Goal: Task Accomplishment & Management: Complete application form

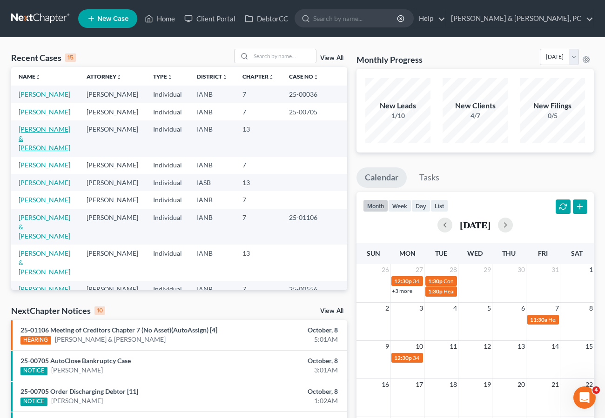
click at [68, 148] on link "[PERSON_NAME] & [PERSON_NAME]" at bounding box center [45, 138] width 52 height 27
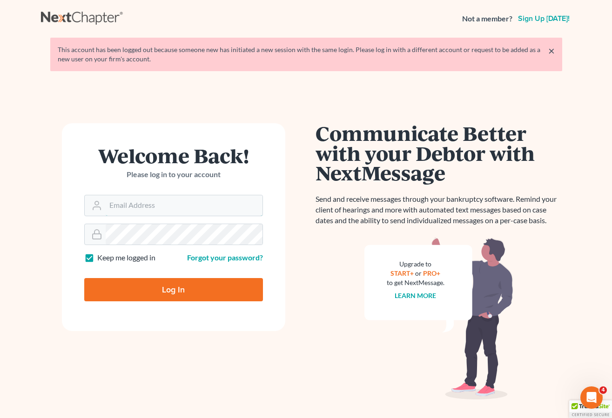
type input "[PERSON_NAME][EMAIL_ADDRESS][DOMAIN_NAME]"
click at [184, 286] on input "Log In" at bounding box center [173, 289] width 179 height 23
type input "Thinking..."
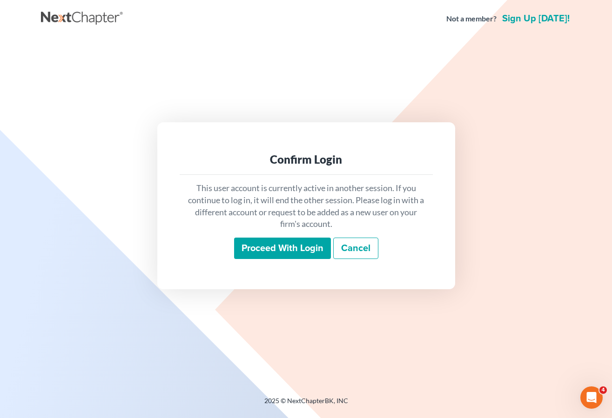
click at [283, 249] on input "Proceed with login" at bounding box center [282, 248] width 97 height 21
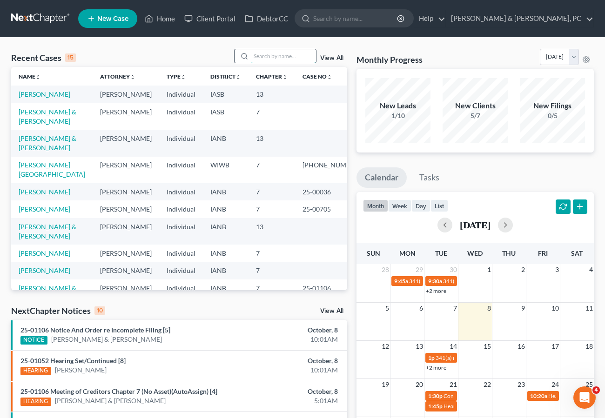
click at [271, 53] on input "search" at bounding box center [283, 55] width 65 height 13
click at [61, 240] on link "Perry, Michael & Jennifer" at bounding box center [48, 231] width 58 height 17
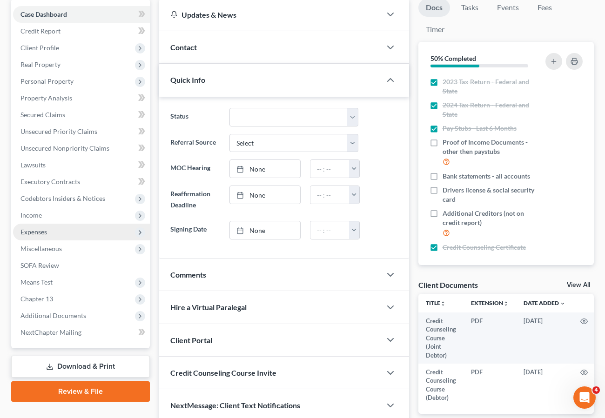
scroll to position [96, 0]
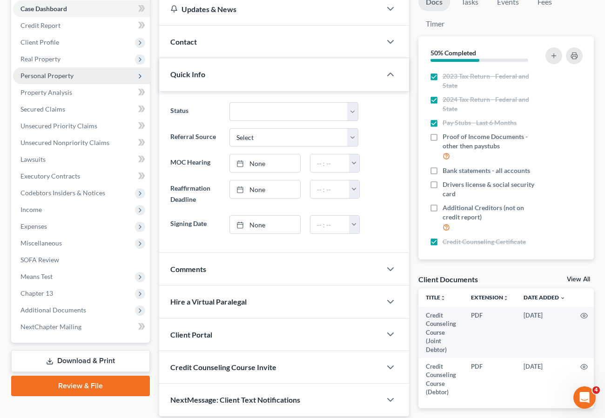
click at [56, 73] on span "Personal Property" at bounding box center [46, 76] width 53 height 8
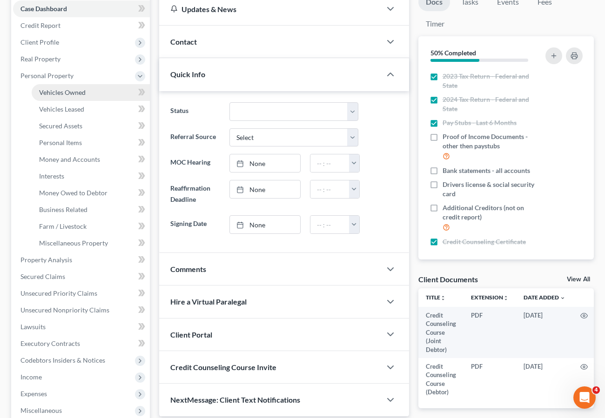
click at [55, 93] on span "Vehicles Owned" at bounding box center [62, 92] width 47 height 8
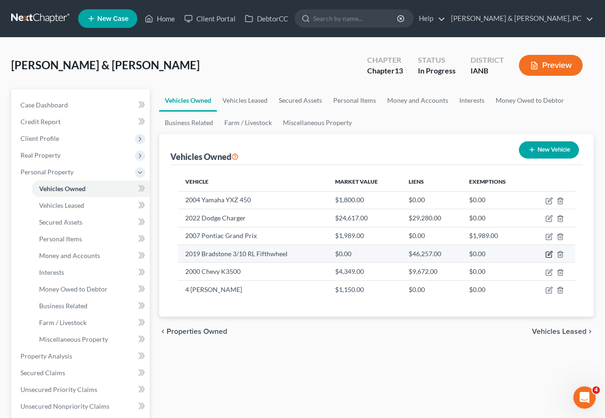
click at [547, 253] on icon "button" at bounding box center [548, 254] width 7 height 7
select select "0"
select select "7"
select select "1"
select select "2"
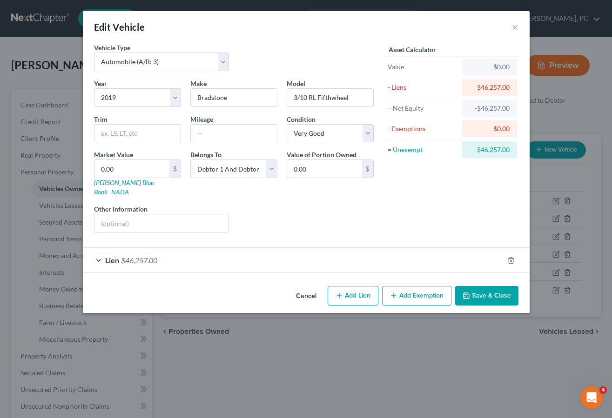
click at [130, 256] on span "$46,257.00" at bounding box center [139, 260] width 36 height 9
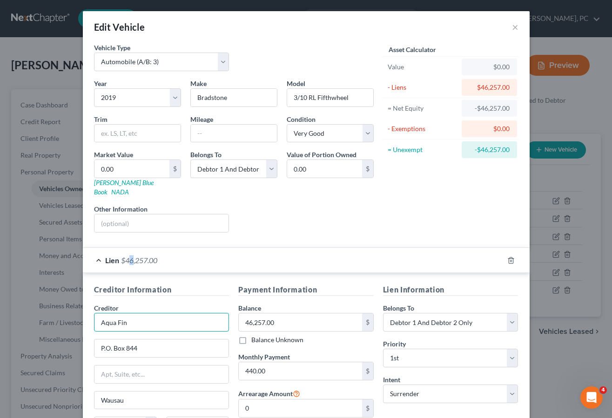
click at [174, 316] on input "Aqua Fin" at bounding box center [161, 322] width 135 height 19
click at [512, 27] on button "×" at bounding box center [515, 26] width 7 height 11
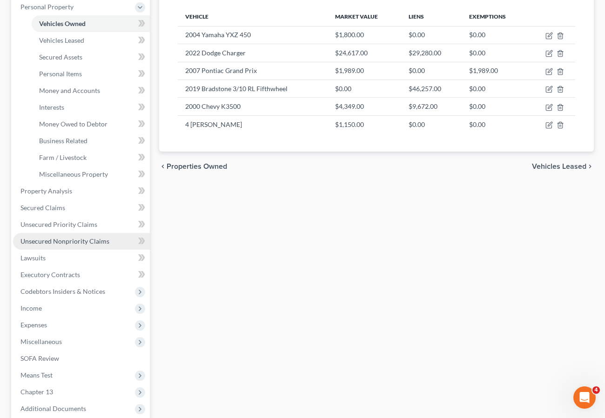
scroll to position [166, 0]
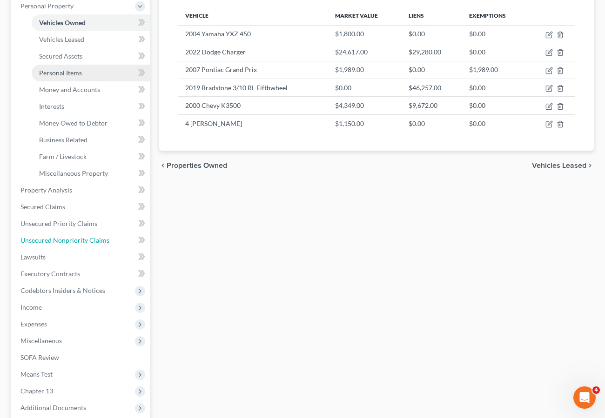
click at [65, 238] on span "Unsecured Nonpriority Claims" at bounding box center [64, 240] width 89 height 8
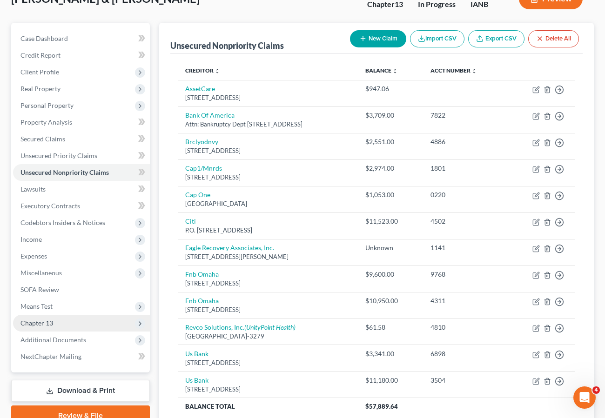
scroll to position [147, 0]
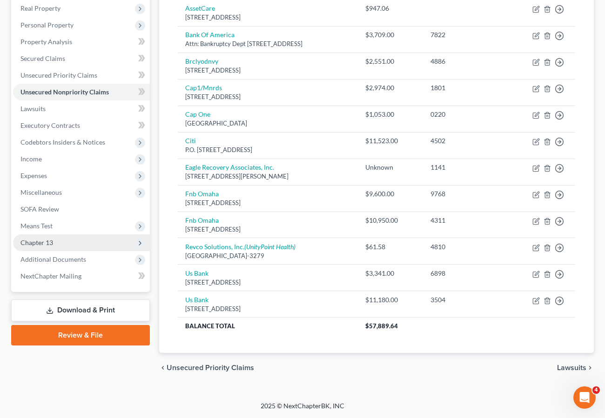
click at [41, 241] on span "Chapter 13" at bounding box center [36, 243] width 33 height 8
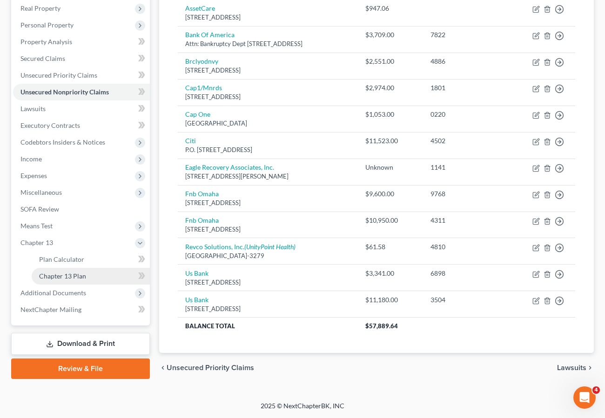
click at [52, 274] on span "Chapter 13 Plan" at bounding box center [62, 276] width 47 height 8
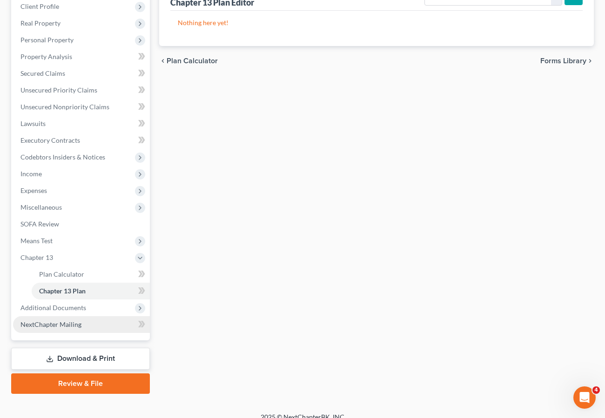
scroll to position [143, 0]
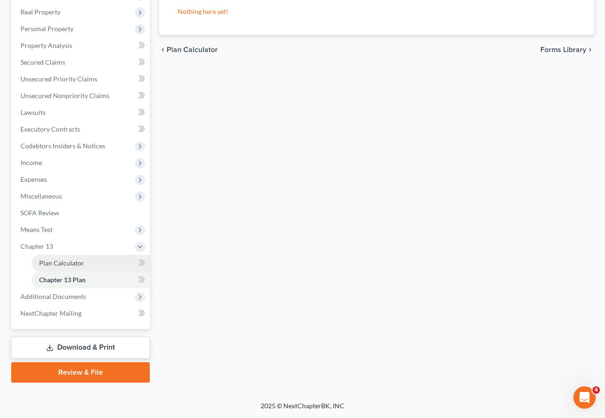
click at [67, 256] on link "Plan Calculator" at bounding box center [91, 263] width 118 height 17
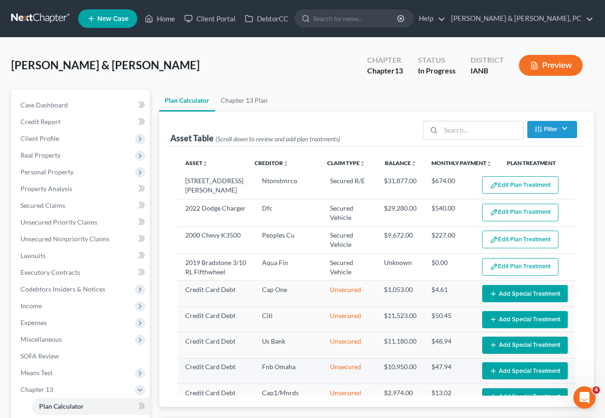
select select "59"
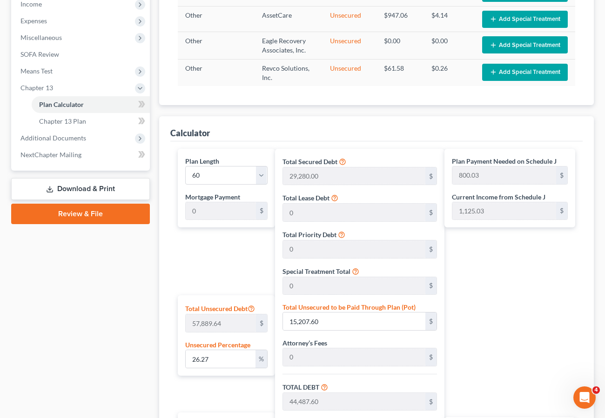
scroll to position [301, 0]
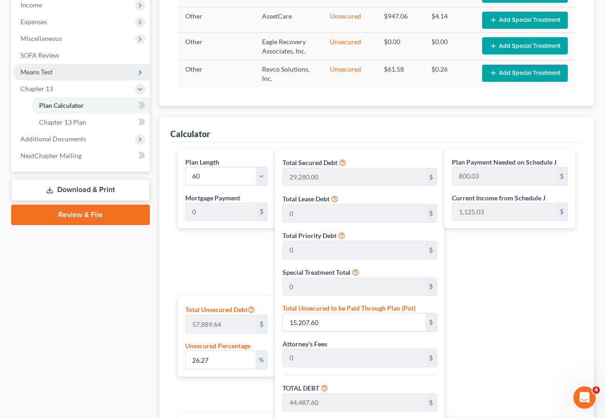
click at [44, 70] on span "Means Test" at bounding box center [36, 72] width 32 height 8
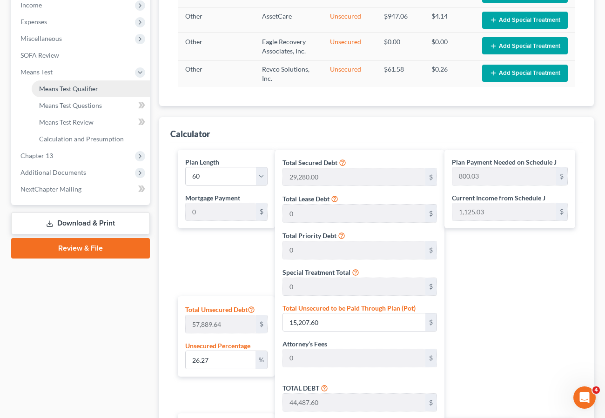
drag, startPoint x: 68, startPoint y: 86, endPoint x: 74, endPoint y: 95, distance: 10.9
click at [67, 86] on span "Means Test Qualifier" at bounding box center [68, 89] width 59 height 8
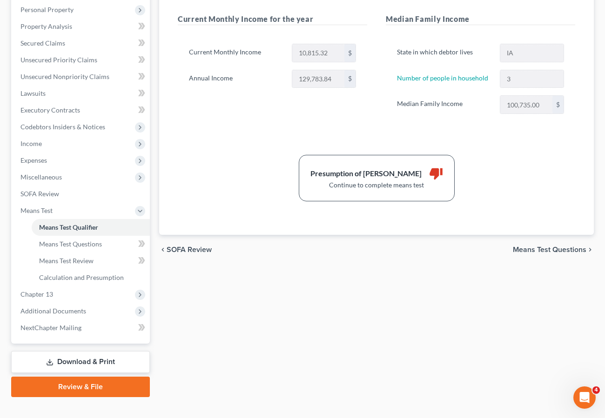
scroll to position [177, 0]
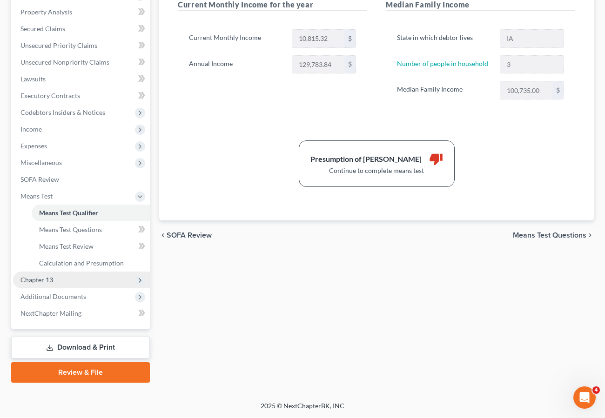
click at [60, 282] on span "Chapter 13" at bounding box center [81, 280] width 137 height 17
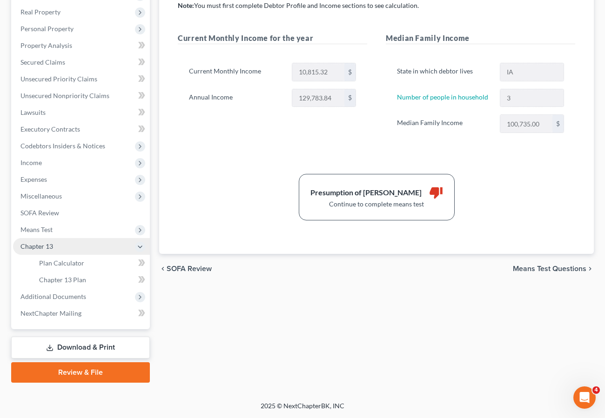
scroll to position [143, 0]
click at [83, 261] on link "Plan Calculator" at bounding box center [91, 263] width 118 height 17
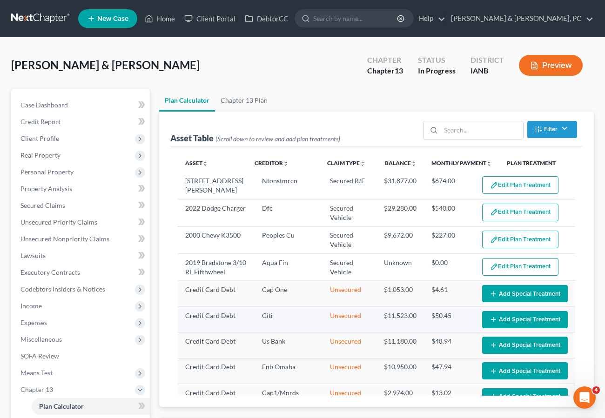
select select "59"
click at [48, 106] on span "Case Dashboard" at bounding box center [43, 105] width 47 height 8
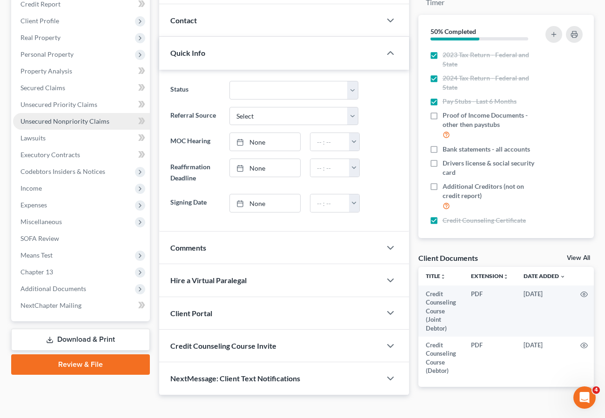
scroll to position [144, 0]
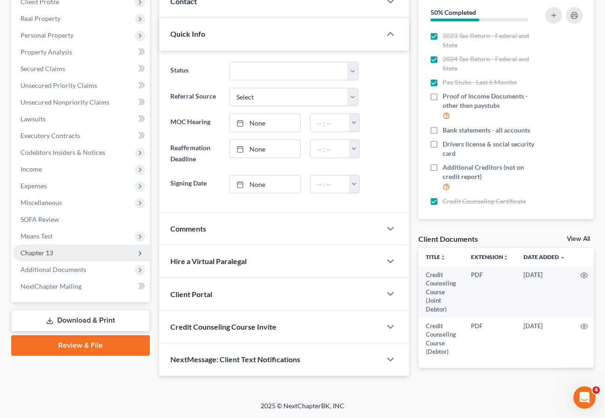
click at [42, 249] on span "Chapter 13" at bounding box center [36, 253] width 33 height 8
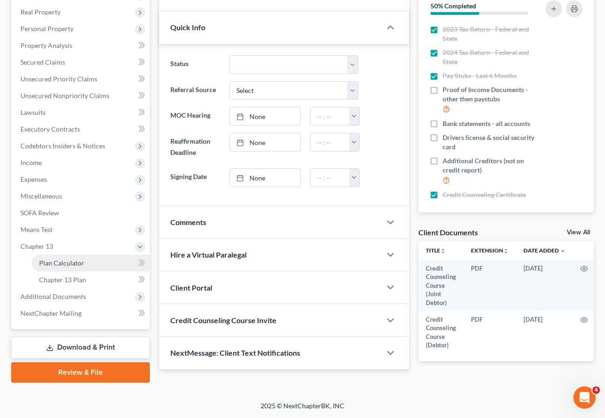
click at [54, 263] on span "Plan Calculator" at bounding box center [61, 263] width 45 height 8
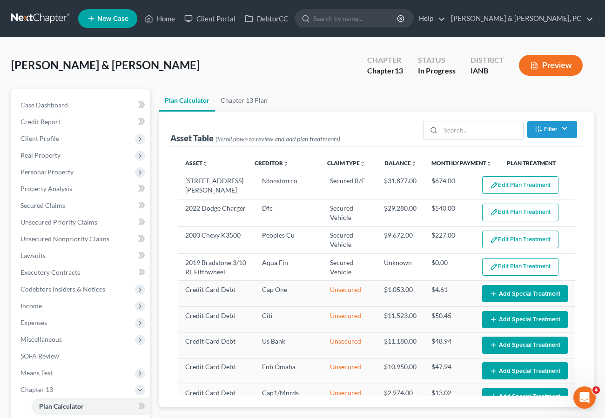
select select "59"
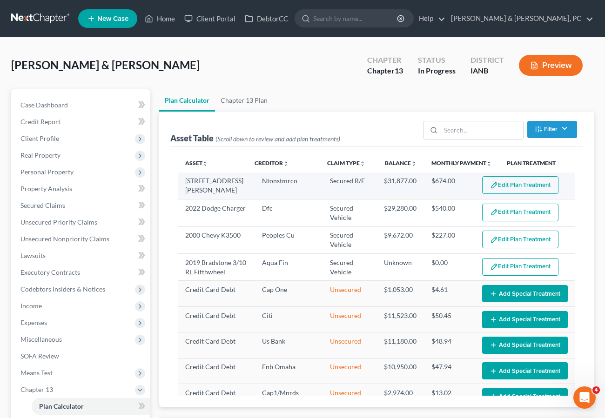
click at [514, 185] on button "Edit Plan Treatment" at bounding box center [520, 185] width 76 height 18
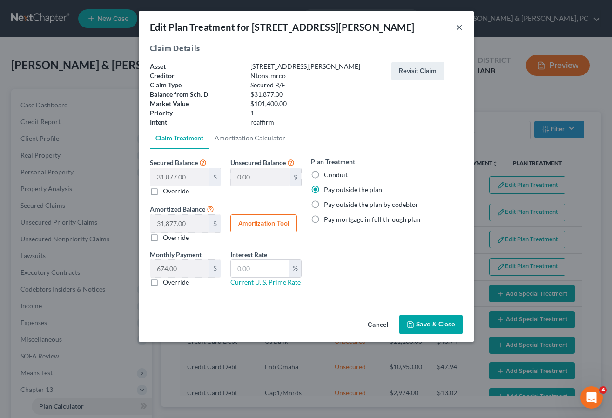
click at [457, 28] on button "×" at bounding box center [459, 26] width 7 height 11
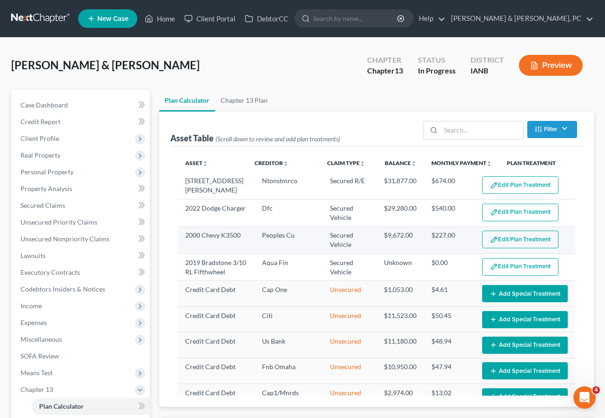
click at [516, 239] on button "Edit Plan Treatment" at bounding box center [520, 240] width 76 height 18
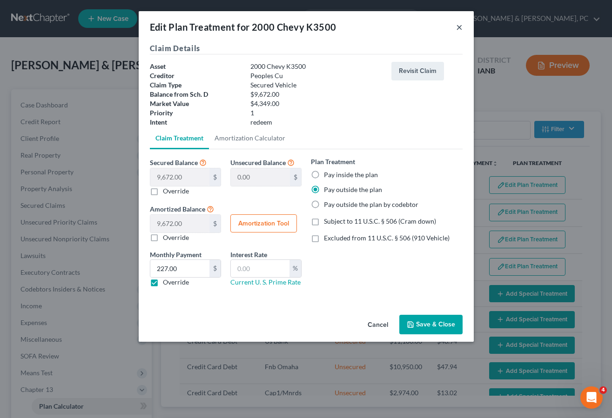
click at [458, 25] on button "×" at bounding box center [459, 26] width 7 height 11
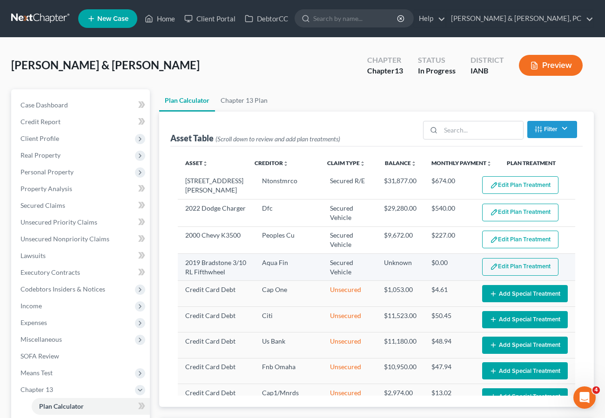
click at [522, 266] on button "Edit Plan Treatment" at bounding box center [520, 267] width 76 height 18
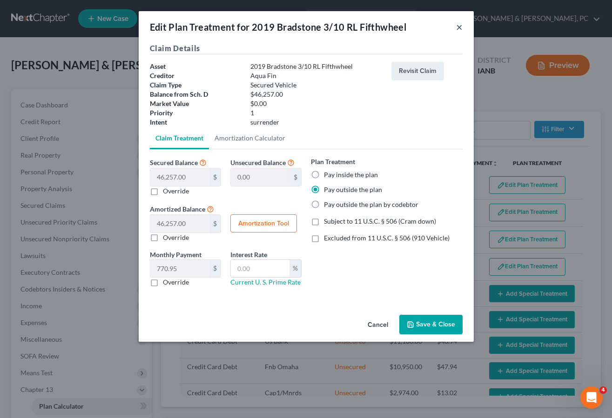
click at [458, 26] on button "×" at bounding box center [459, 26] width 7 height 11
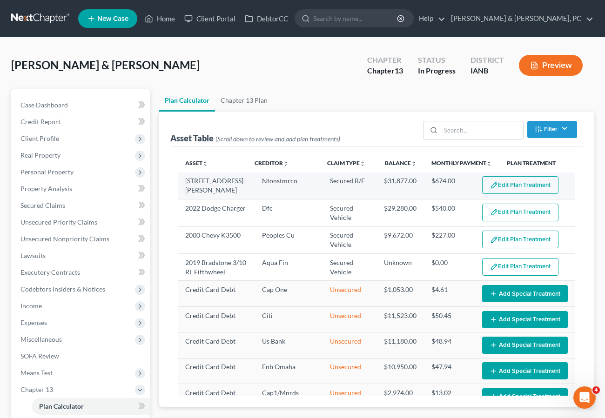
click at [512, 181] on button "Edit Plan Treatment" at bounding box center [520, 185] width 76 height 18
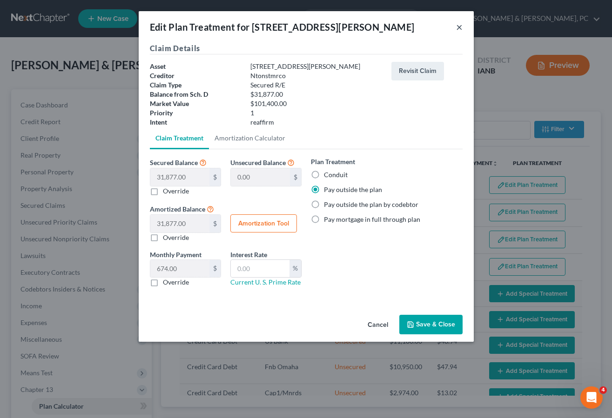
click at [458, 26] on button "×" at bounding box center [459, 26] width 7 height 11
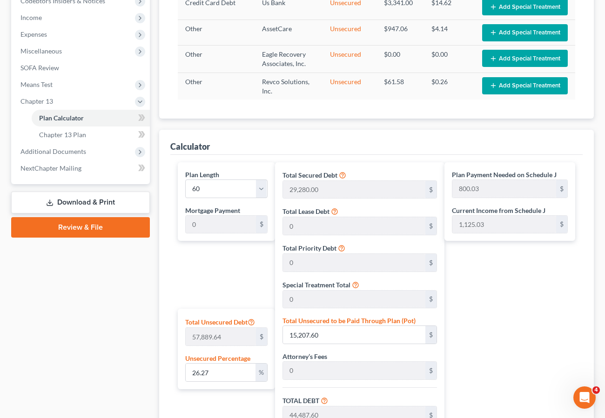
scroll to position [288, 0]
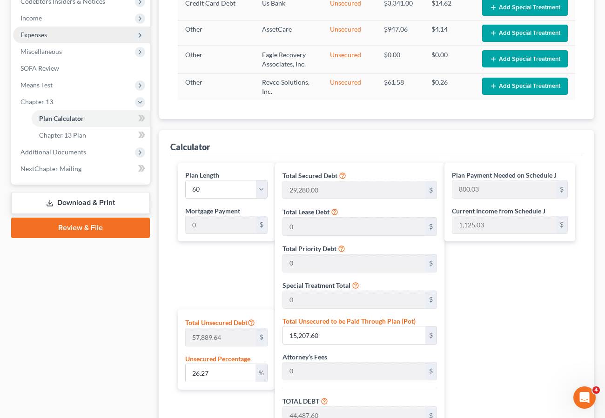
click at [46, 29] on span "Expenses" at bounding box center [81, 35] width 137 height 17
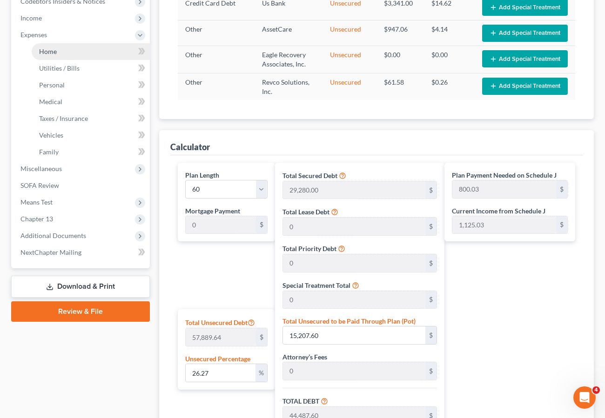
click at [49, 53] on span "Home" at bounding box center [48, 51] width 18 height 8
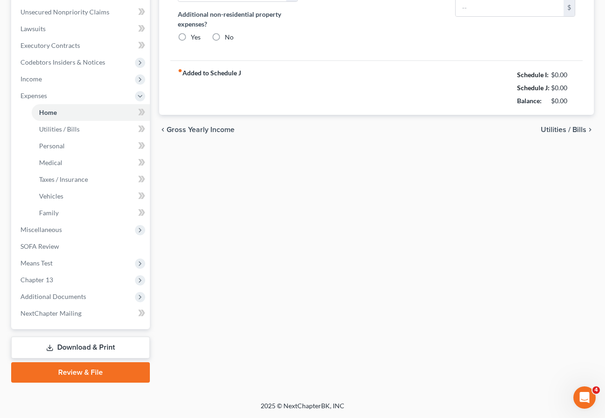
type input "675.00"
type input "0.00"
radio input "true"
type input "222.35"
type input "100.00"
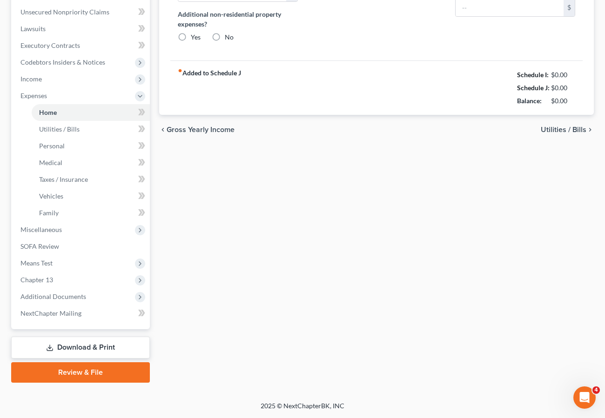
type input "0.00"
type input "250.00"
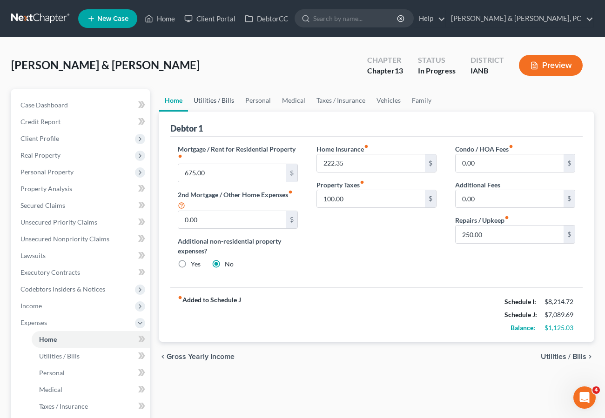
click at [217, 101] on link "Utilities / Bills" at bounding box center [214, 100] width 52 height 22
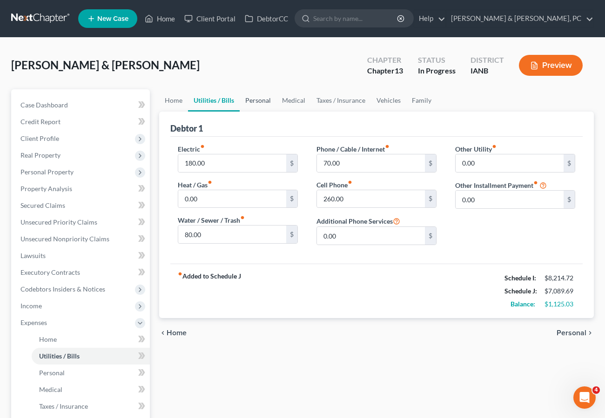
click at [257, 101] on link "Personal" at bounding box center [258, 100] width 37 height 22
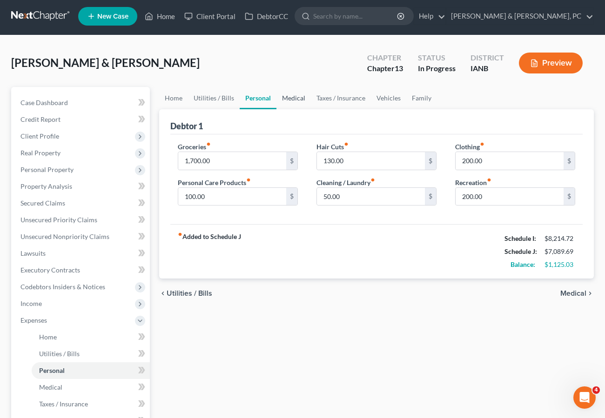
scroll to position [3, 0]
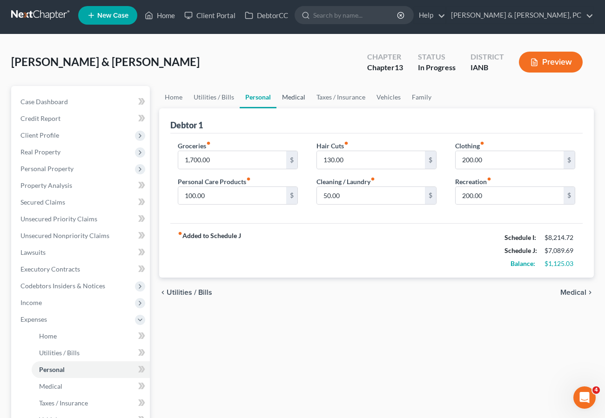
click at [293, 99] on link "Medical" at bounding box center [293, 97] width 34 height 22
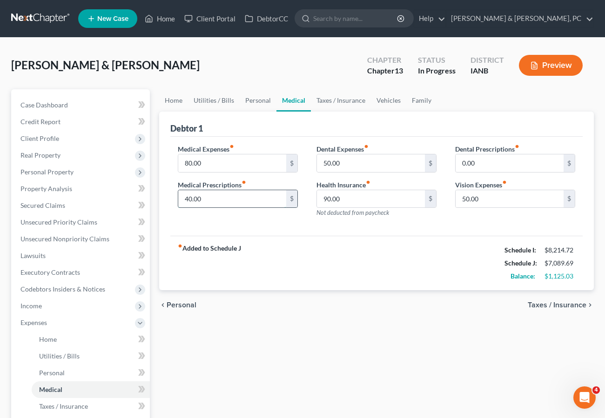
click at [236, 201] on input "40.00" at bounding box center [232, 199] width 108 height 18
click at [339, 99] on link "Taxes / Insurance" at bounding box center [341, 100] width 60 height 22
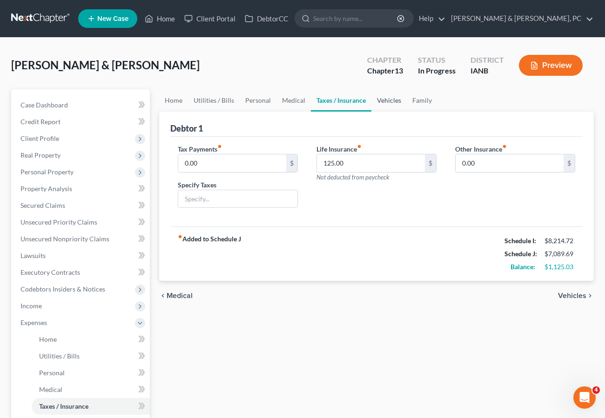
click at [383, 103] on link "Vehicles" at bounding box center [388, 100] width 35 height 22
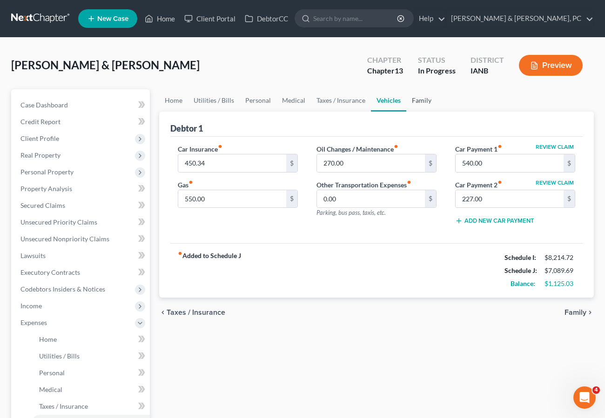
click at [421, 103] on link "Family" at bounding box center [421, 100] width 31 height 22
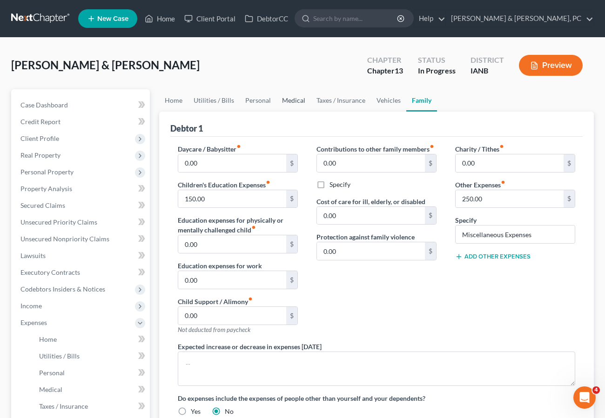
click at [289, 99] on link "Medical" at bounding box center [293, 100] width 34 height 22
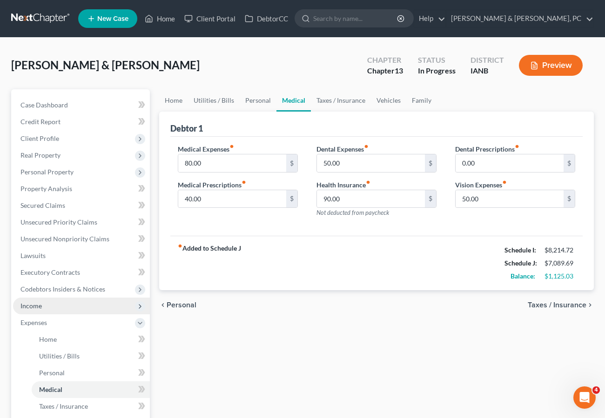
click at [34, 306] on span "Income" at bounding box center [30, 306] width 21 height 8
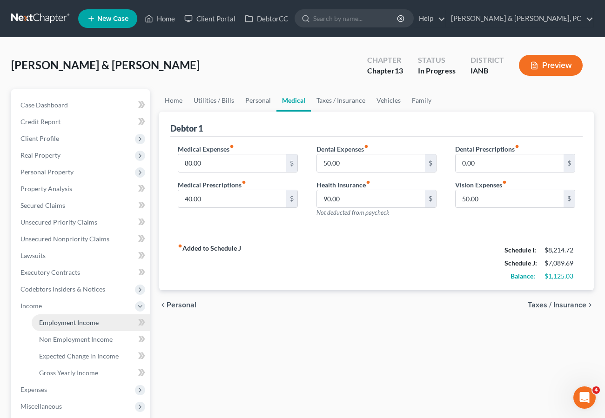
click at [48, 321] on span "Employment Income" at bounding box center [69, 323] width 60 height 8
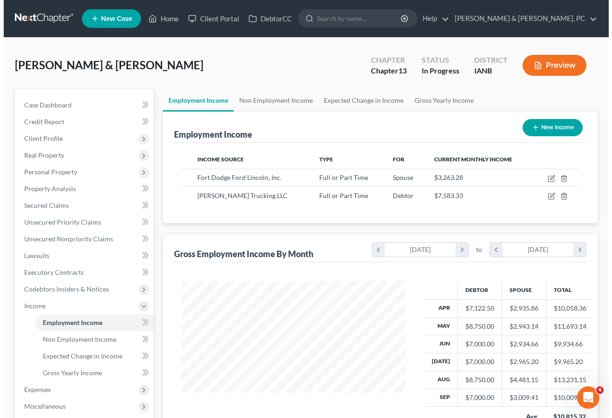
scroll to position [167, 242]
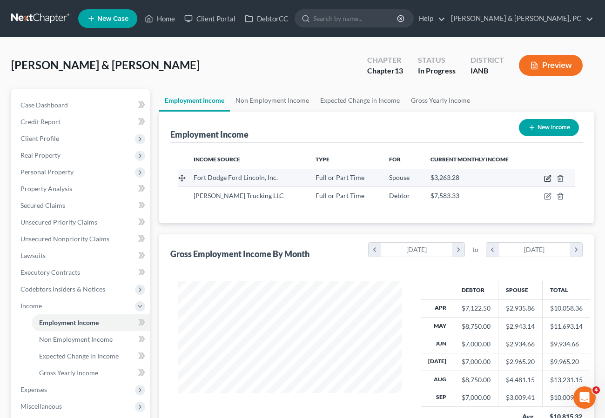
click at [548, 176] on icon "button" at bounding box center [547, 178] width 7 height 7
select select "0"
select select "16"
select select "2"
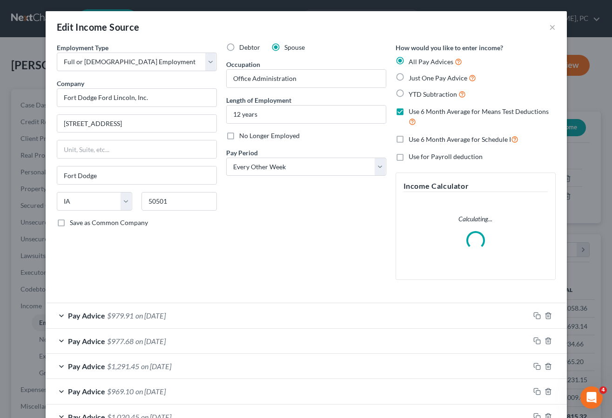
scroll to position [167, 246]
click at [148, 310] on div "Pay Advice $979.91 on 09/26/2025" at bounding box center [288, 315] width 484 height 25
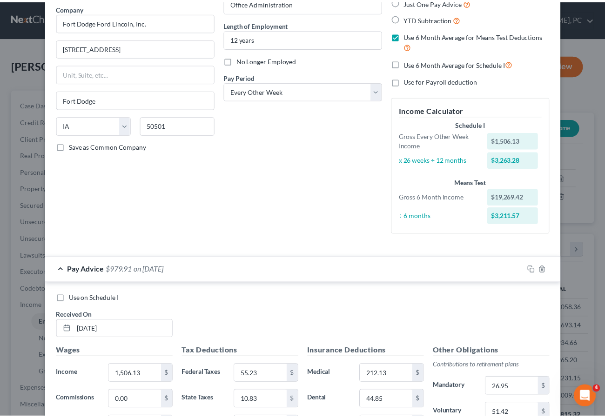
scroll to position [0, 0]
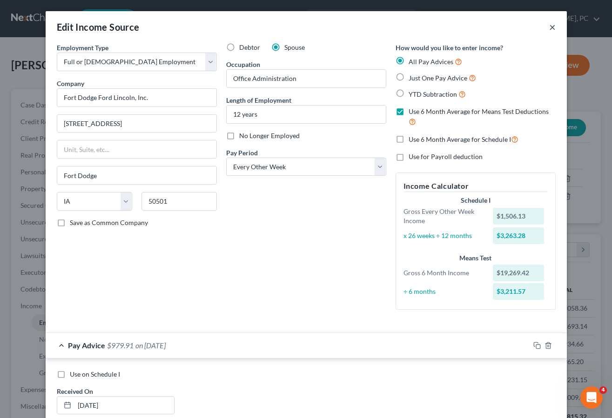
click at [549, 27] on button "×" at bounding box center [552, 26] width 7 height 11
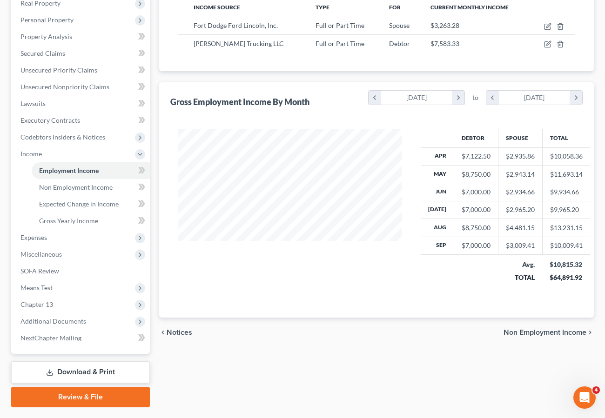
scroll to position [177, 0]
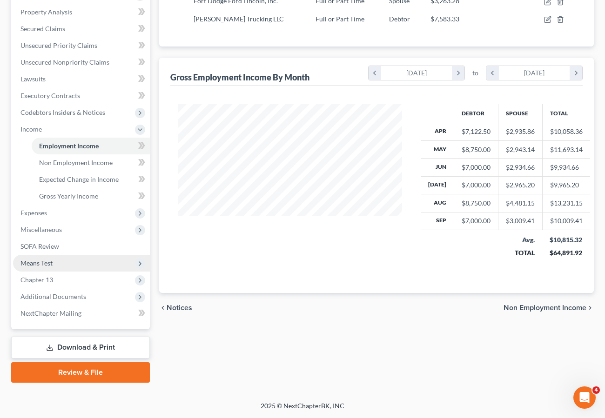
click at [39, 262] on span "Means Test" at bounding box center [36, 263] width 32 height 8
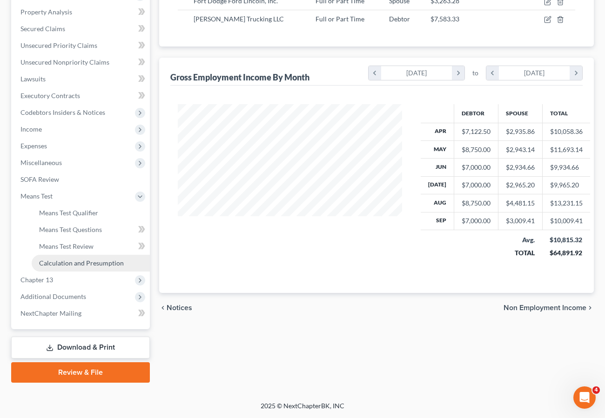
click at [66, 264] on span "Calculation and Presumption" at bounding box center [81, 263] width 85 height 8
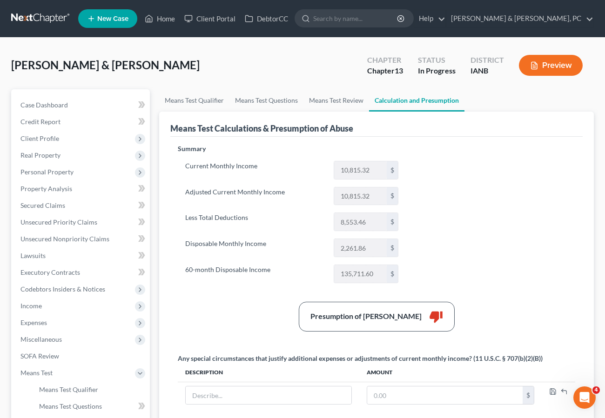
click at [544, 68] on button "Preview" at bounding box center [551, 65] width 64 height 21
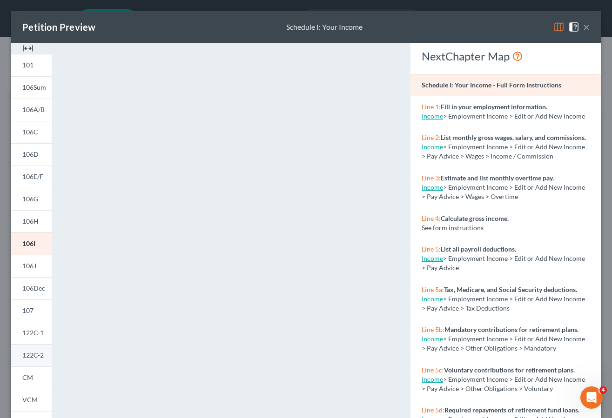
click at [36, 354] on span "122C-2" at bounding box center [32, 355] width 21 height 8
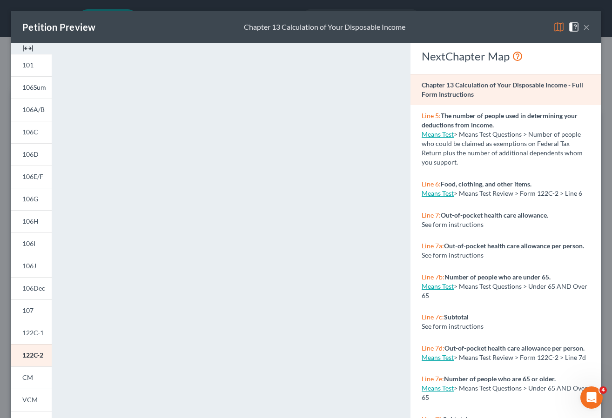
click at [583, 28] on button "×" at bounding box center [586, 26] width 7 height 11
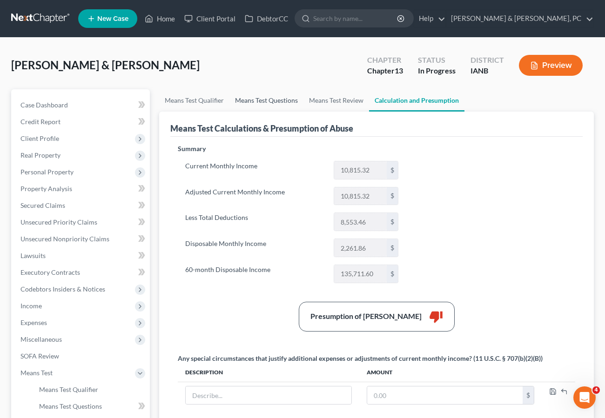
click at [270, 101] on link "Means Test Questions" at bounding box center [266, 100] width 74 height 22
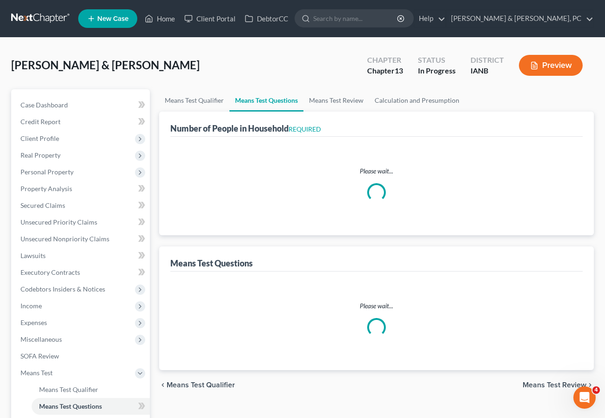
select select "0"
select select "60"
select select "1"
select select "60"
select select "1"
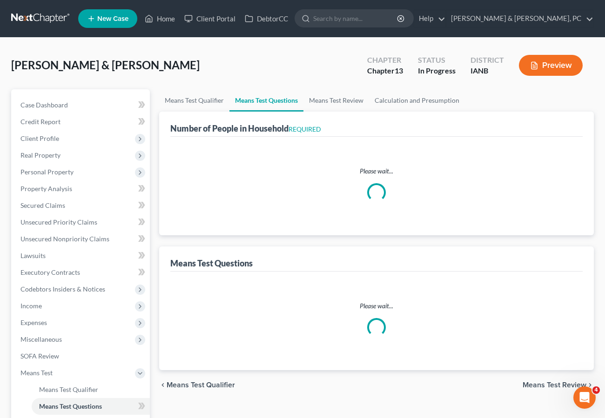
select select "60"
select select "3"
select select "2"
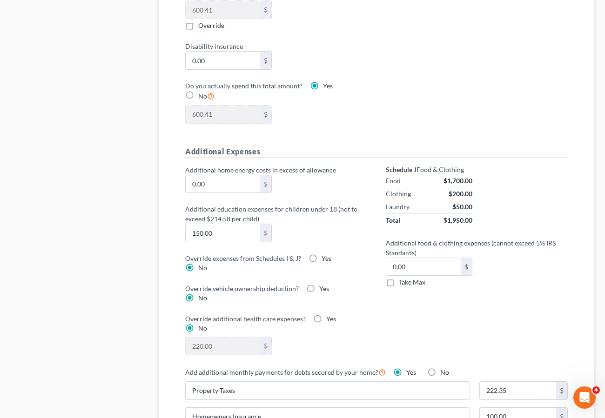
scroll to position [581, 0]
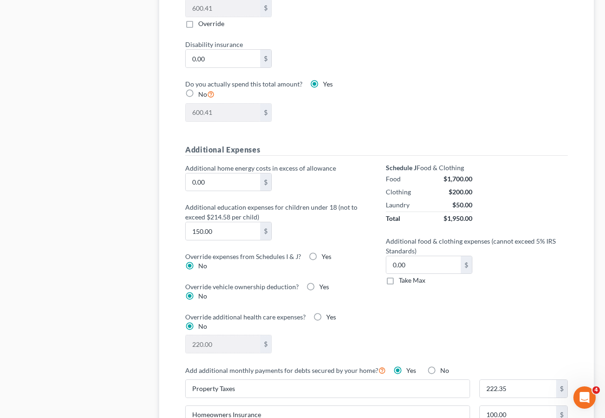
click at [399, 276] on label "Take Max" at bounding box center [412, 280] width 27 height 9
click at [402, 276] on input "Take Max" at bounding box center [405, 279] width 6 height 6
checkbox input "true"
type input "63.00"
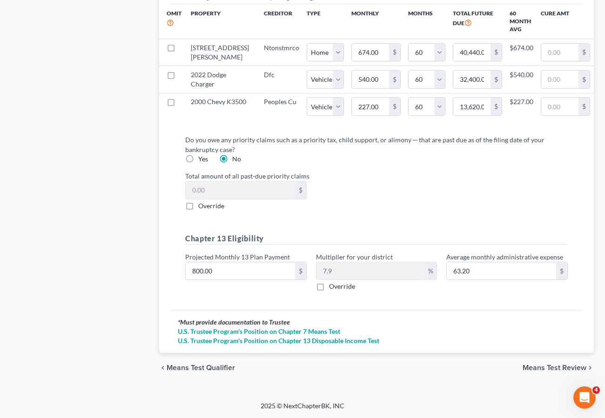
scroll to position [1089, 0]
click at [537, 369] on span "Means Test Review" at bounding box center [555, 367] width 64 height 7
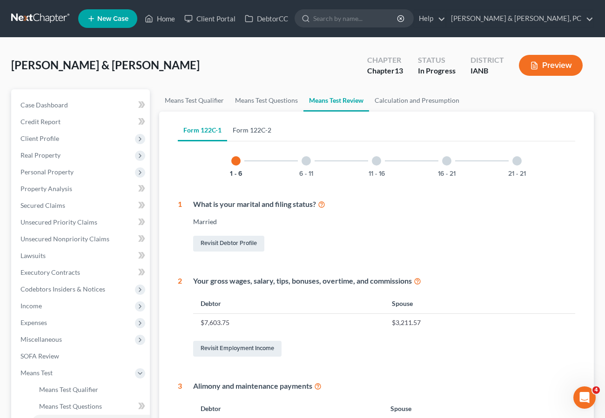
click at [251, 130] on link "Form 122C-2" at bounding box center [252, 130] width 50 height 22
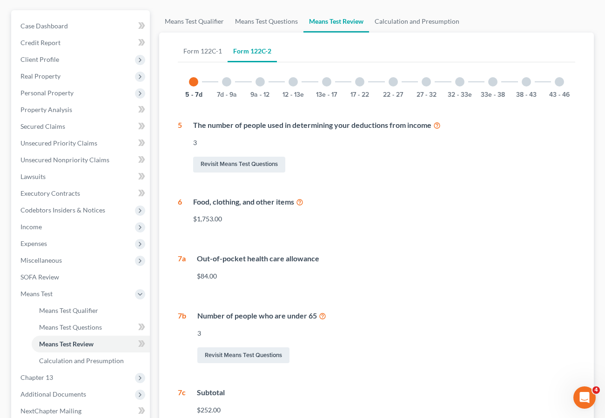
scroll to position [78, 0]
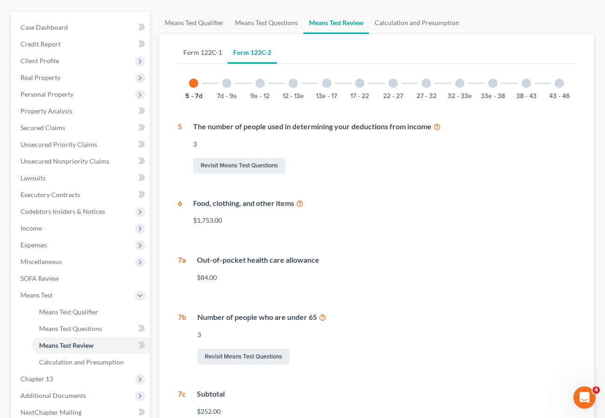
click at [207, 53] on link "Form 122C-1" at bounding box center [203, 52] width 50 height 22
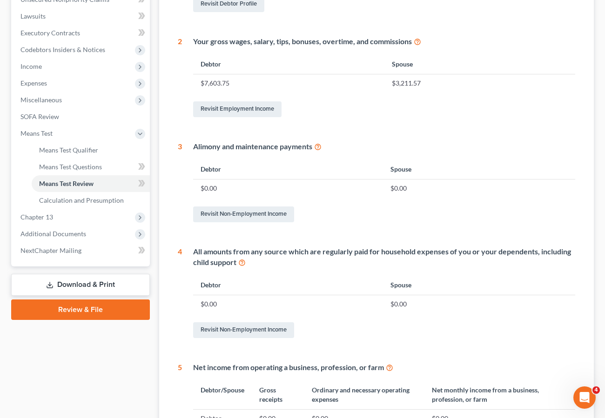
scroll to position [0, 0]
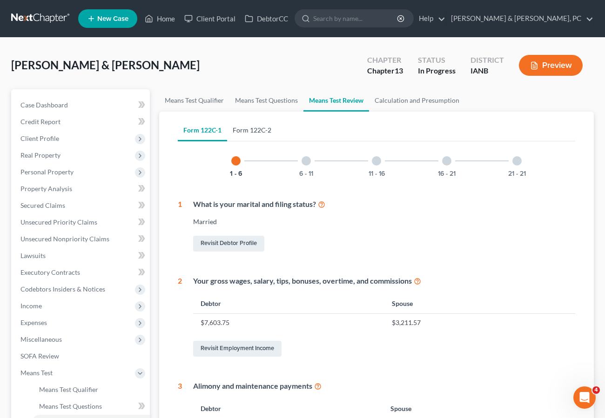
click at [254, 130] on link "Form 122C-2" at bounding box center [252, 130] width 50 height 22
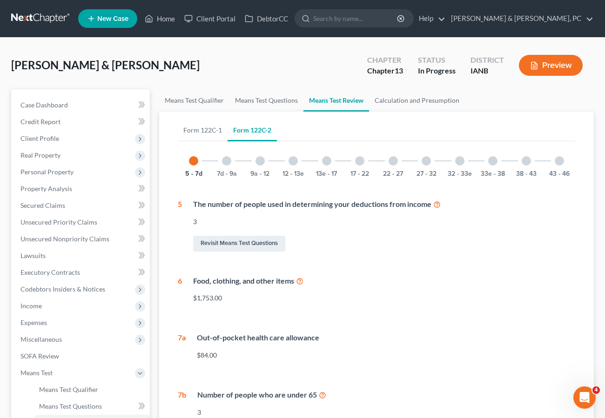
click at [292, 161] on div at bounding box center [292, 160] width 9 height 9
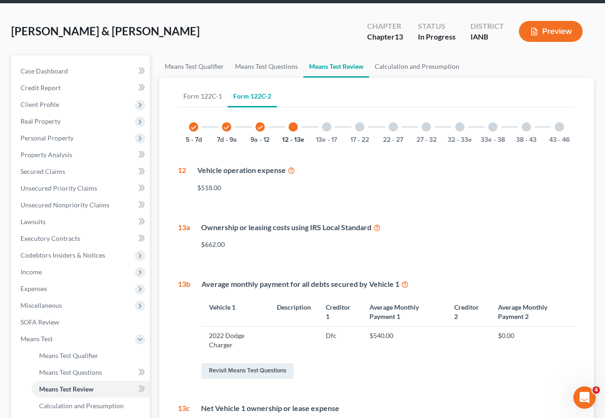
click at [325, 126] on div at bounding box center [326, 126] width 9 height 9
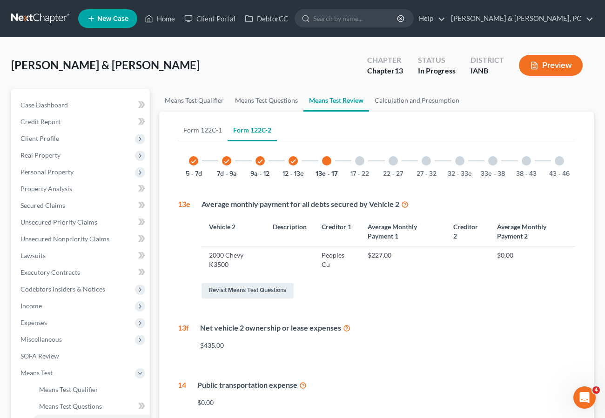
click at [360, 162] on div at bounding box center [359, 160] width 9 height 9
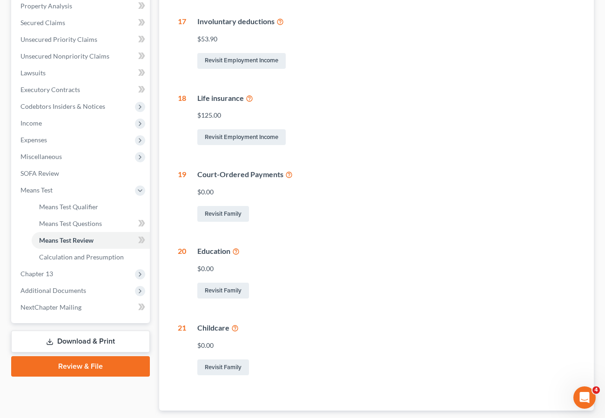
scroll to position [183, 0]
click at [228, 290] on link "Revisit Family" at bounding box center [223, 290] width 52 height 16
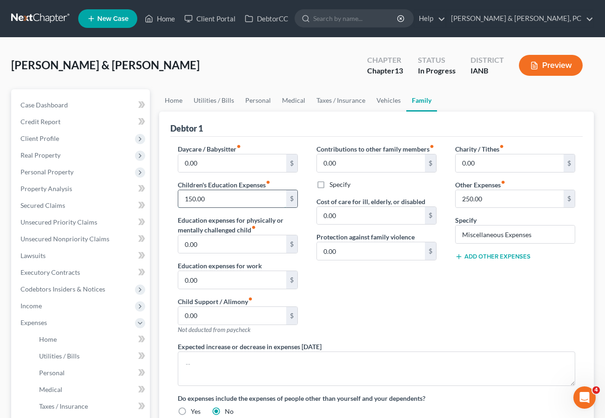
click at [227, 203] on input "150.00" at bounding box center [232, 199] width 108 height 18
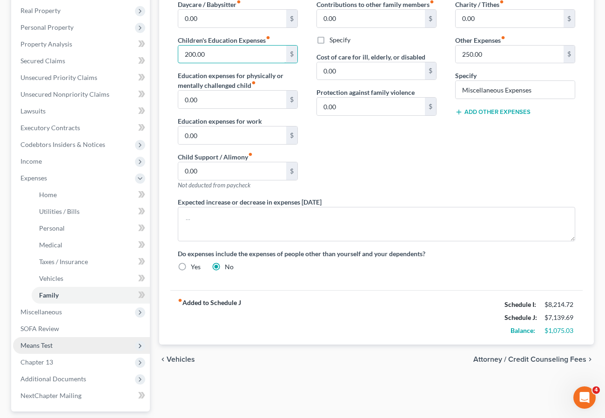
scroll to position [145, 0]
type input "200.00"
click at [49, 340] on span "Means Test" at bounding box center [81, 345] width 137 height 17
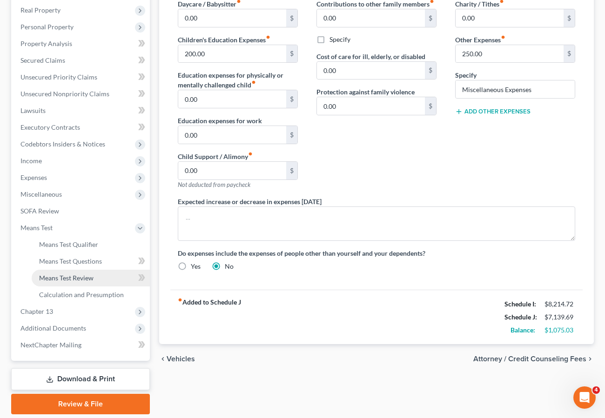
click at [60, 275] on span "Means Test Review" at bounding box center [66, 278] width 54 height 8
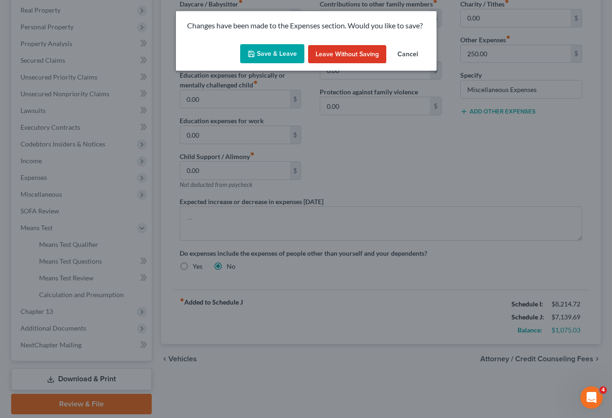
click at [264, 49] on button "Save & Leave" at bounding box center [272, 54] width 64 height 20
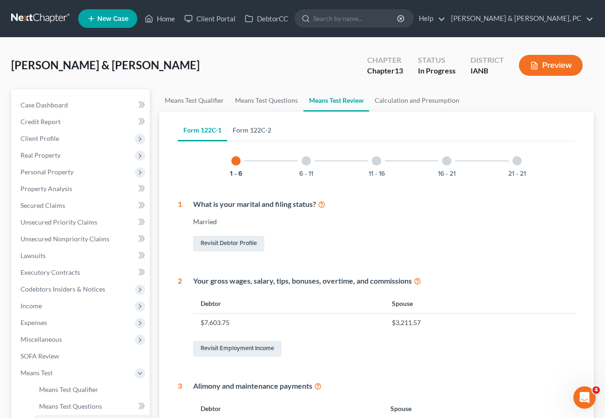
click at [259, 130] on link "Form 122C-2" at bounding box center [252, 130] width 50 height 22
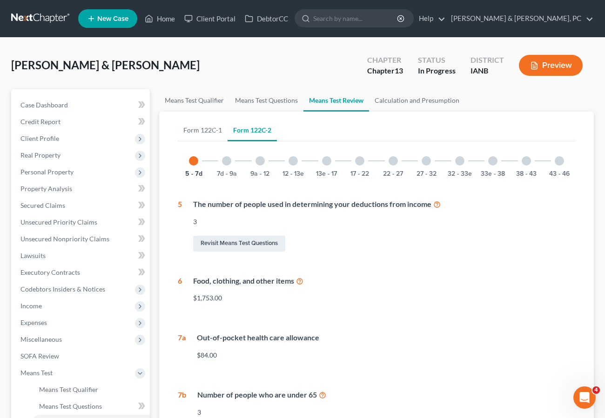
click at [329, 164] on div at bounding box center [326, 160] width 9 height 9
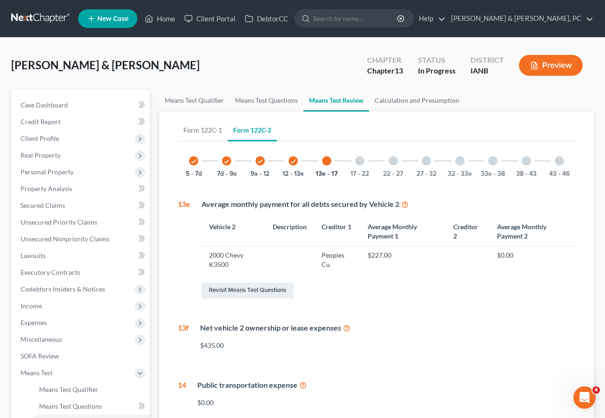
click at [355, 160] on div at bounding box center [359, 160] width 9 height 9
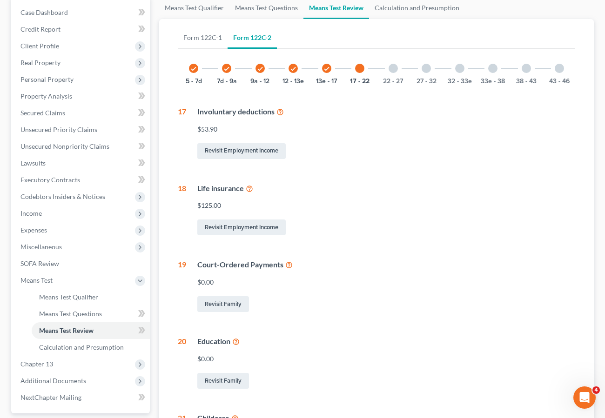
scroll to position [241, 0]
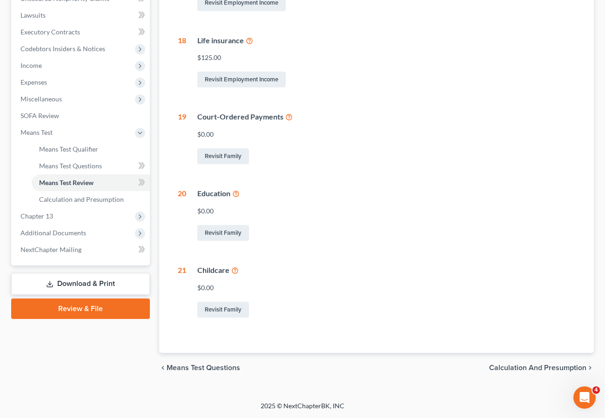
click at [236, 192] on icon at bounding box center [235, 193] width 7 height 9
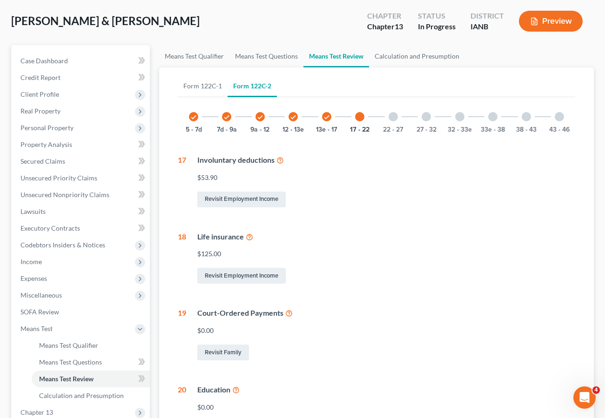
scroll to position [0, 0]
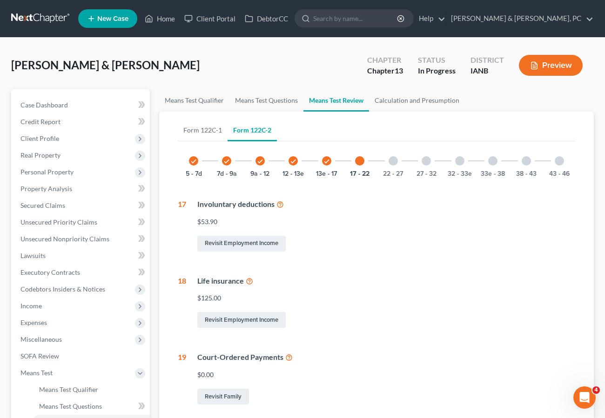
click at [234, 58] on div "Perry, Michael & Jennifer Upgraded Chapter Chapter 13 Status In Progress Distri…" at bounding box center [302, 69] width 583 height 40
click at [44, 185] on span "Property Analysis" at bounding box center [46, 189] width 52 height 8
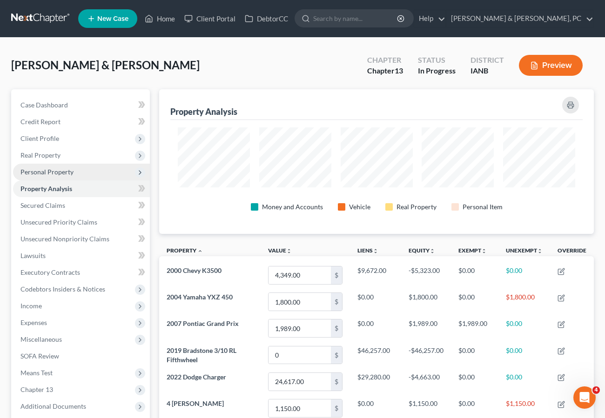
click at [47, 170] on span "Personal Property" at bounding box center [46, 172] width 53 height 8
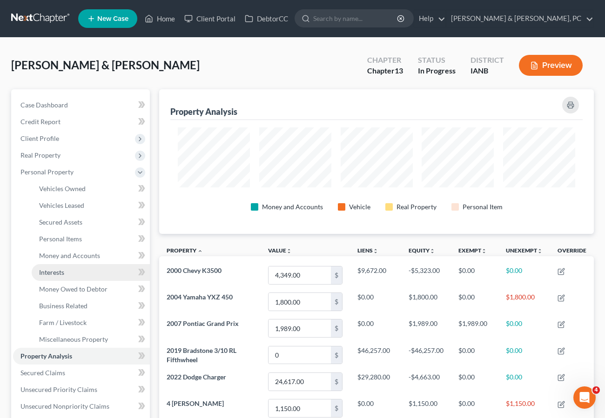
click at [58, 271] on span "Interests" at bounding box center [51, 272] width 25 height 8
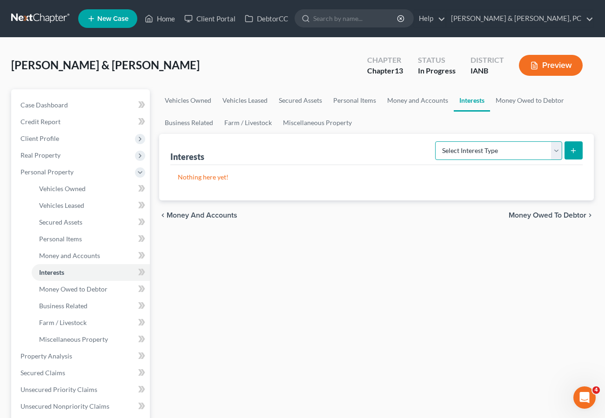
click at [484, 148] on select "Select Interest Type 401K (A/B: 21) Annuity (A/B: 23) Bond (A/B: 18) Education …" at bounding box center [498, 150] width 127 height 19
select select "term_life_insurance"
click at [436, 141] on select "Select Interest Type 401K (A/B: 21) Annuity (A/B: 23) Bond (A/B: 18) Education …" at bounding box center [498, 150] width 127 height 19
click at [571, 149] on icon "submit" at bounding box center [573, 150] width 7 height 7
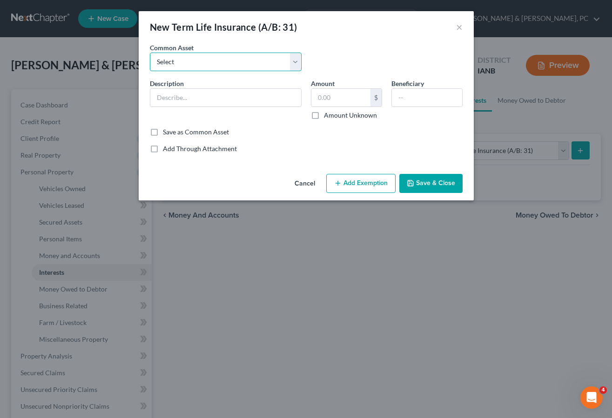
click at [177, 60] on select "Select Term-Life - Through work" at bounding box center [226, 62] width 152 height 19
click at [381, 42] on div "New Term Life Insurance (A/B: 31) ×" at bounding box center [306, 27] width 335 height 32
click at [461, 23] on button "×" at bounding box center [459, 26] width 7 height 11
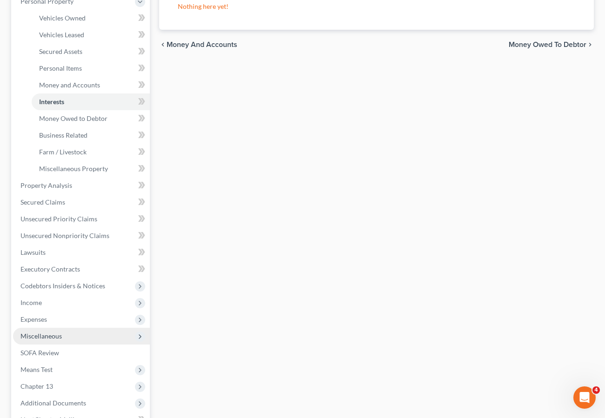
scroll to position [172, 0]
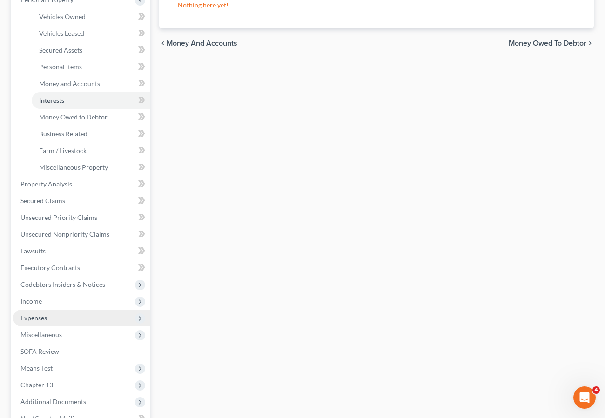
click at [32, 315] on span "Expenses" at bounding box center [33, 318] width 27 height 8
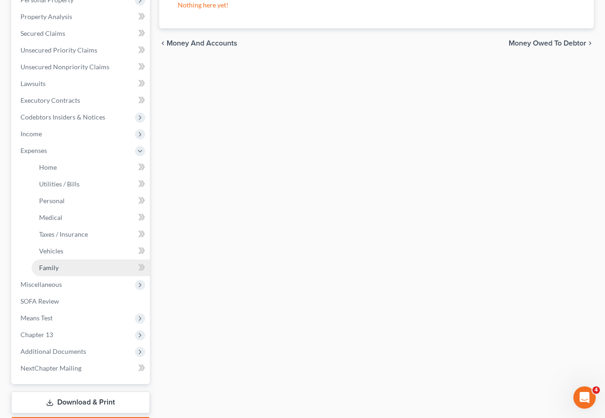
click at [52, 264] on span "Family" at bounding box center [49, 268] width 20 height 8
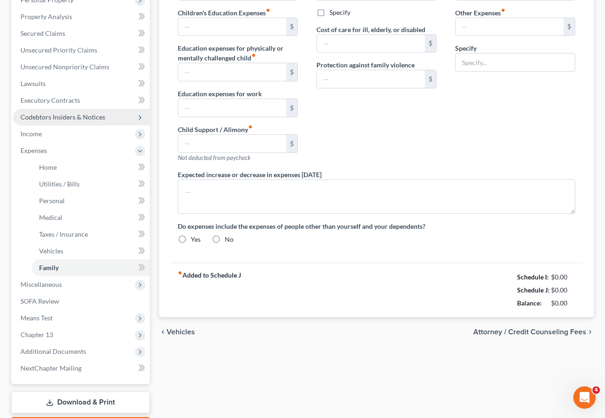
type input "0.00"
type input "200.00"
type input "0.00"
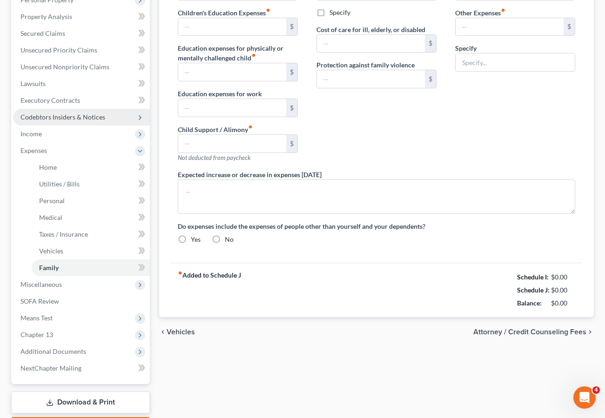
type input "0.00"
type input "250.00"
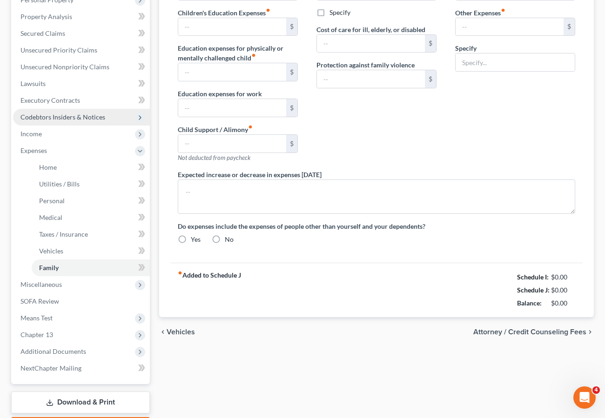
type input "Miscellaneous Expenses"
radio input "true"
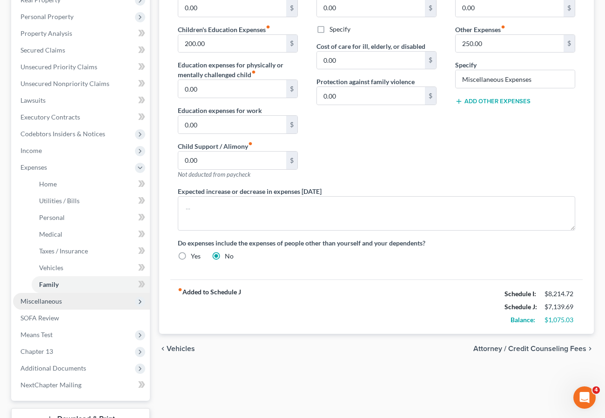
scroll to position [157, 0]
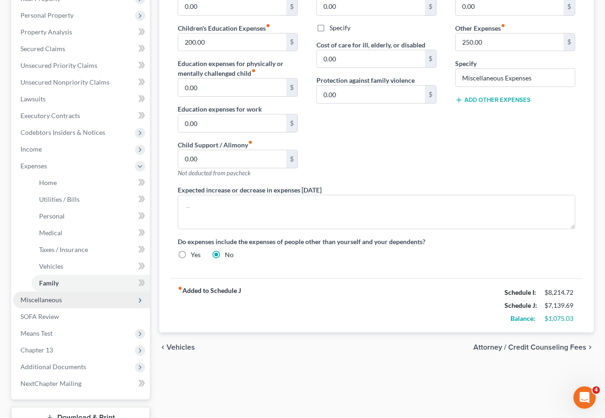
click at [44, 297] on span "Miscellaneous" at bounding box center [40, 300] width 41 height 8
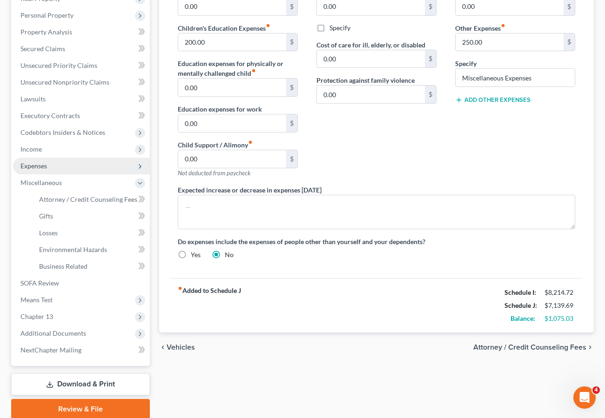
click at [39, 164] on span "Expenses" at bounding box center [33, 166] width 27 height 8
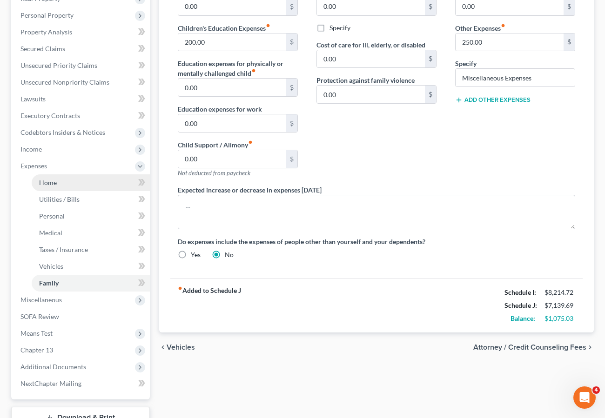
click at [61, 181] on link "Home" at bounding box center [91, 182] width 118 height 17
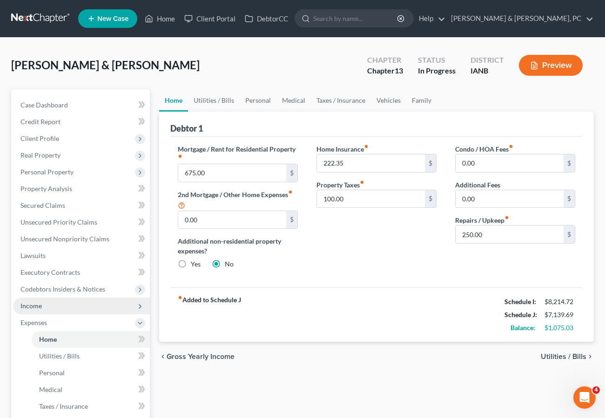
click at [34, 304] on span "Income" at bounding box center [30, 306] width 21 height 8
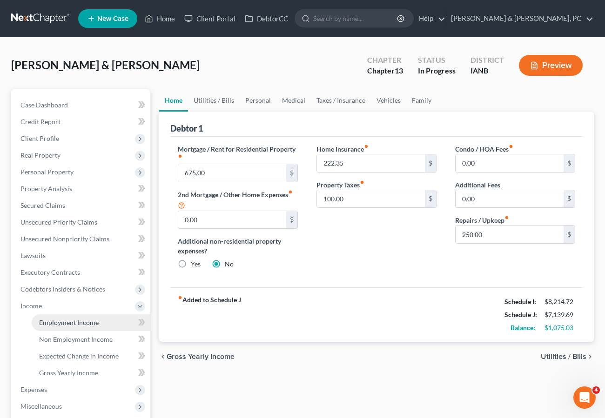
click at [65, 322] on span "Employment Income" at bounding box center [69, 323] width 60 height 8
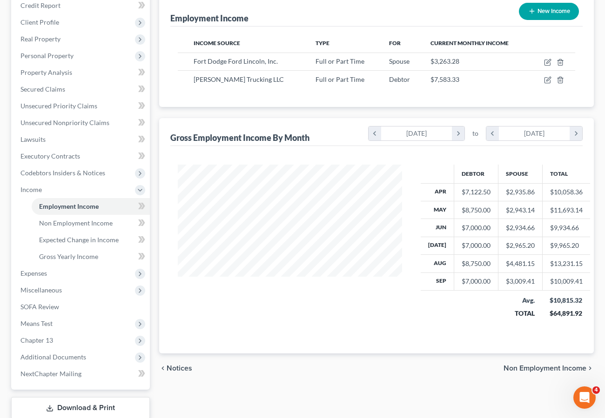
scroll to position [117, 0]
click at [44, 322] on span "Means Test" at bounding box center [36, 323] width 32 height 8
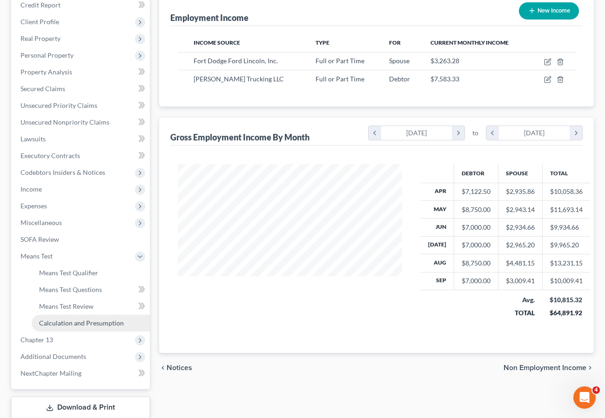
click at [56, 325] on span "Calculation and Presumption" at bounding box center [81, 323] width 85 height 8
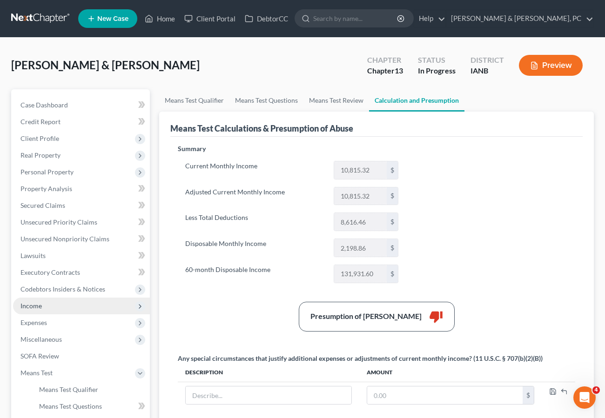
click at [43, 304] on span "Income" at bounding box center [81, 306] width 137 height 17
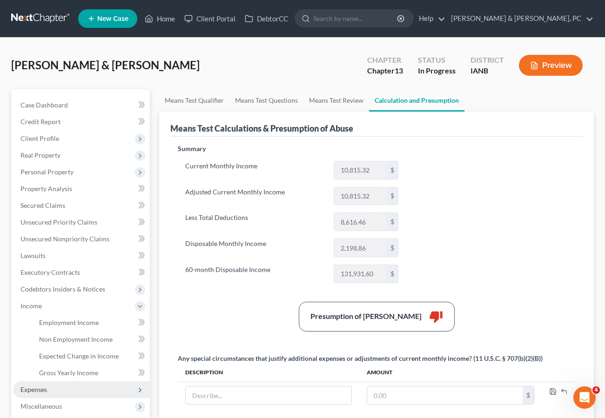
click at [36, 387] on span "Expenses" at bounding box center [33, 390] width 27 height 8
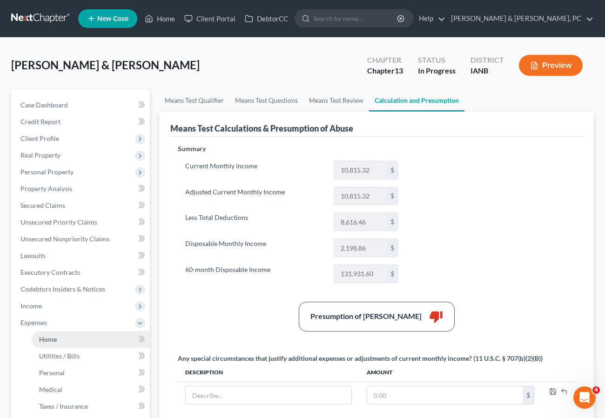
click at [72, 336] on link "Home" at bounding box center [91, 339] width 118 height 17
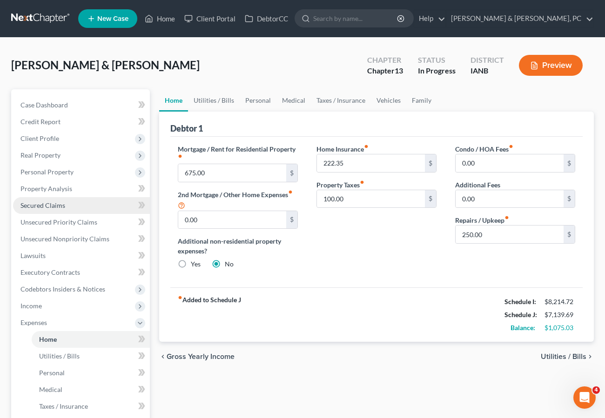
click at [61, 202] on span "Secured Claims" at bounding box center [42, 205] width 45 height 8
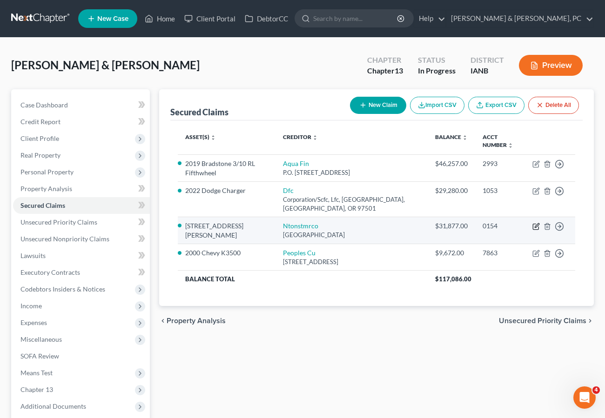
click at [535, 225] on icon "button" at bounding box center [535, 226] width 7 height 7
select select "45"
select select "3"
select select "2"
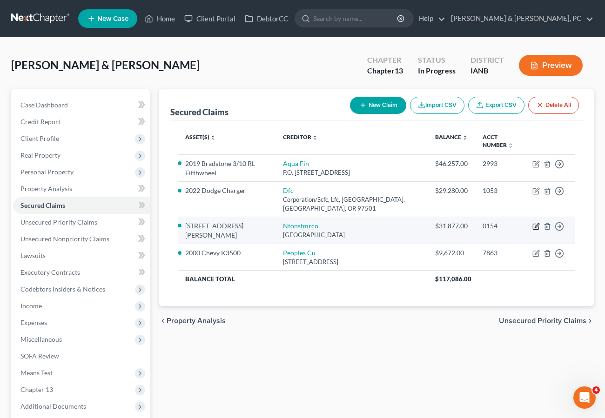
select select "0"
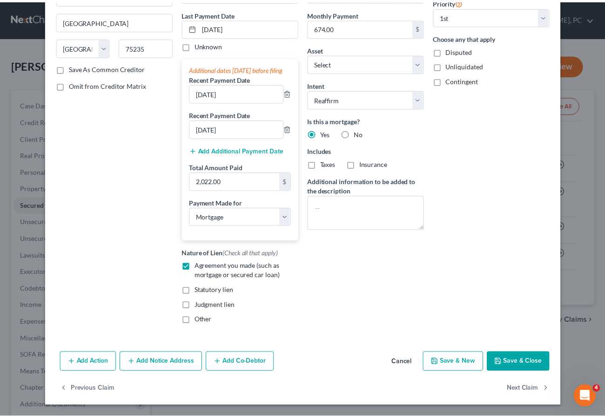
scroll to position [128, 0]
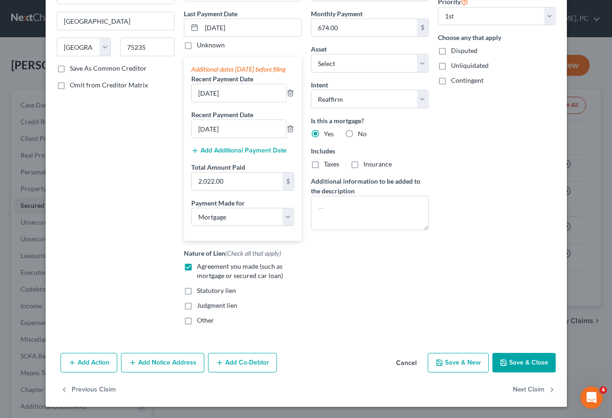
click at [523, 360] on button "Save & Close" at bounding box center [523, 363] width 63 height 20
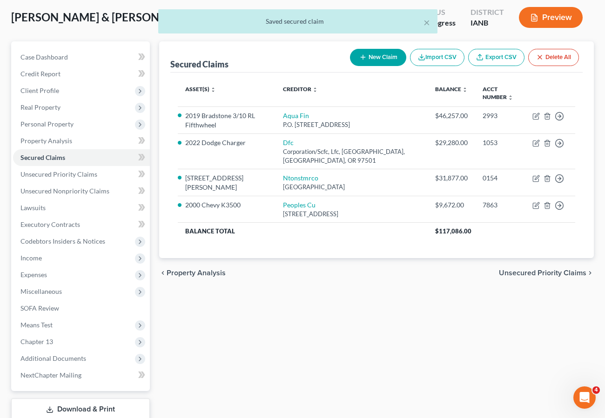
scroll to position [110, 0]
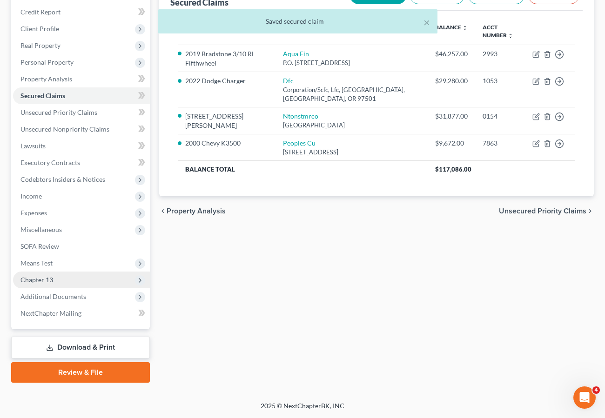
click at [46, 274] on span "Chapter 13" at bounding box center [81, 280] width 137 height 17
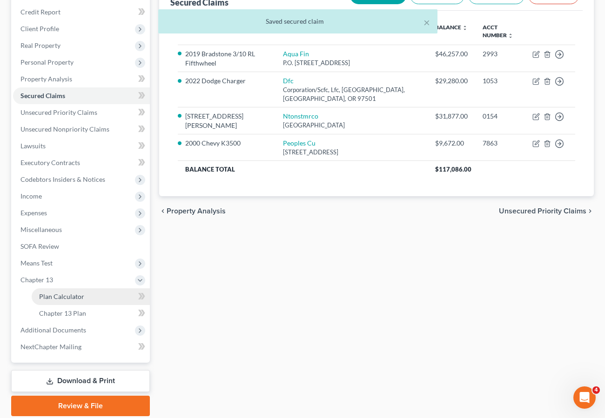
click at [72, 296] on span "Plan Calculator" at bounding box center [61, 297] width 45 height 8
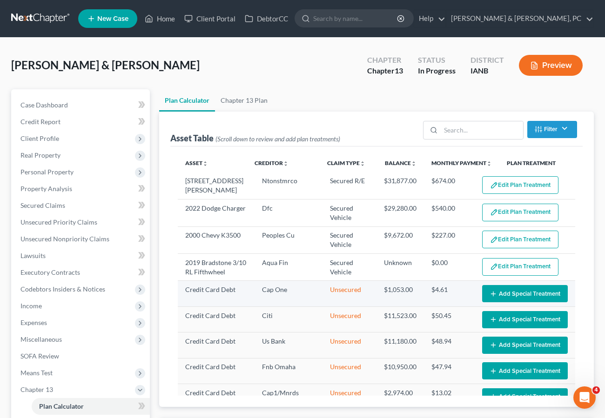
select select "59"
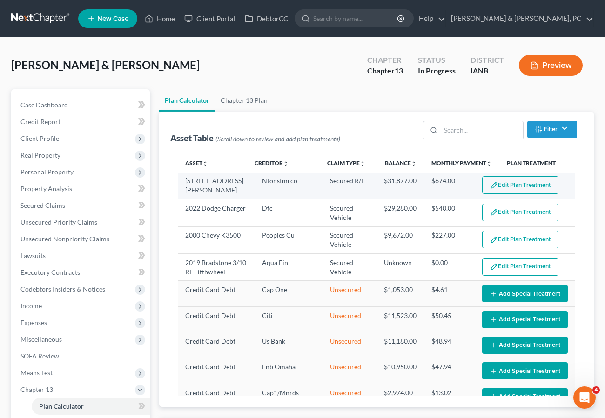
click at [522, 185] on button "Edit Plan Treatment" at bounding box center [520, 185] width 76 height 18
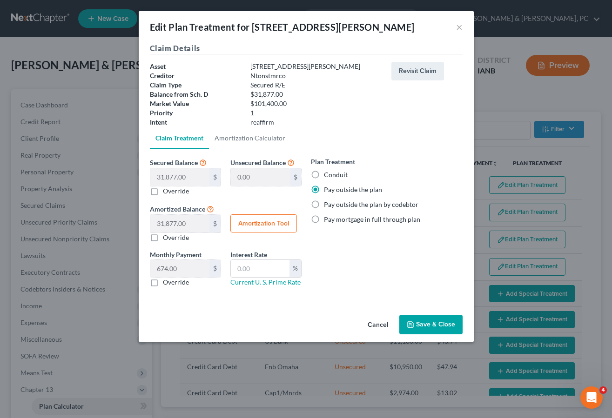
click at [426, 322] on button "Save & Close" at bounding box center [430, 325] width 63 height 20
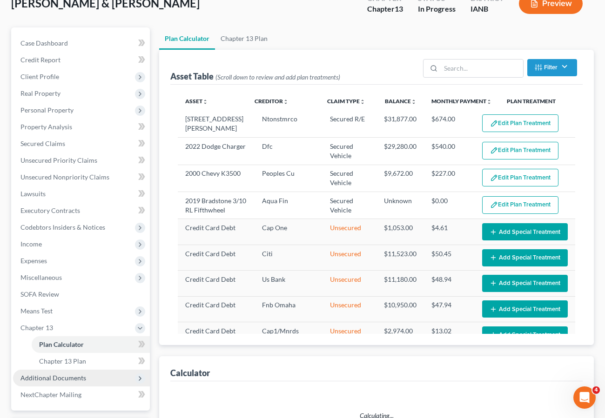
select select "59"
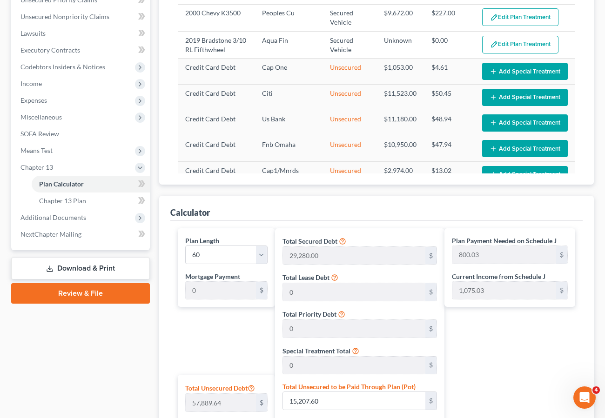
scroll to position [229, 0]
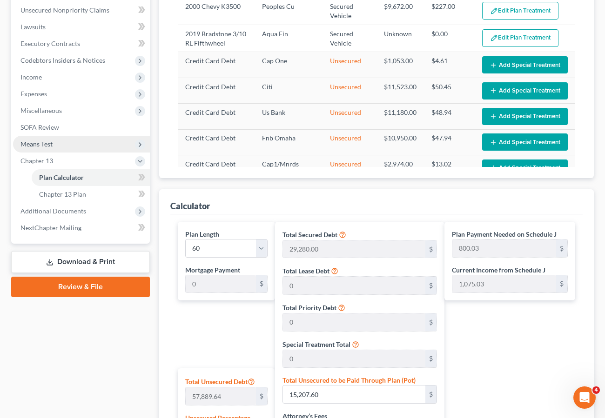
click at [45, 141] on span "Means Test" at bounding box center [36, 144] width 32 height 8
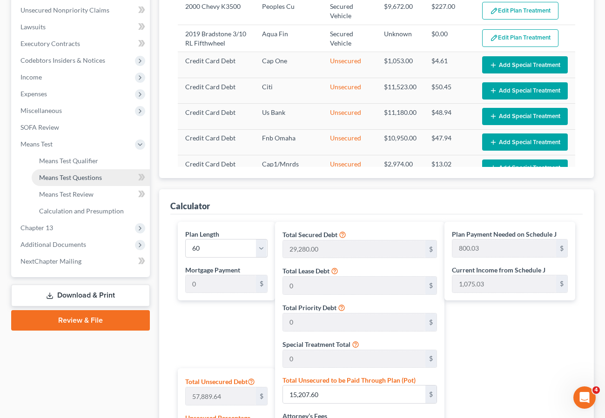
click at [71, 175] on span "Means Test Questions" at bounding box center [70, 178] width 63 height 8
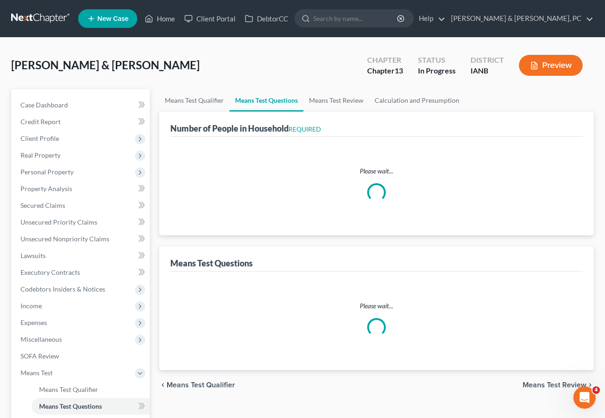
select select "0"
select select "60"
select select "1"
select select "60"
select select "1"
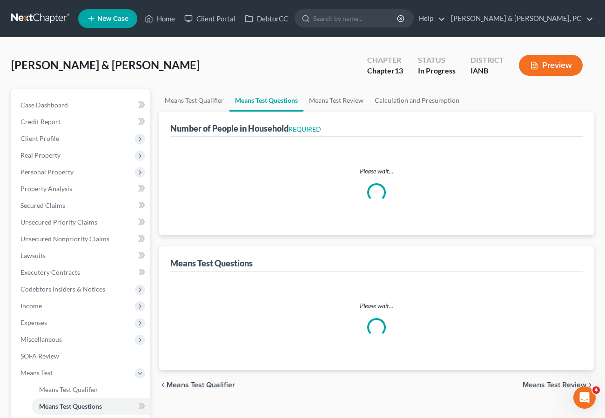
select select "60"
select select "2"
select select "3"
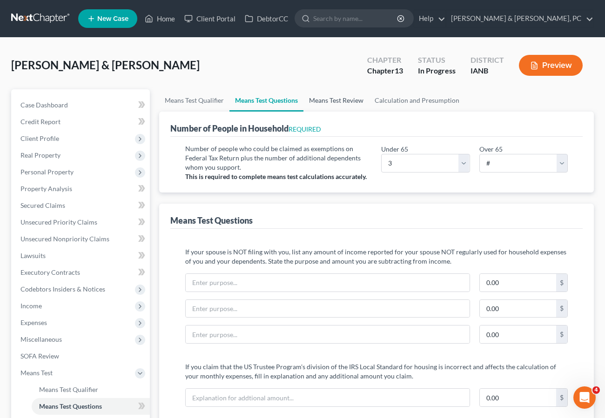
click at [330, 101] on link "Means Test Review" at bounding box center [336, 100] width 66 height 22
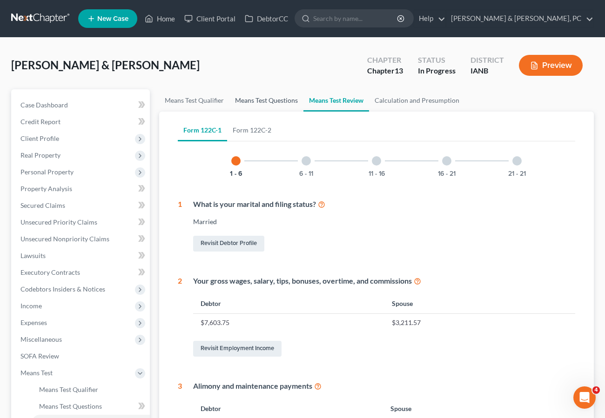
click at [250, 98] on link "Means Test Questions" at bounding box center [266, 100] width 74 height 22
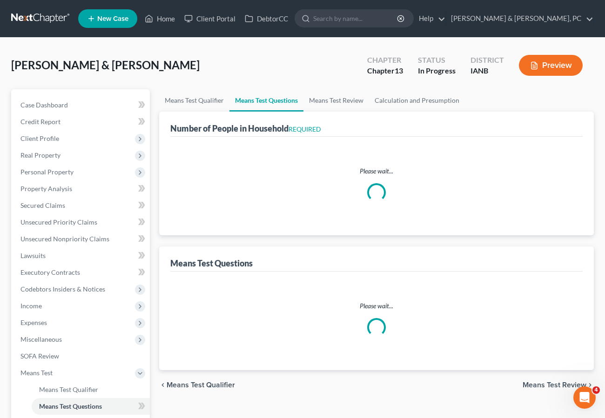
select select "0"
select select "60"
select select "1"
select select "60"
select select "1"
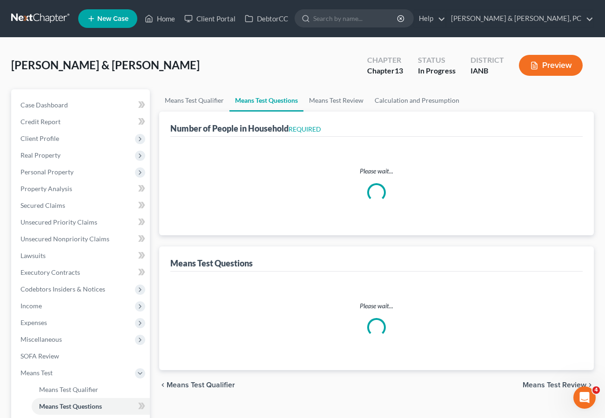
select select "60"
select select "3"
select select "2"
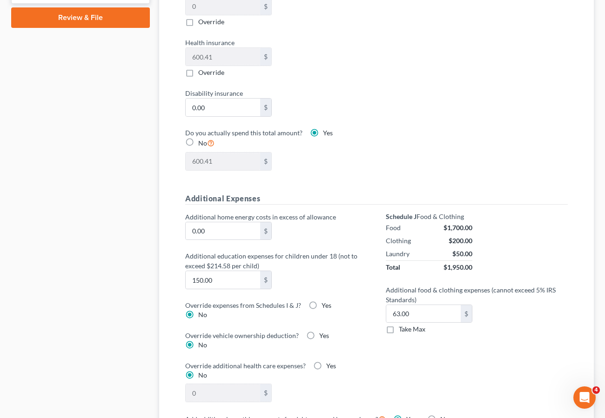
scroll to position [532, 0]
click at [218, 275] on input "150.00" at bounding box center [223, 280] width 74 height 18
type input "200.00"
click at [328, 278] on div "Additional education expenses for children under 18 (not to exceed $214.58 per …" at bounding box center [276, 270] width 191 height 38
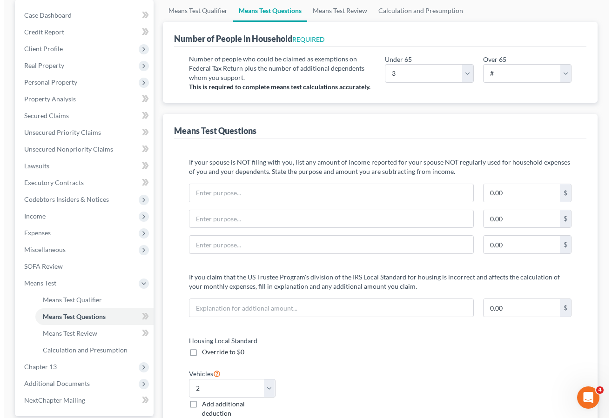
scroll to position [0, 0]
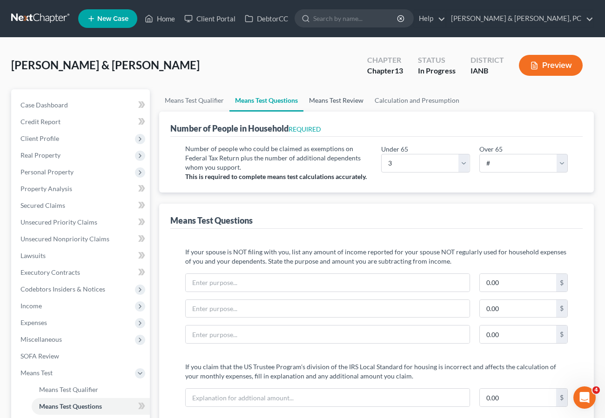
click at [328, 98] on link "Means Test Review" at bounding box center [336, 100] width 66 height 22
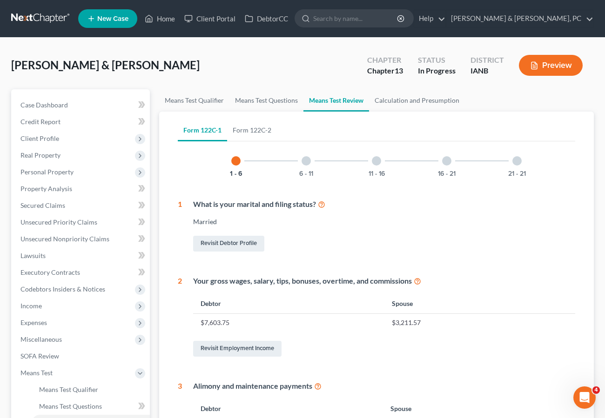
click at [550, 65] on button "Preview" at bounding box center [551, 65] width 64 height 21
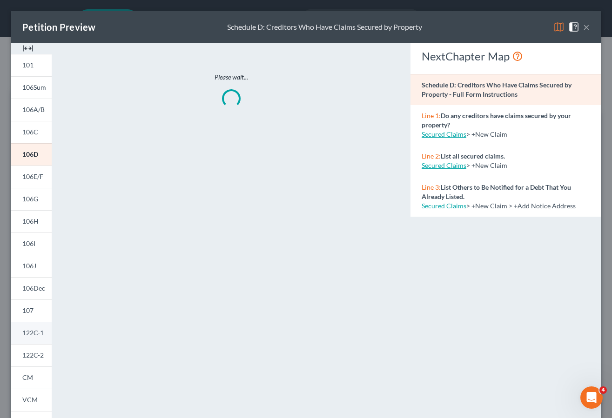
click at [27, 330] on span "122C-1" at bounding box center [32, 333] width 21 height 8
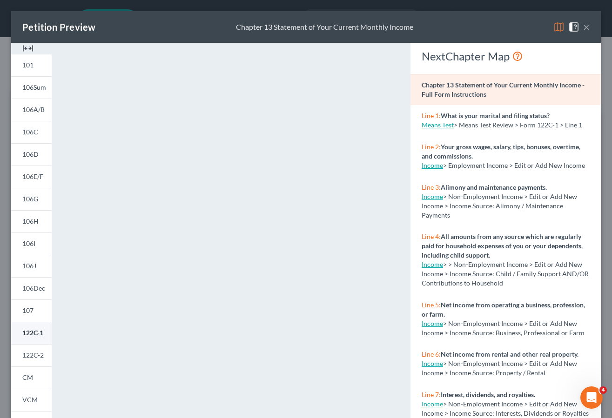
click at [39, 333] on span "122C-1" at bounding box center [32, 333] width 21 height 8
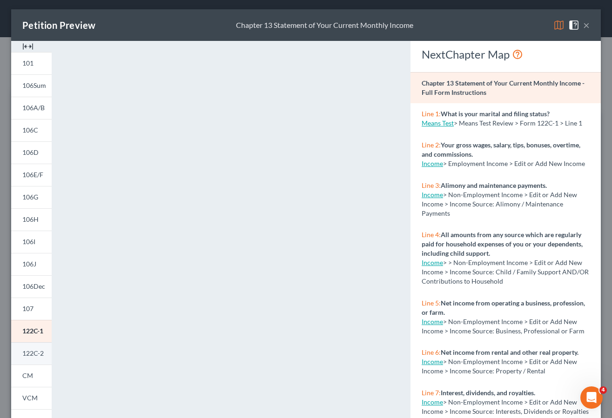
click at [35, 351] on span "122C-2" at bounding box center [32, 353] width 21 height 8
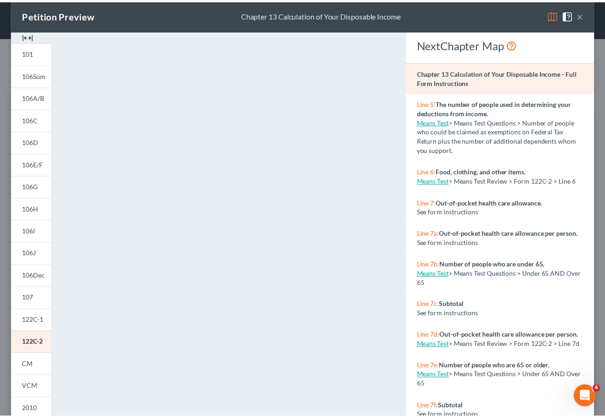
scroll to position [0, 0]
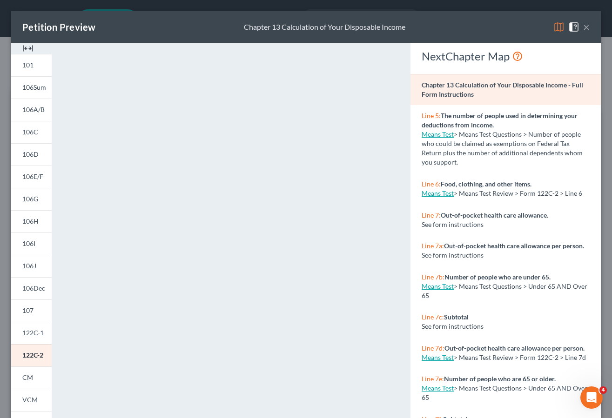
click at [583, 25] on button "×" at bounding box center [586, 26] width 7 height 11
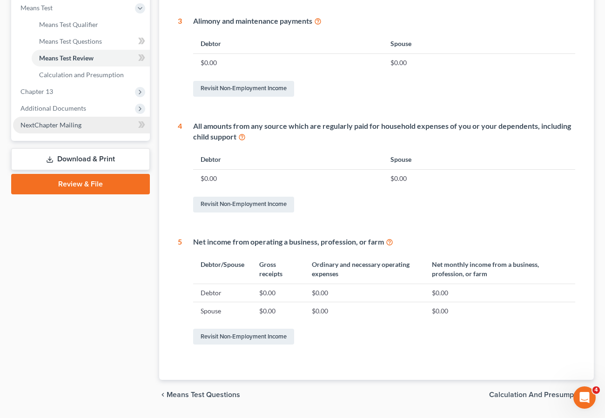
scroll to position [366, 0]
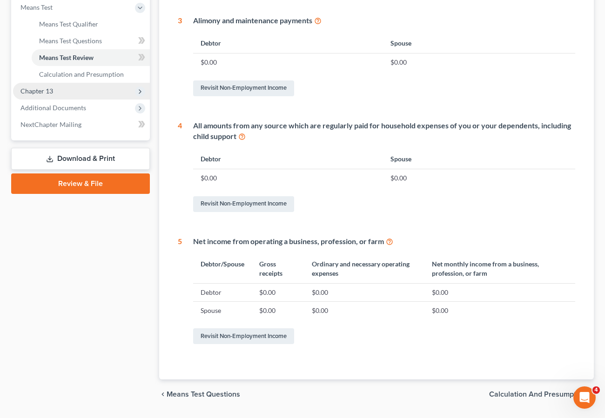
click at [39, 90] on span "Chapter 13" at bounding box center [36, 91] width 33 height 8
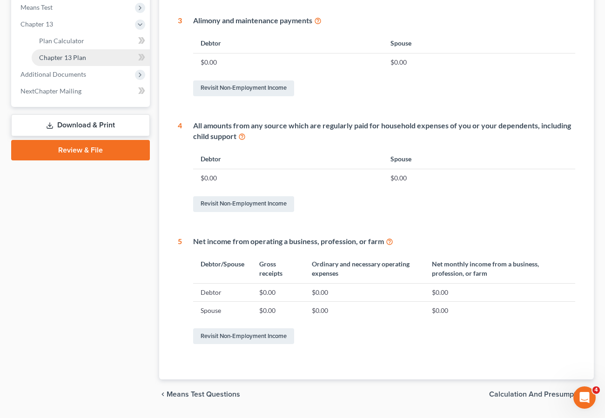
click at [67, 56] on span "Chapter 13 Plan" at bounding box center [62, 58] width 47 height 8
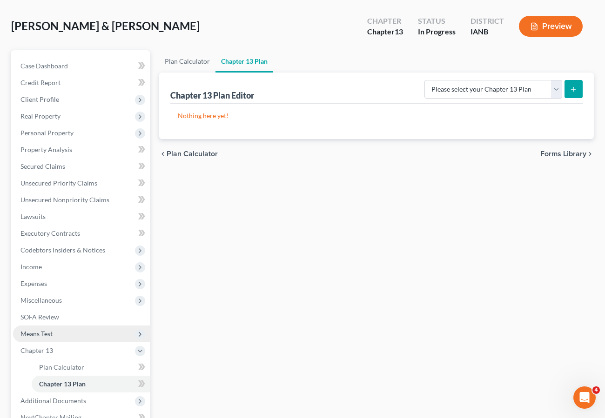
scroll to position [41, 0]
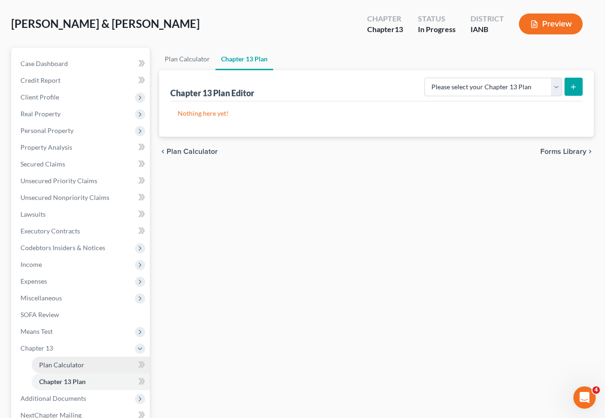
click at [64, 362] on span "Plan Calculator" at bounding box center [61, 365] width 45 height 8
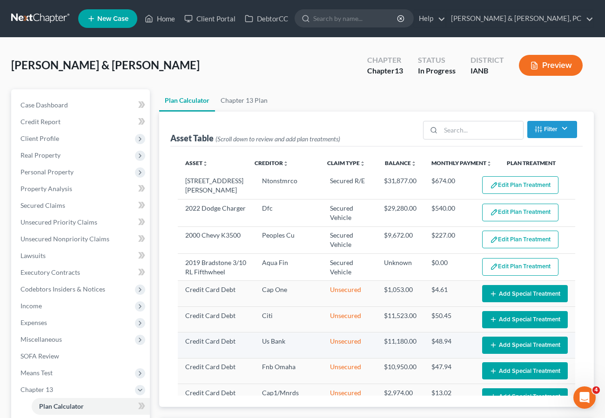
select select "59"
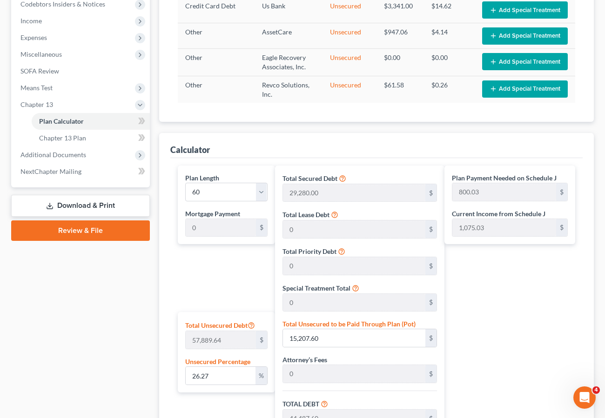
scroll to position [290, 0]
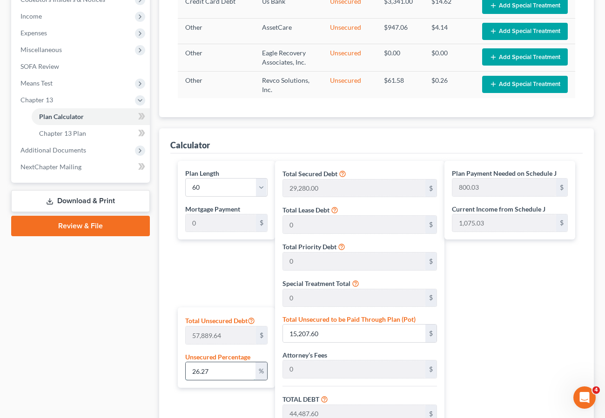
click at [221, 370] on input "26.27" at bounding box center [221, 371] width 70 height 18
drag, startPoint x: 221, startPoint y: 370, endPoint x: 178, endPoint y: 369, distance: 42.8
click at [178, 369] on div "Total Unsecured Debt 57,889.64 $ Unsecured Percentage 26.27 %" at bounding box center [226, 348] width 97 height 80
type input "5"
type input "2,894.48"
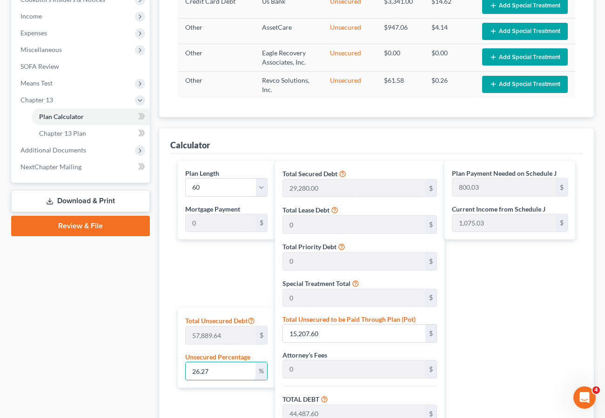
type input "32,174.48"
type input "2,541.78"
type input "34,716.26"
type input "578.60"
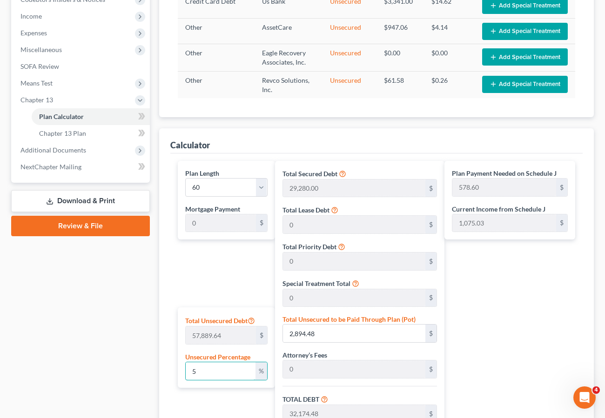
type input "50"
type input "28,944.82"
type input "58,224.82"
type input "4,599.76"
type input "62,824.58"
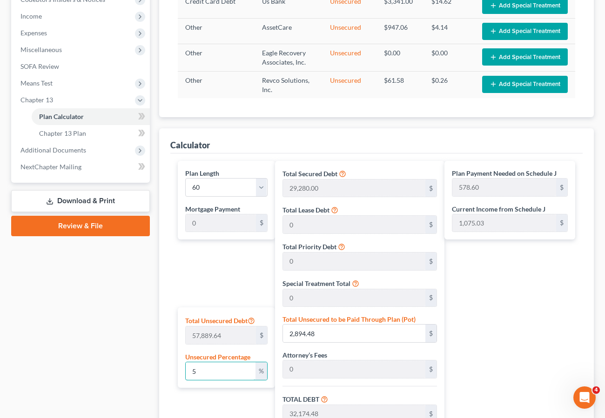
type input "1,047.07"
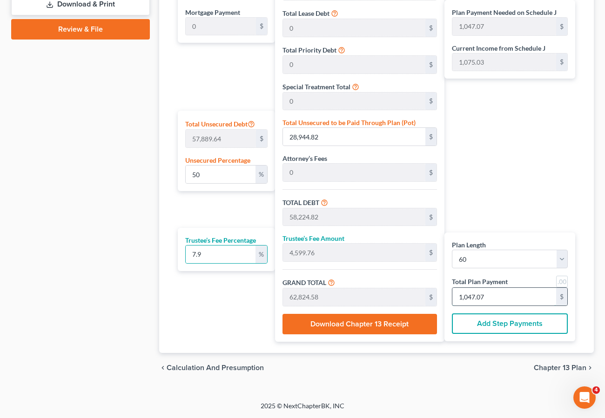
click at [514, 296] on input "1,047.07" at bounding box center [504, 297] width 104 height 18
type input "0"
type input "55.60"
type input "4.39"
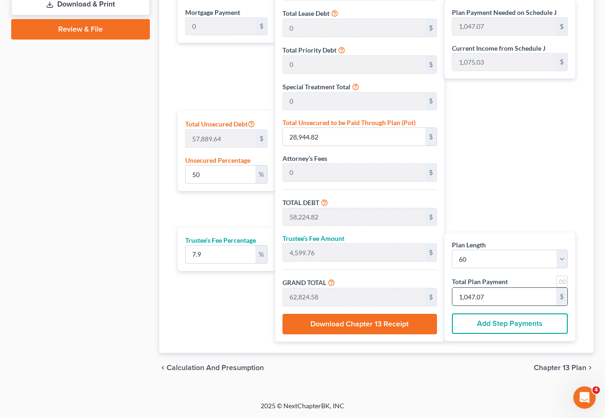
type input "59.99"
type input "1"
type input "556.07"
type input "43.92"
type input "600.00"
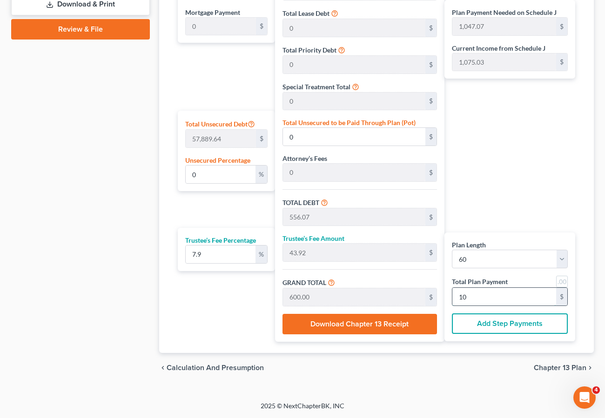
type input "105"
type input "5,838.73"
type input "461.26"
type input "6,300.00"
type input "50.28"
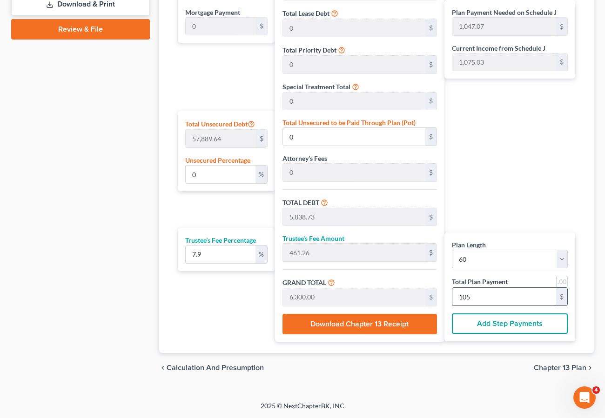
type input "29,107.39"
type input "58,387.39"
type input "4,612.60"
type input "63,000.00"
type input "1,050.00"
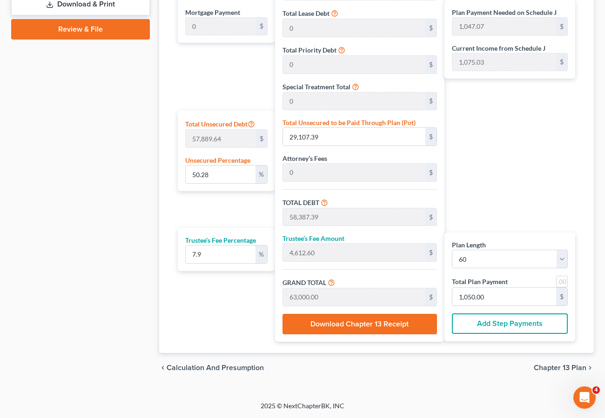
click at [457, 374] on div "chevron_left Calculation and Presumption Chapter 13 Plan chevron_right" at bounding box center [376, 368] width 435 height 30
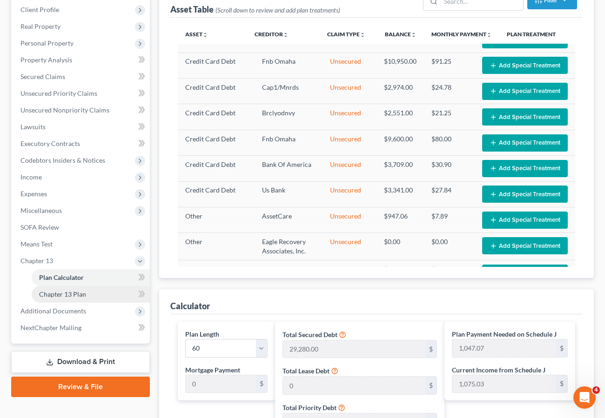
scroll to position [131, 0]
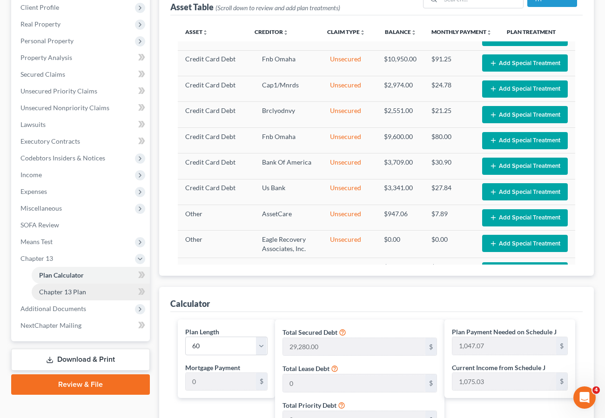
click at [67, 292] on span "Chapter 13 Plan" at bounding box center [62, 292] width 47 height 8
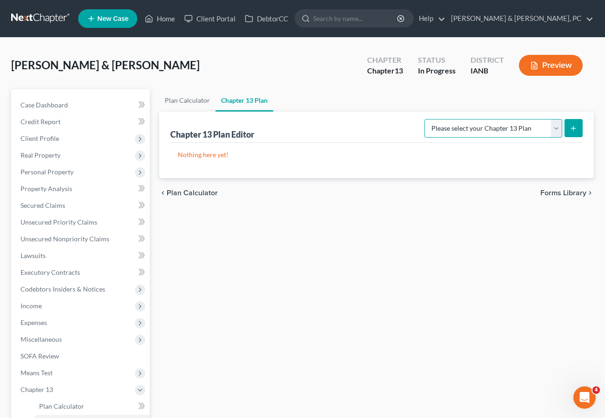
click at [499, 126] on select "Please select your Chapter 13 Plan National Form Plan - Official Form 113" at bounding box center [493, 128] width 138 height 19
select select "0"
click at [428, 119] on select "Please select your Chapter 13 Plan National Form Plan - Official Form 113" at bounding box center [493, 128] width 138 height 19
click at [571, 127] on icon "submit" at bounding box center [573, 128] width 7 height 7
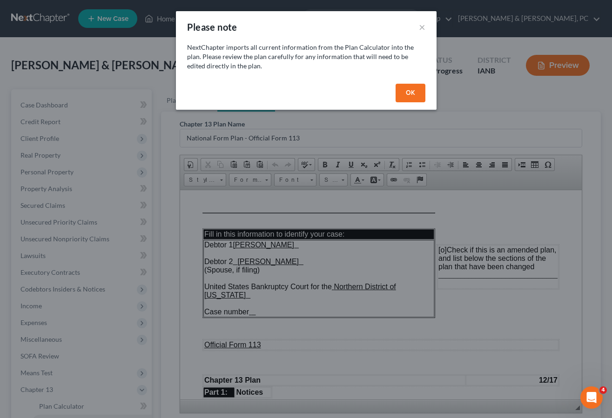
click at [405, 93] on button "OK" at bounding box center [411, 93] width 30 height 19
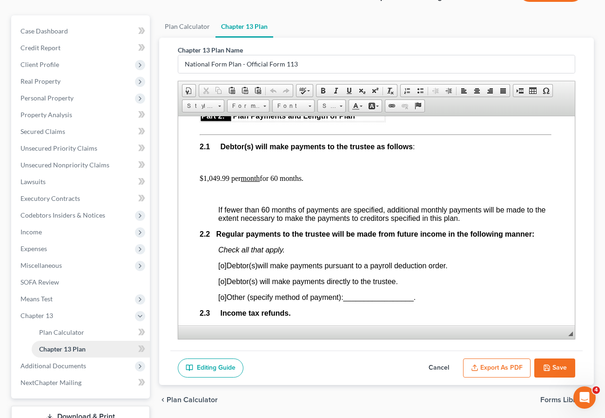
scroll to position [85, 0]
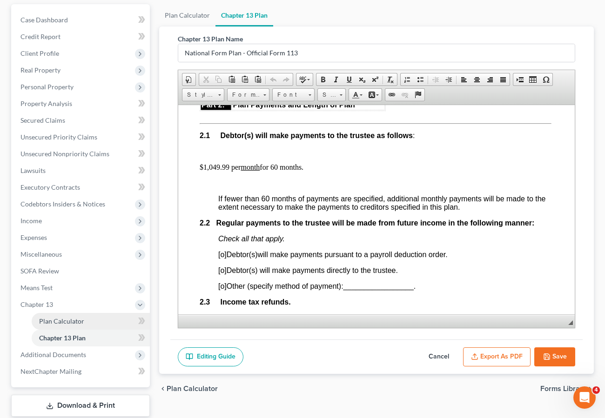
click at [58, 321] on span "Plan Calculator" at bounding box center [61, 321] width 45 height 8
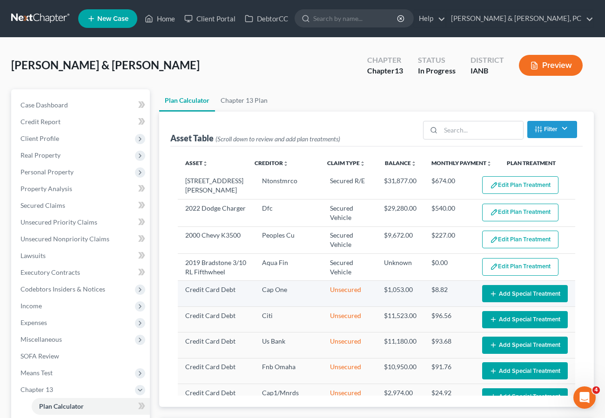
select select "59"
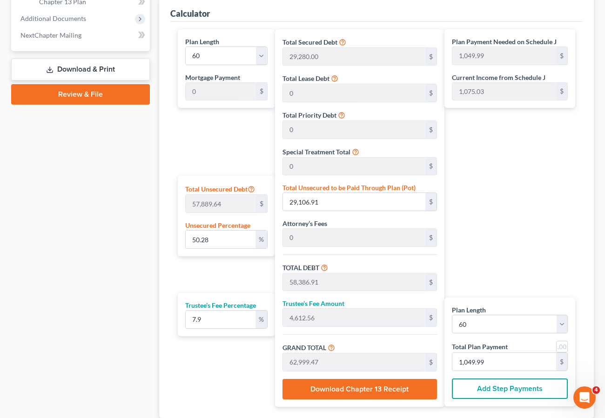
scroll to position [422, 0]
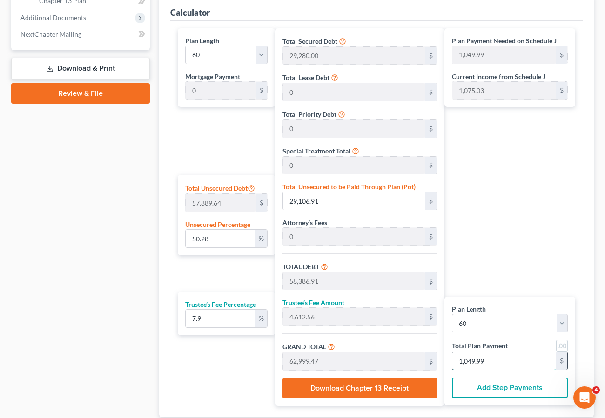
click at [500, 363] on input "1,049.99" at bounding box center [504, 361] width 104 height 18
type input "0"
type input "55.60"
type input "4.39"
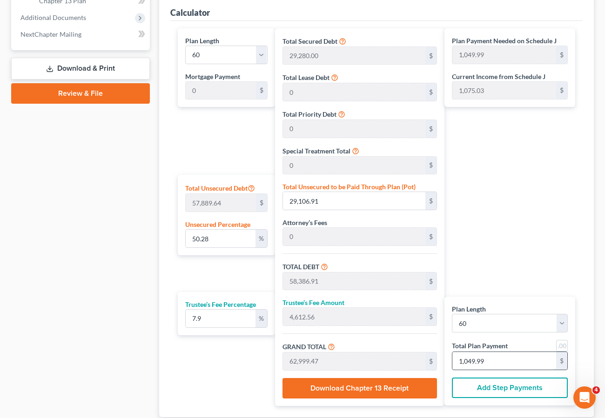
type input "59.99"
type input "1"
type input "556.07"
type input "43.92"
type input "600.00"
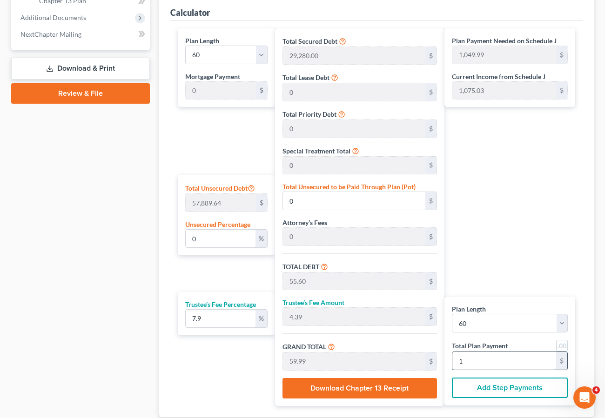
type input "10"
type input "5,838.73"
type input "461.26"
type input "6,300.00"
type input "1050"
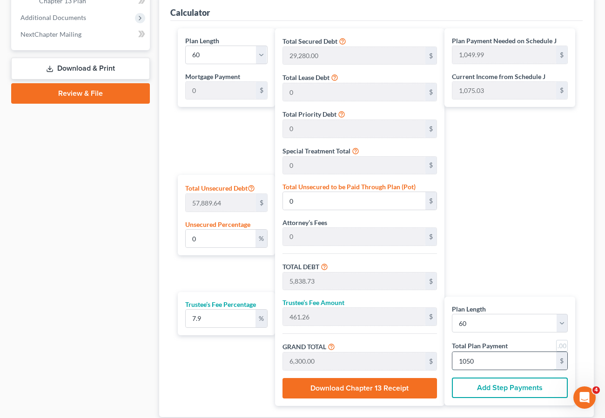
type input "50.28"
type input "29,107.39"
type input "58,387.39"
type input "4,612.60"
type input "63,000.00"
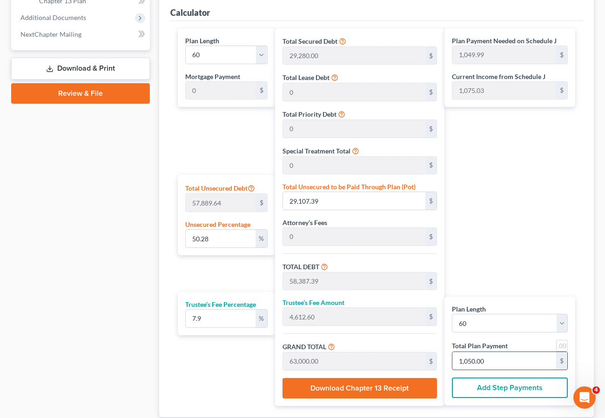
type input "1,050.00"
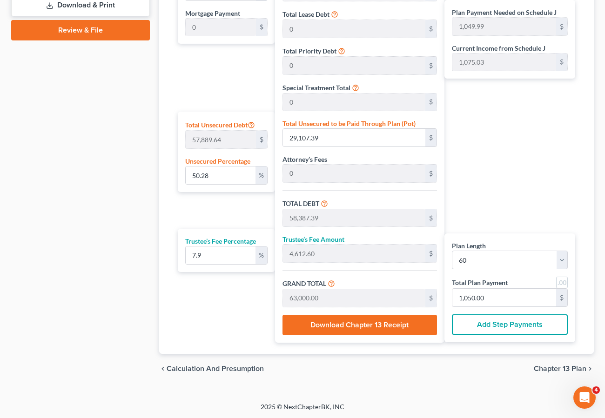
scroll to position [487, 0]
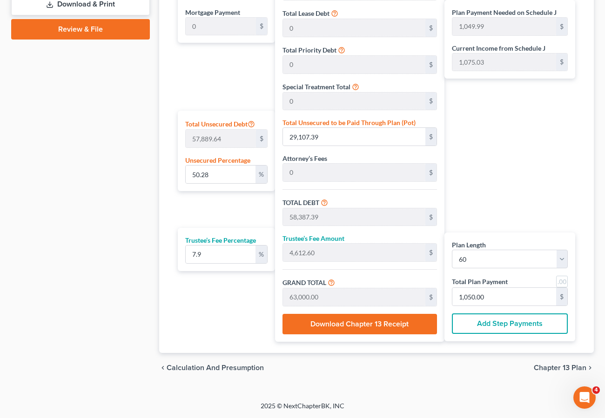
click at [558, 367] on span "Chapter 13 Plan" at bounding box center [560, 367] width 53 height 7
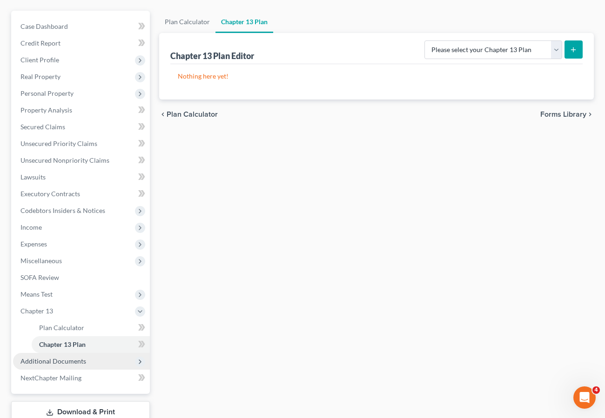
scroll to position [84, 0]
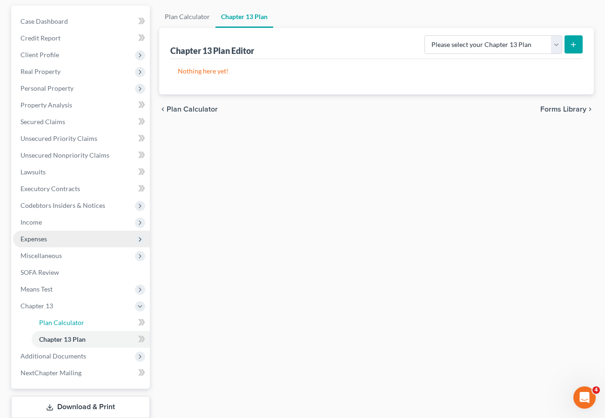
drag, startPoint x: 70, startPoint y: 322, endPoint x: 83, endPoint y: 319, distance: 12.9
click at [70, 322] on span "Plan Calculator" at bounding box center [61, 323] width 45 height 8
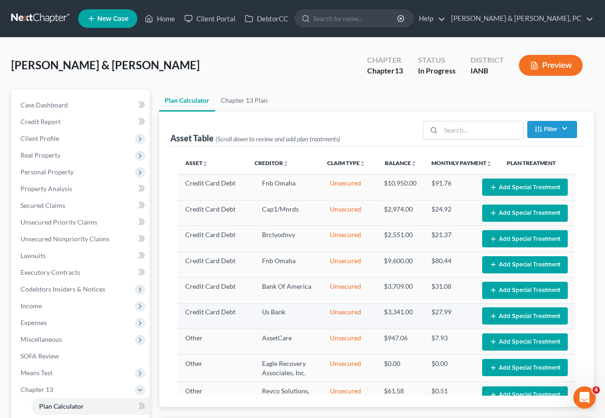
scroll to position [213, 0]
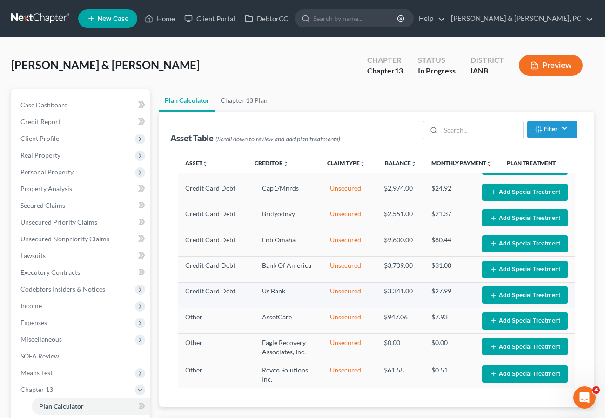
select select "59"
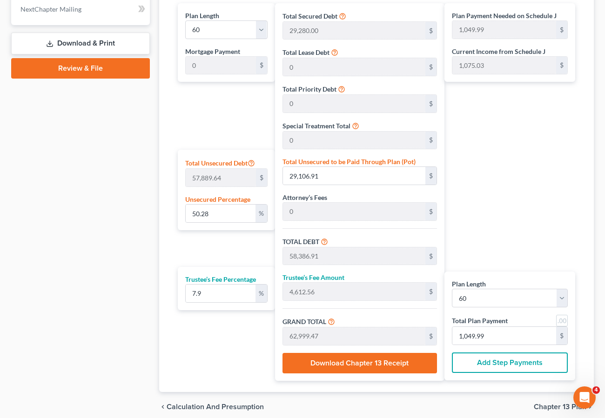
scroll to position [476, 0]
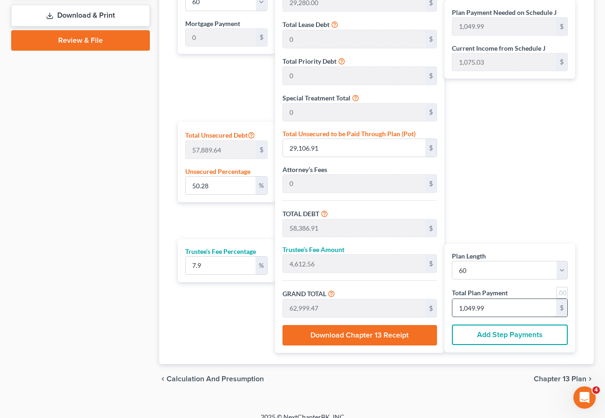
click at [498, 310] on input "1,049.99" at bounding box center [504, 308] width 104 height 18
type input "0"
type input "55.60"
type input "4.39"
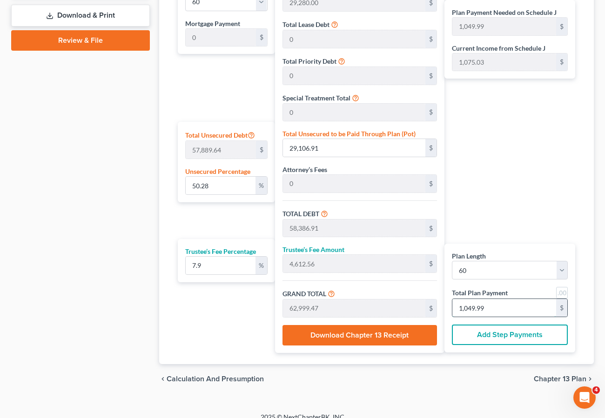
type input "59.99"
type input "1"
type input "556.07"
type input "43.92"
type input "600.00"
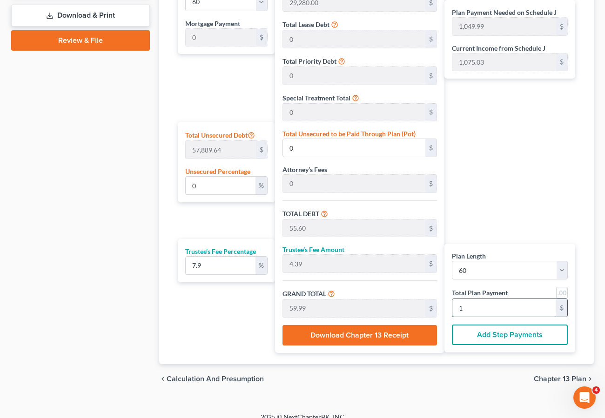
type input "10"
type input "5,838.73"
type input "461.26"
type input "6,300.00"
type input "105"
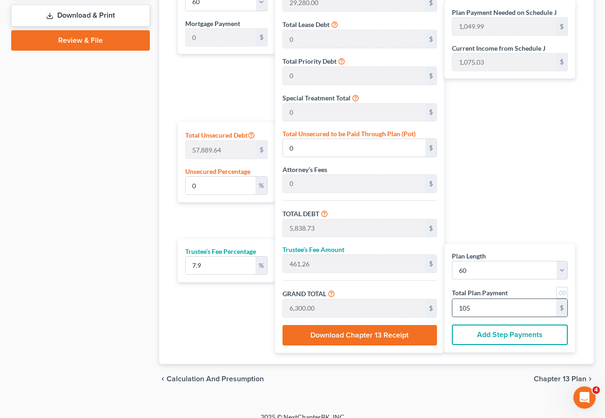
type input "50.28"
type input "29,107.39"
type input "58,387.39"
type input "4,612.60"
type input "63,000.00"
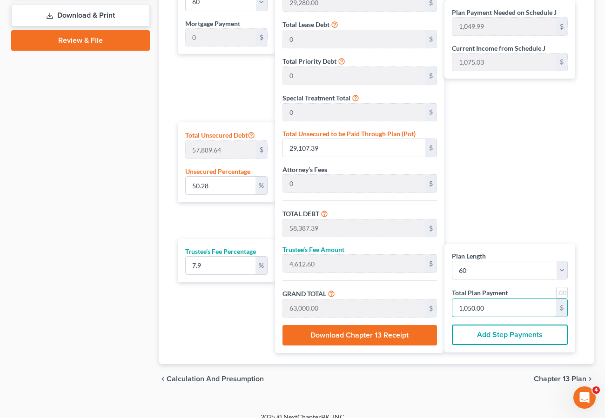
type input "1,050.00"
click at [498, 335] on button "Add Step Payments" at bounding box center [510, 335] width 116 height 20
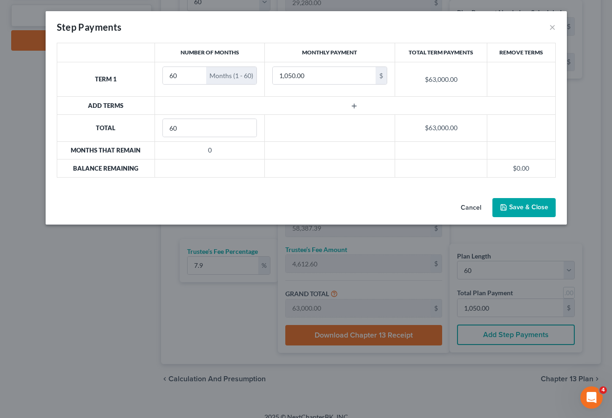
click at [518, 202] on button "Save & Close" at bounding box center [523, 208] width 63 height 20
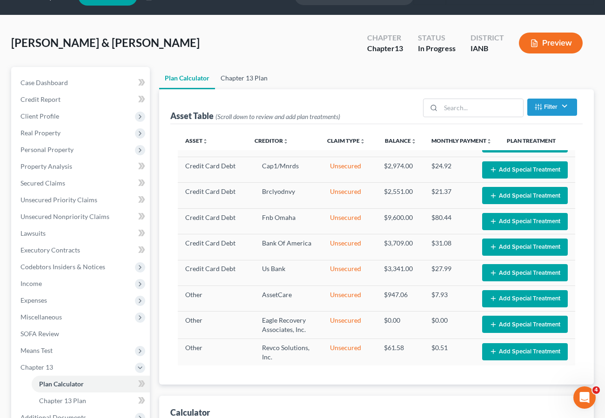
scroll to position [23, 0]
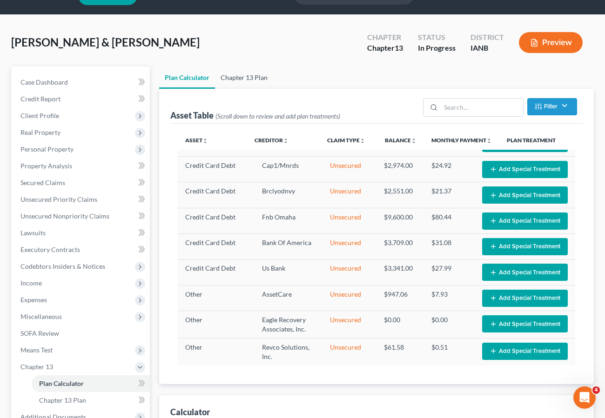
click at [236, 73] on link "Chapter 13 Plan" at bounding box center [244, 78] width 58 height 22
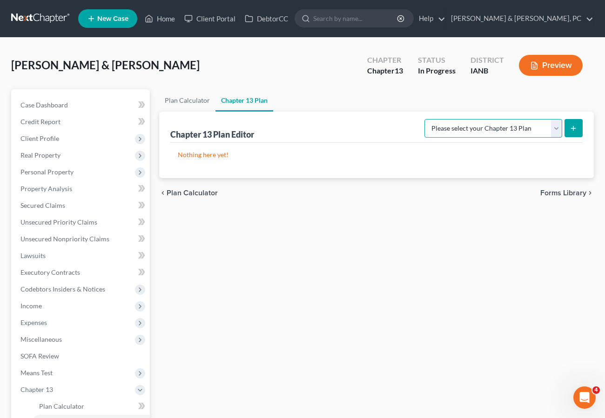
click at [533, 132] on select "Please select your Chapter 13 Plan National Form Plan - Official Form 113" at bounding box center [493, 128] width 138 height 19
select select "0"
click at [428, 119] on select "Please select your Chapter 13 Plan National Form Plan - Official Form 113" at bounding box center [493, 128] width 138 height 19
click at [572, 127] on icon "submit" at bounding box center [573, 128] width 7 height 7
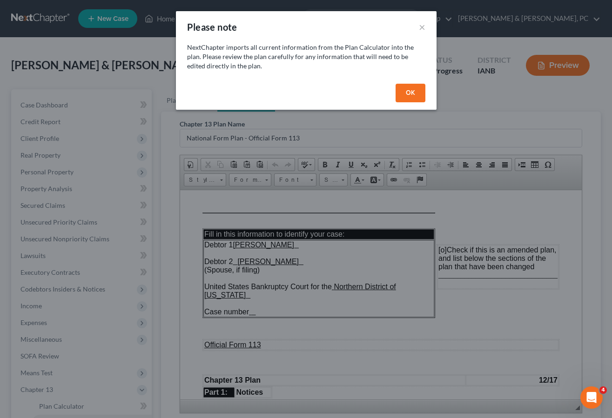
drag, startPoint x: 414, startPoint y: 92, endPoint x: 426, endPoint y: 165, distance: 74.4
click at [414, 92] on button "OK" at bounding box center [411, 93] width 30 height 19
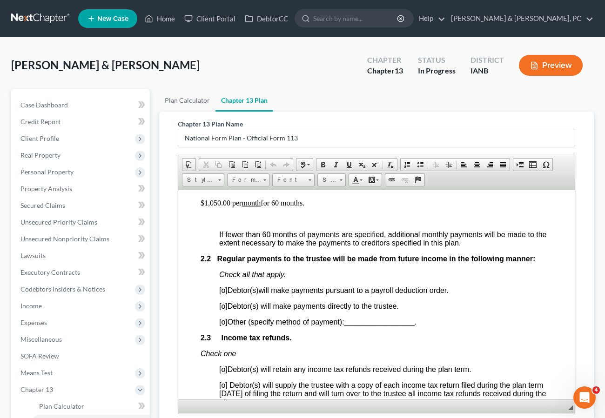
scroll to position [627, 0]
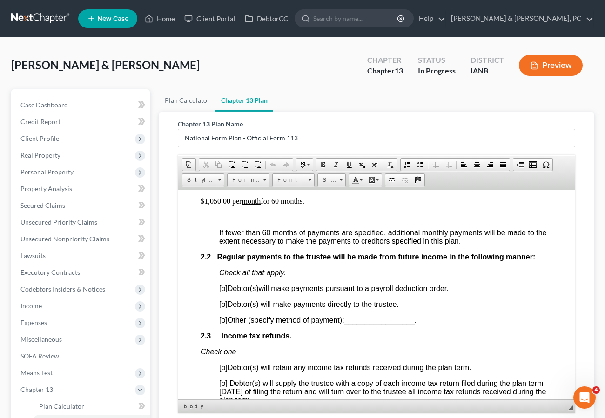
drag, startPoint x: 224, startPoint y: 311, endPoint x: 234, endPoint y: 310, distance: 9.3
click at [227, 308] on span "[o]" at bounding box center [223, 304] width 8 height 8
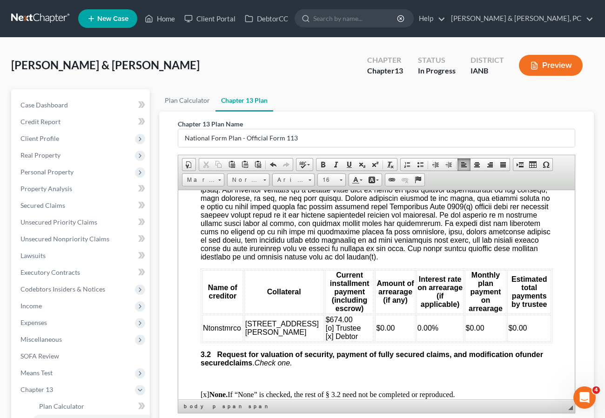
scroll to position [1126, 0]
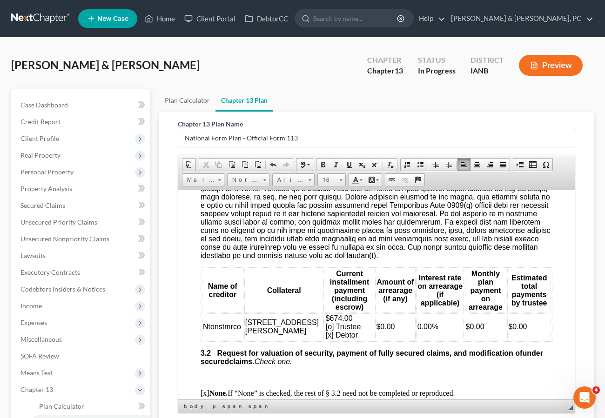
click at [529, 337] on td "$0.00" at bounding box center [529, 326] width 44 height 27
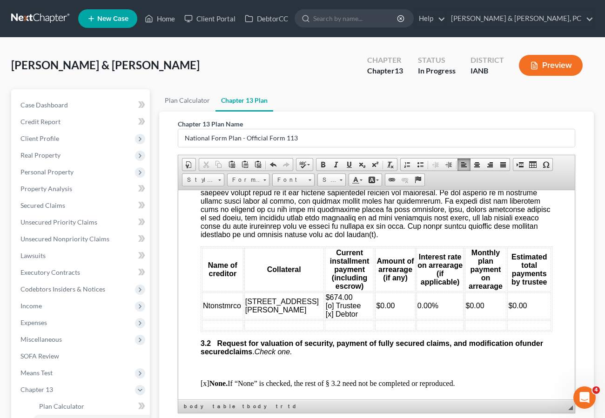
scroll to position [1156, 0]
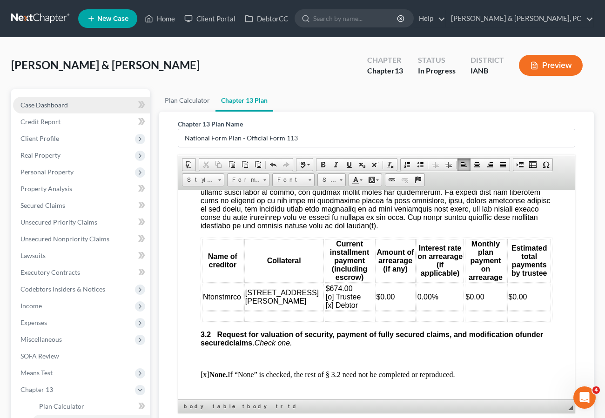
click at [58, 100] on link "Case Dashboard" at bounding box center [81, 105] width 137 height 17
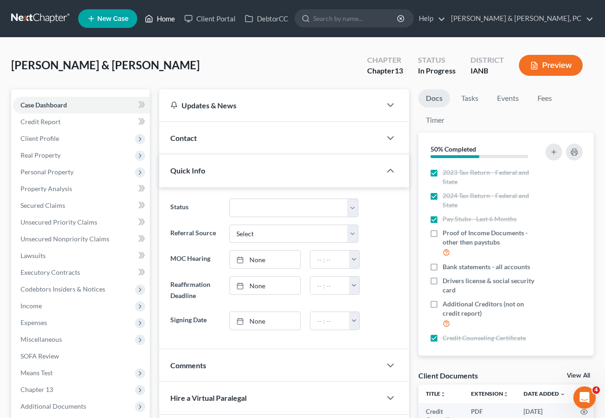
click at [166, 20] on link "Home" at bounding box center [160, 18] width 40 height 17
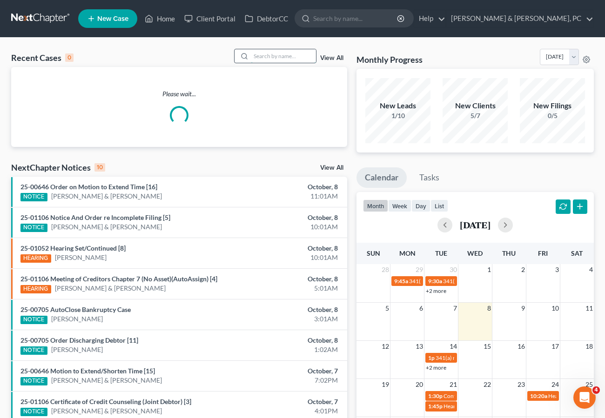
click at [258, 58] on input "search" at bounding box center [283, 55] width 65 height 13
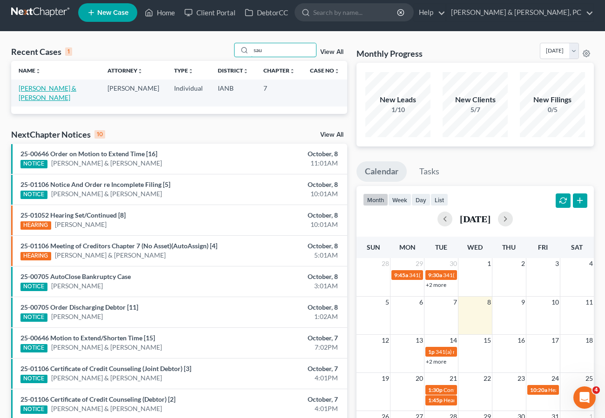
type input "sau"
click at [43, 87] on link "[PERSON_NAME] & [PERSON_NAME]" at bounding box center [48, 92] width 58 height 17
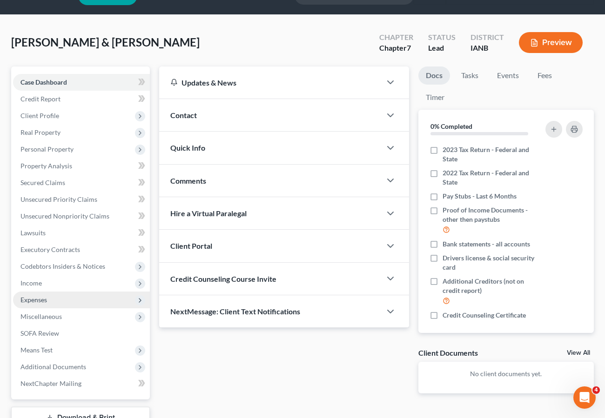
scroll to position [27, 0]
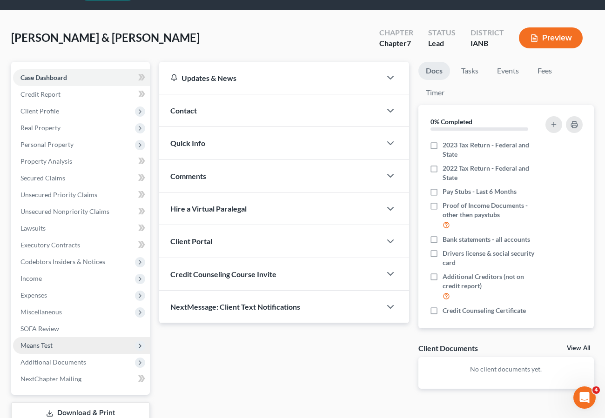
click at [38, 342] on span "Means Test" at bounding box center [36, 346] width 32 height 8
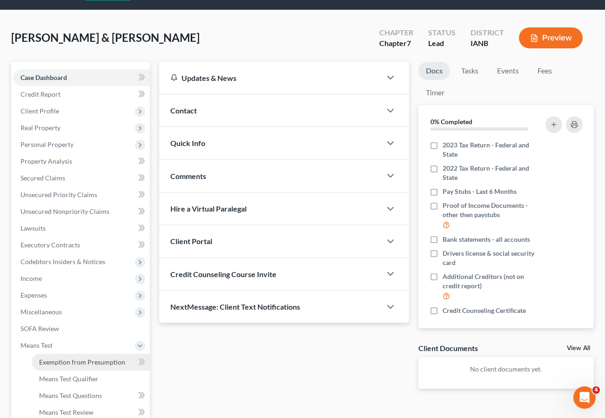
click at [59, 365] on span "Exemption from Presumption" at bounding box center [82, 362] width 86 height 8
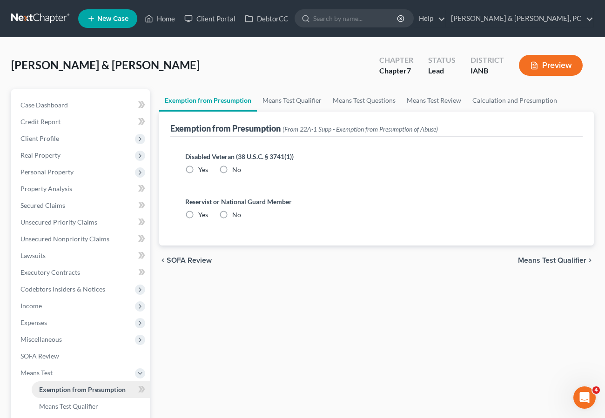
radio input "true"
click at [281, 100] on link "Means Test Qualifier" at bounding box center [292, 100] width 70 height 22
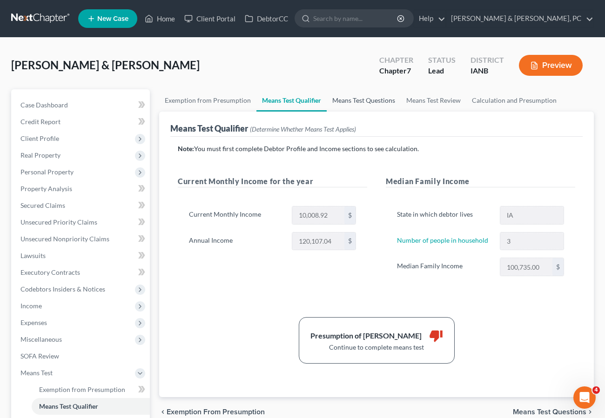
click at [355, 98] on link "Means Test Questions" at bounding box center [364, 100] width 74 height 22
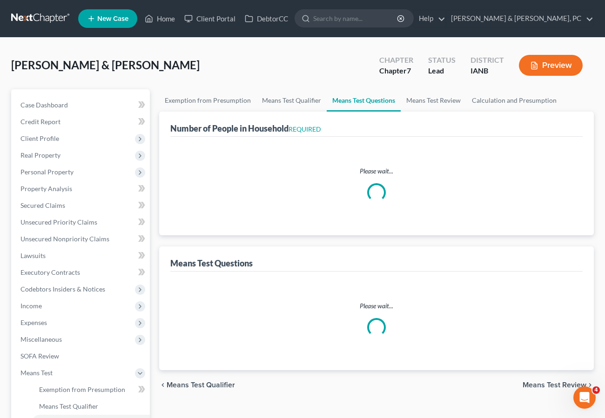
select select "1"
select select "60"
select select "1"
select select "60"
select select "1"
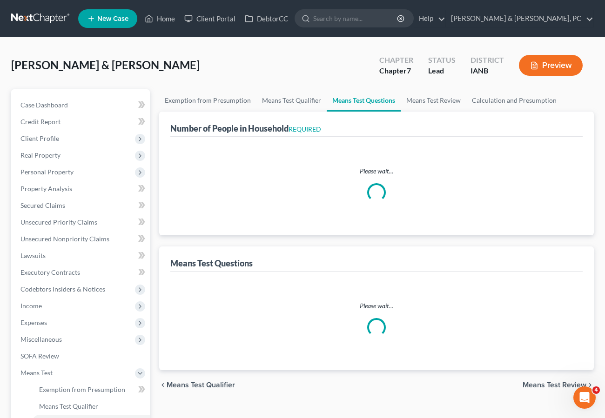
select select "60"
select select "3"
select select "4"
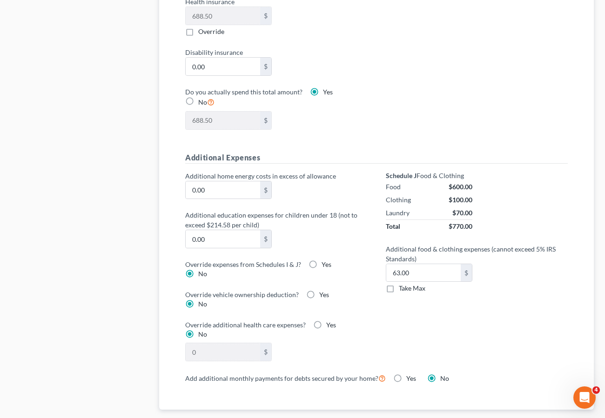
scroll to position [573, 0]
click at [399, 283] on label "Take Max" at bounding box center [412, 287] width 27 height 9
click at [402, 283] on input "Take Max" at bounding box center [405, 286] width 6 height 6
click at [399, 283] on label "Take Max" at bounding box center [412, 287] width 27 height 9
click at [402, 283] on input "Take Max" at bounding box center [405, 286] width 6 height 6
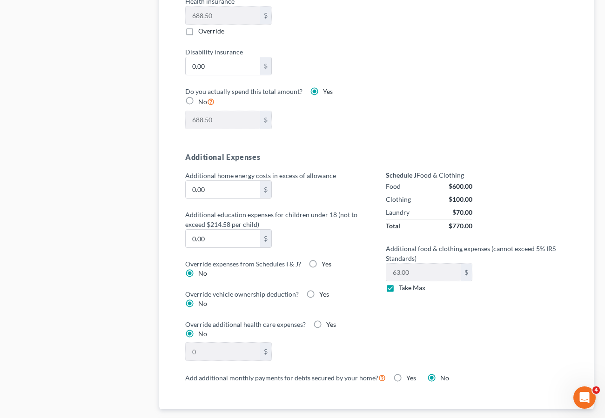
checkbox input "false"
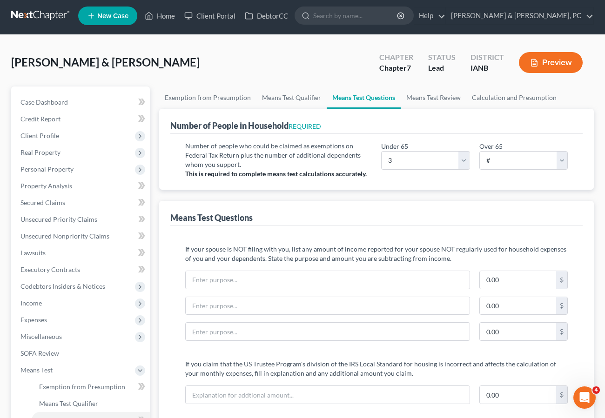
scroll to position [2, 0]
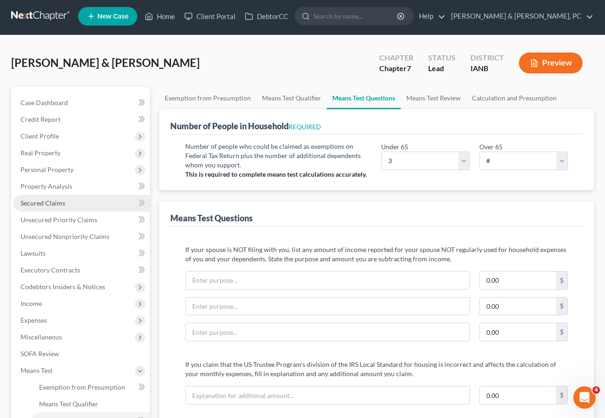
click at [38, 205] on span "Secured Claims" at bounding box center [42, 203] width 45 height 8
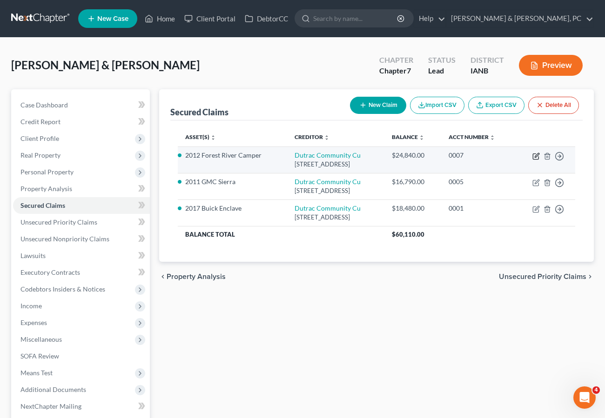
click at [535, 155] on icon "button" at bounding box center [535, 156] width 7 height 7
select select "16"
select select "4"
select select "2"
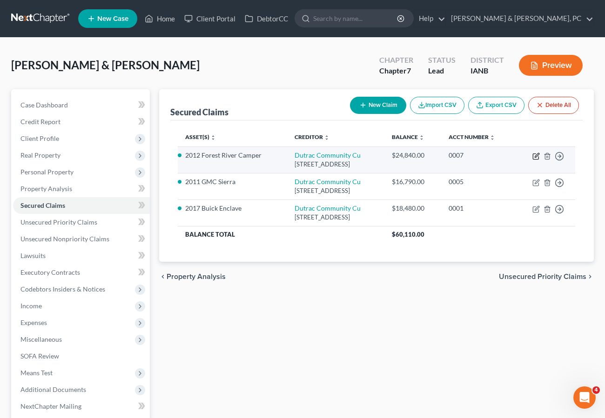
select select "0"
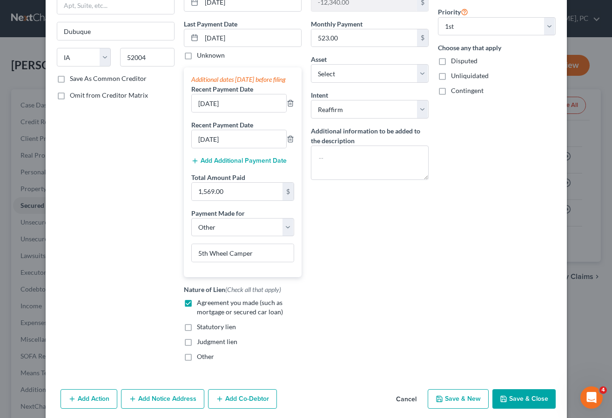
scroll to position [154, 0]
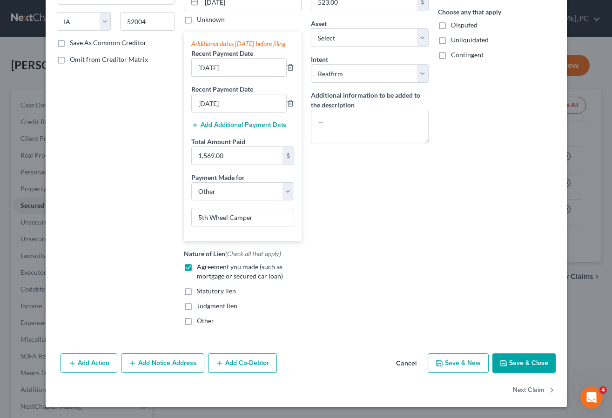
click at [510, 355] on button "Save & Close" at bounding box center [523, 364] width 63 height 20
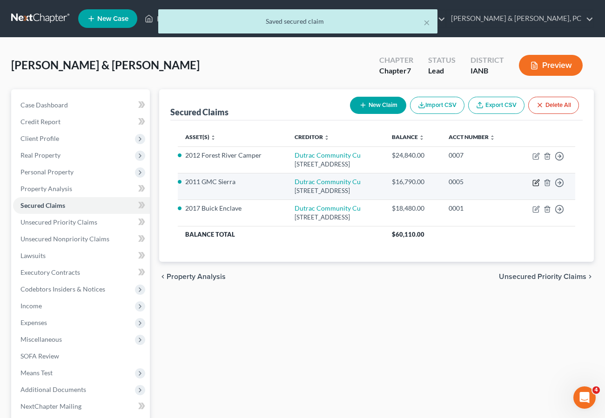
click at [533, 181] on icon "button" at bounding box center [536, 184] width 6 height 6
select select "16"
select select "0"
select select "2"
select select "1"
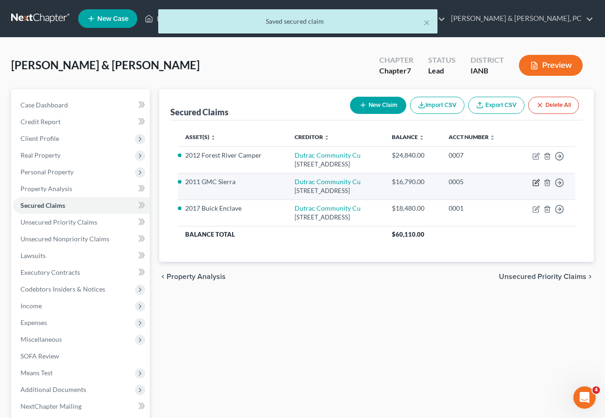
select select "0"
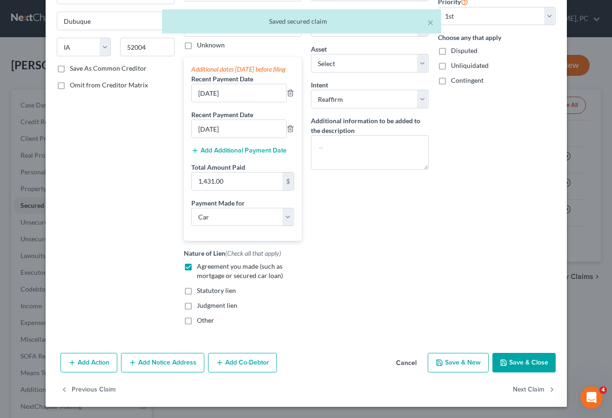
scroll to position [128, 0]
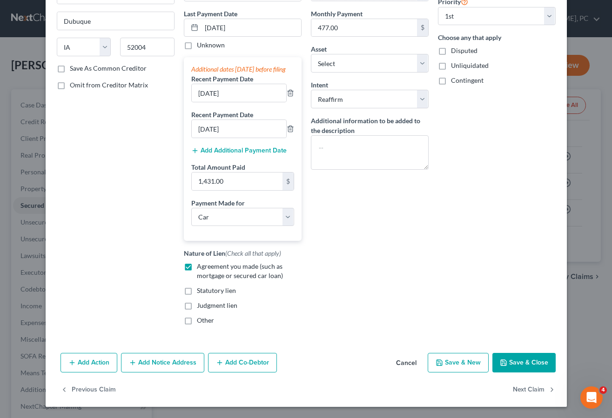
click at [533, 359] on button "Save & Close" at bounding box center [523, 363] width 63 height 20
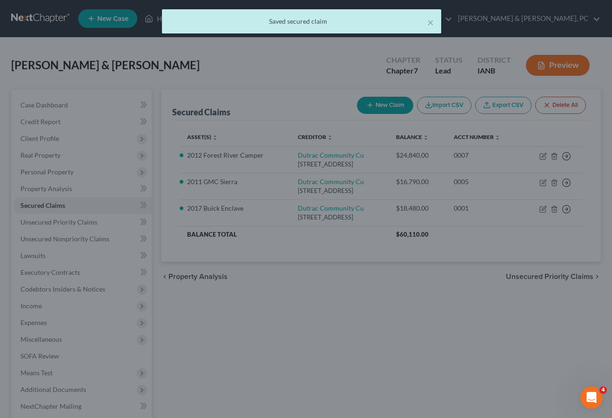
select select "13"
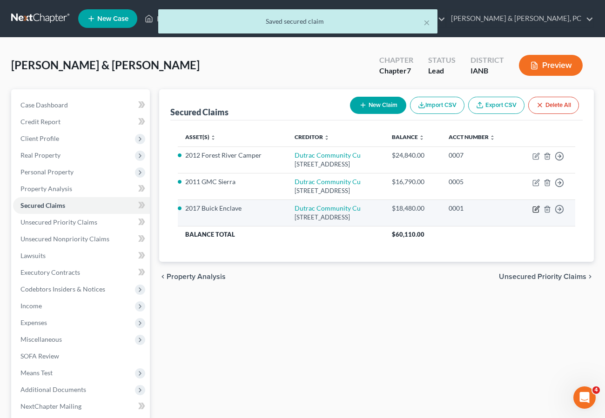
click at [535, 209] on icon "button" at bounding box center [535, 209] width 7 height 7
select select "16"
select select "0"
select select "2"
select select "1"
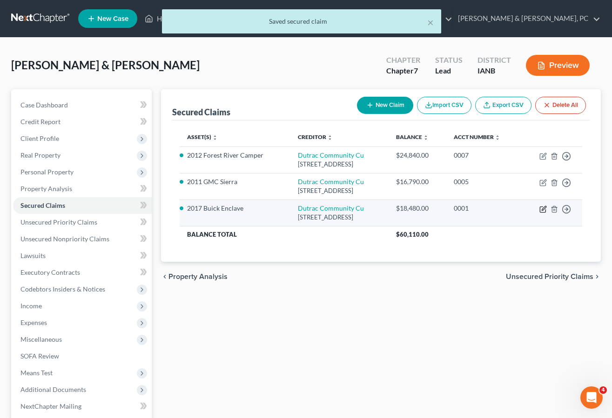
select select "0"
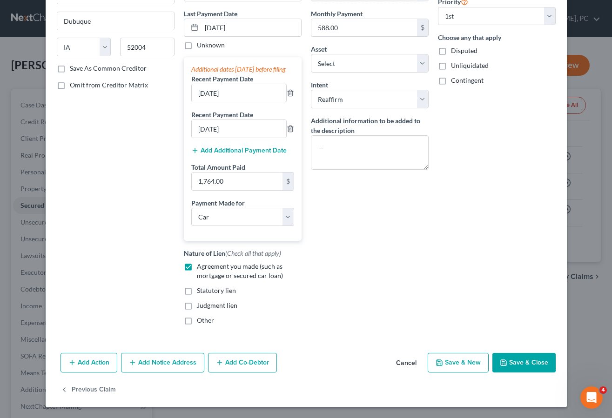
click at [525, 363] on button "Save & Close" at bounding box center [523, 363] width 63 height 20
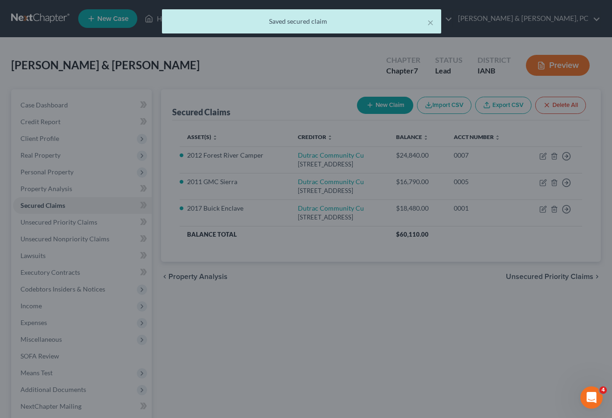
select select "16"
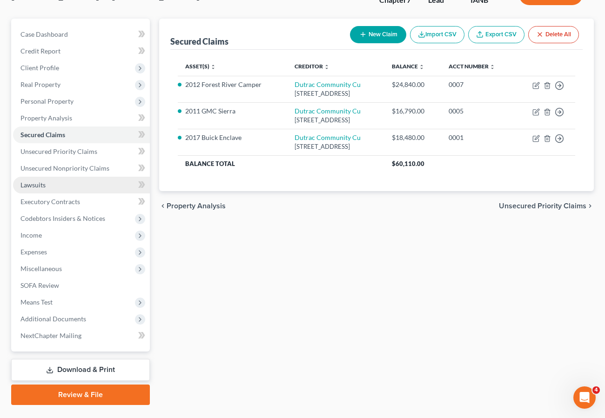
scroll to position [93, 0]
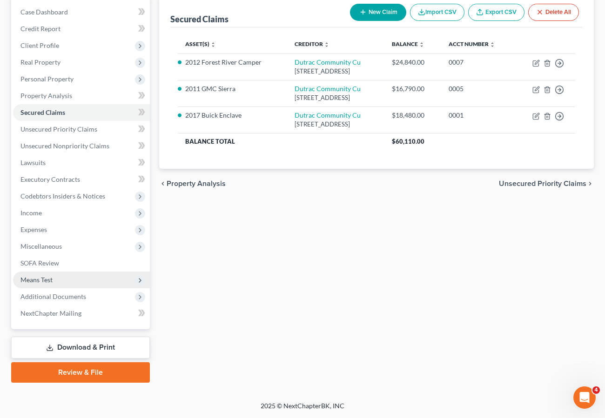
drag, startPoint x: 49, startPoint y: 280, endPoint x: 62, endPoint y: 275, distance: 13.8
click at [49, 280] on span "Means Test" at bounding box center [36, 280] width 32 height 8
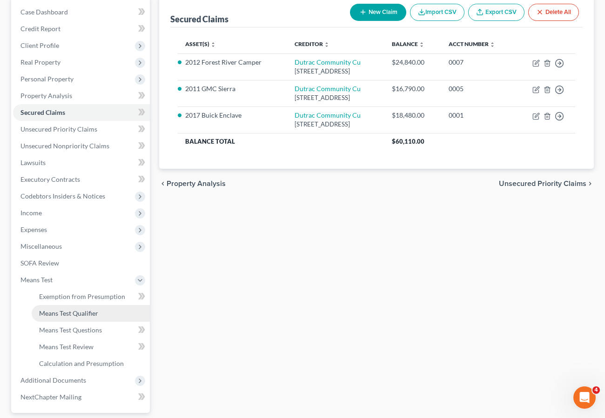
click at [86, 311] on span "Means Test Qualifier" at bounding box center [68, 313] width 59 height 8
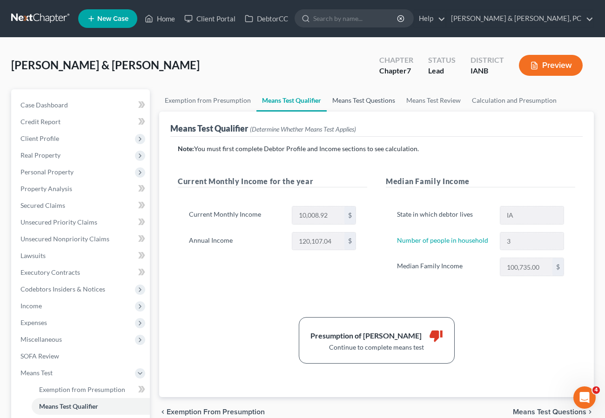
click at [345, 99] on link "Means Test Questions" at bounding box center [364, 100] width 74 height 22
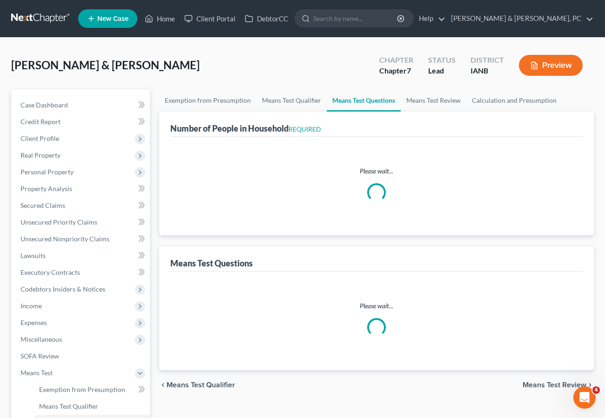
select select "1"
select select "60"
select select "1"
select select "60"
select select "1"
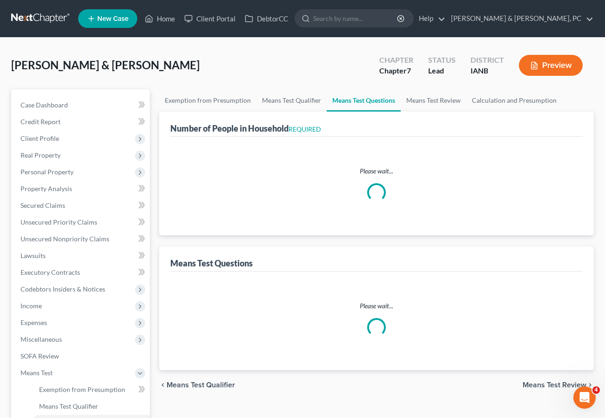
select select "60"
select select "3"
select select "4"
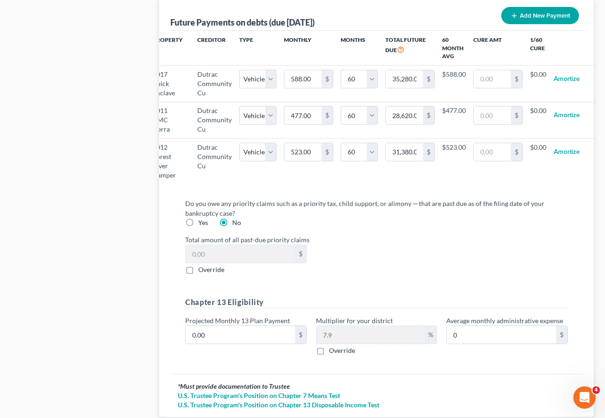
scroll to position [1056, 0]
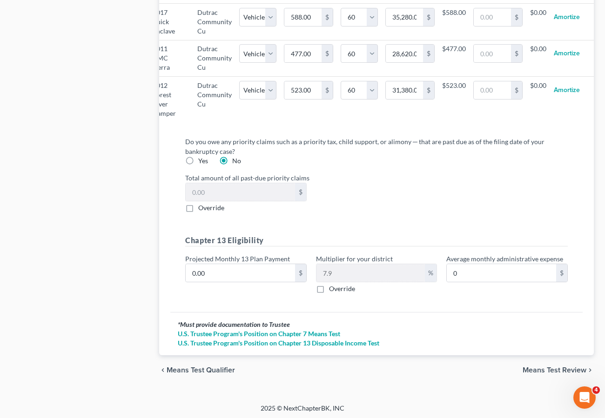
click at [563, 368] on span "Means Test Review" at bounding box center [555, 370] width 64 height 7
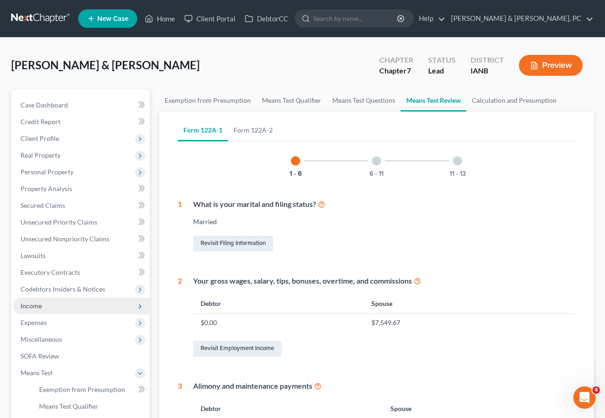
click at [45, 306] on span "Income" at bounding box center [81, 306] width 137 height 17
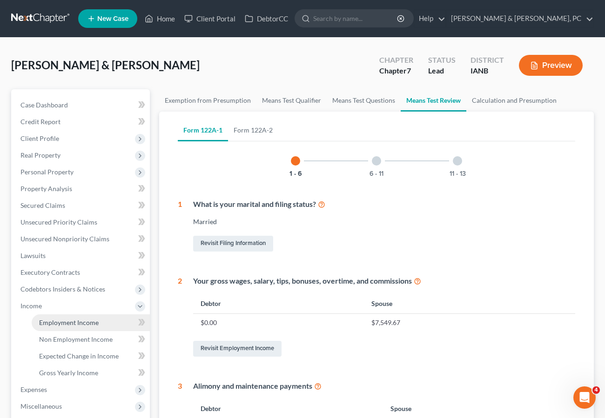
click at [59, 320] on span "Employment Income" at bounding box center [69, 323] width 60 height 8
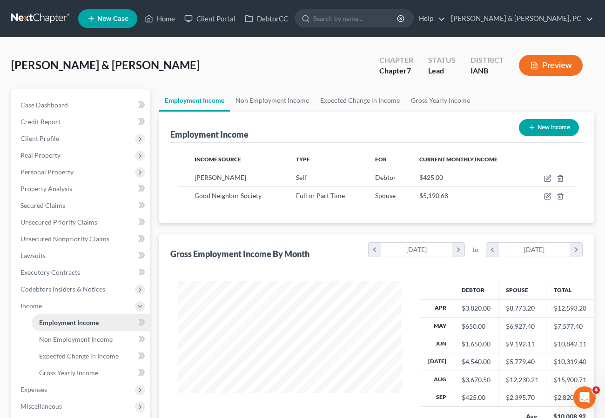
scroll to position [167, 242]
click at [71, 371] on span "Gross Yearly Income" at bounding box center [68, 373] width 59 height 8
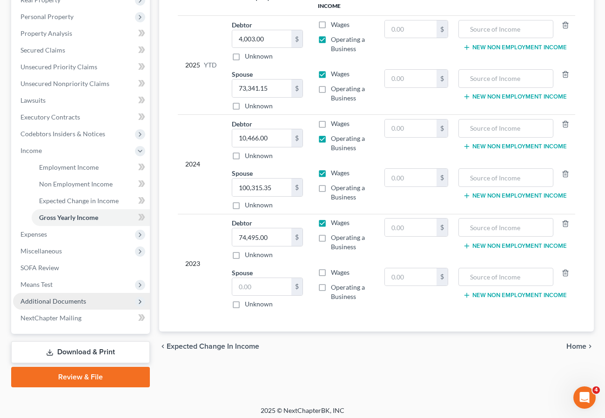
scroll to position [160, 0]
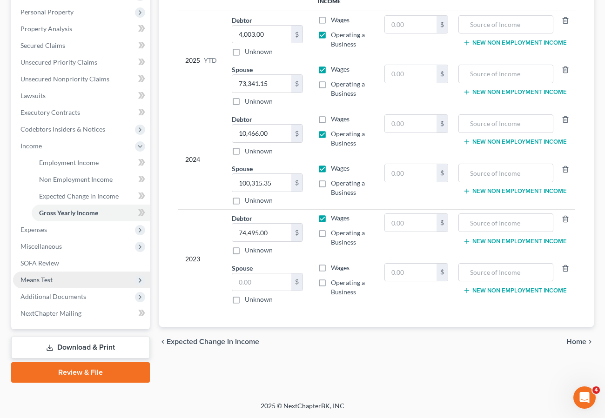
click at [53, 278] on span "Means Test" at bounding box center [36, 280] width 32 height 8
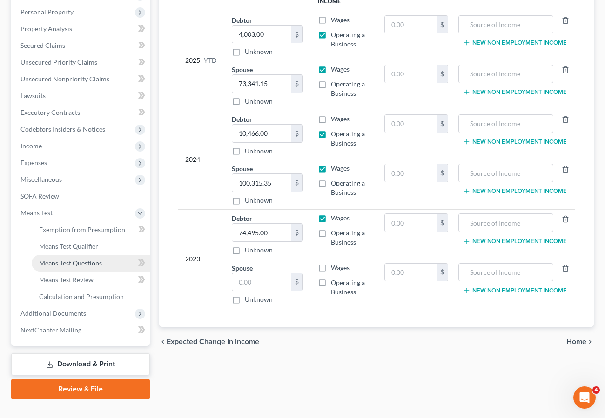
click at [64, 263] on span "Means Test Questions" at bounding box center [70, 263] width 63 height 8
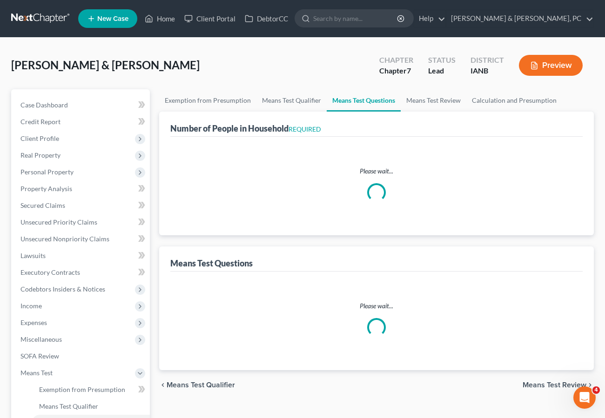
select select "1"
select select "60"
select select "1"
select select "60"
select select "1"
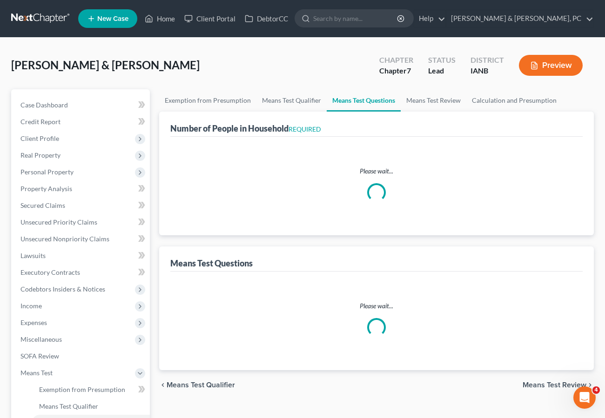
select select "60"
select select "4"
select select "3"
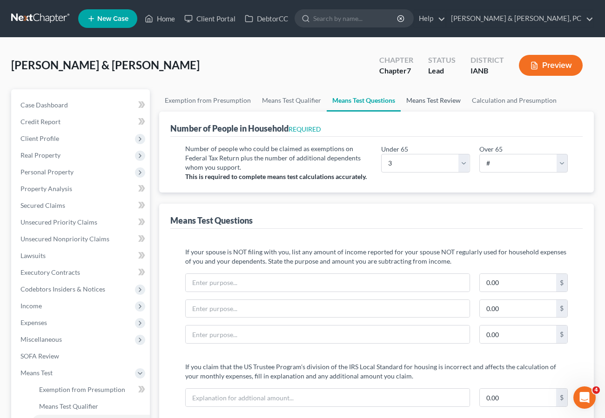
click at [423, 101] on link "Means Test Review" at bounding box center [434, 100] width 66 height 22
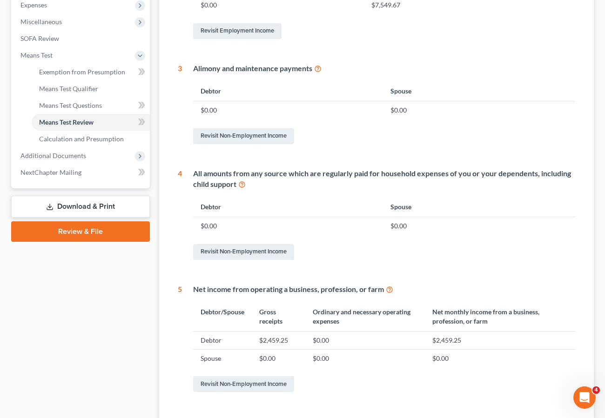
scroll to position [392, 0]
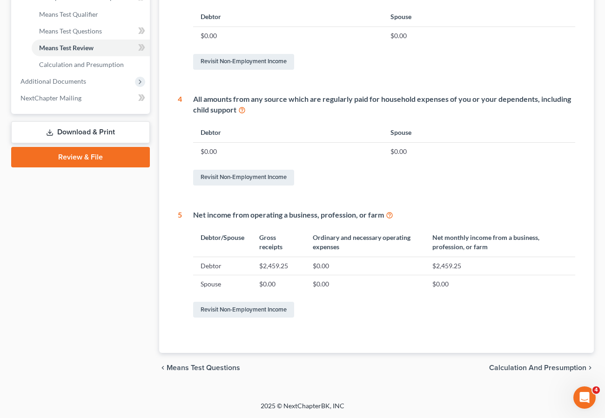
click at [524, 367] on span "Calculation and Presumption" at bounding box center [537, 367] width 97 height 7
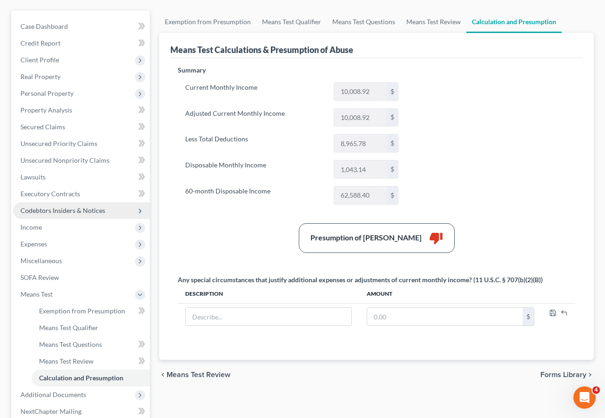
scroll to position [80, 0]
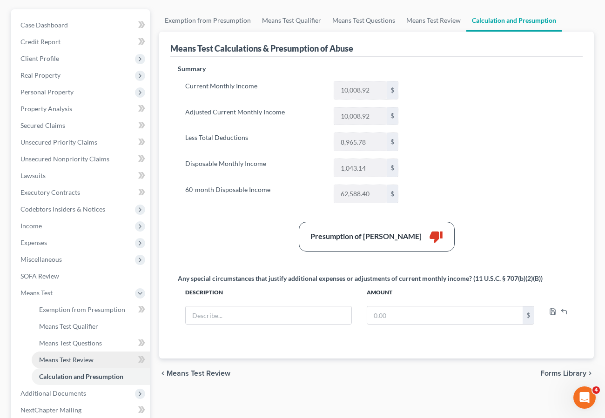
click at [83, 356] on span "Means Test Review" at bounding box center [66, 360] width 54 height 8
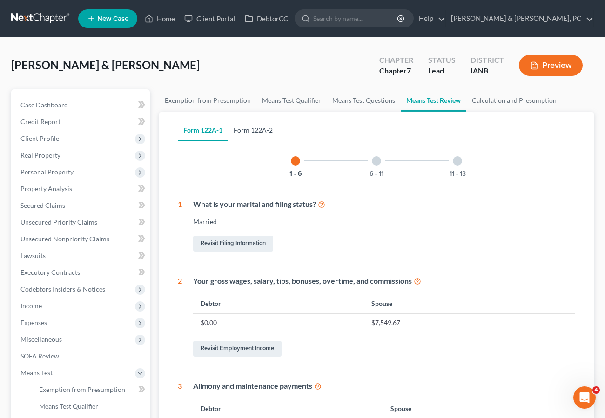
click at [264, 129] on link "Form 122A-2" at bounding box center [253, 130] width 50 height 22
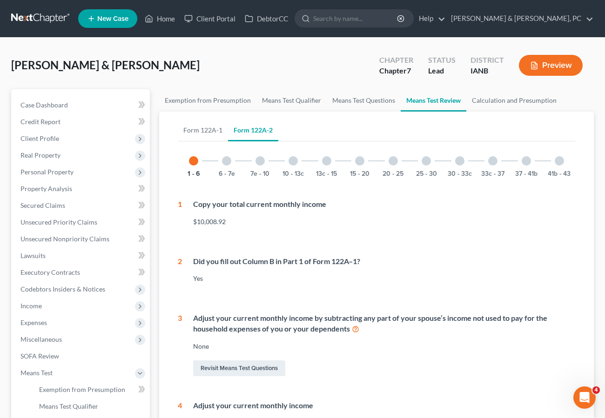
click at [223, 161] on div at bounding box center [226, 160] width 9 height 9
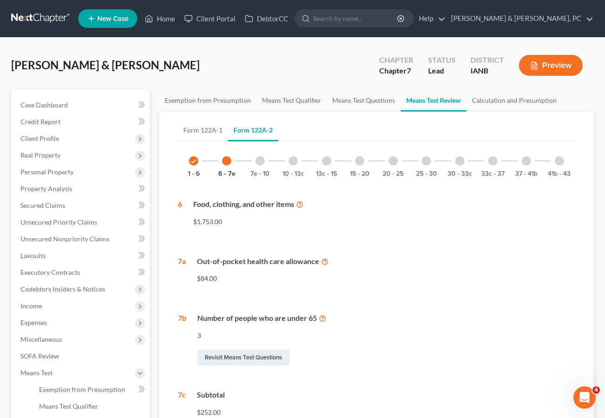
click at [259, 157] on div at bounding box center [259, 160] width 9 height 9
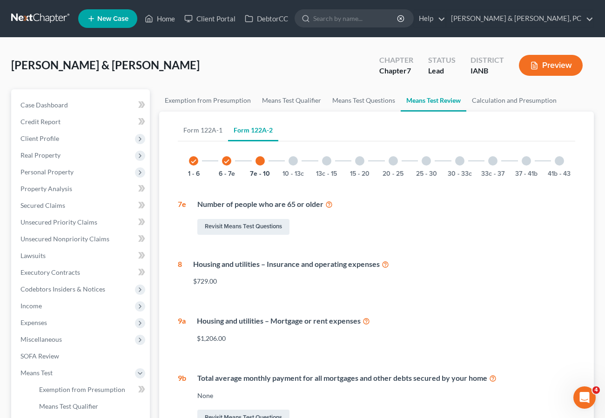
click at [295, 161] on div at bounding box center [292, 160] width 9 height 9
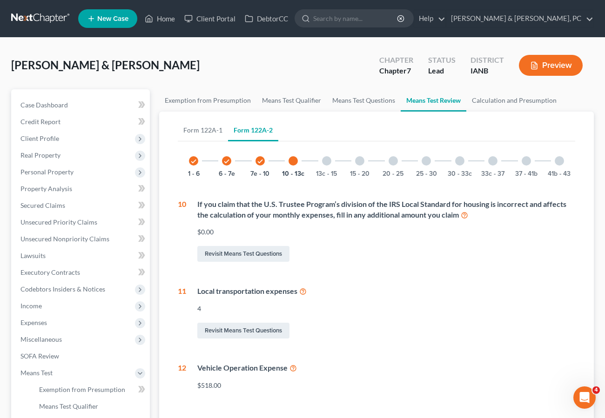
click at [326, 162] on div at bounding box center [326, 160] width 9 height 9
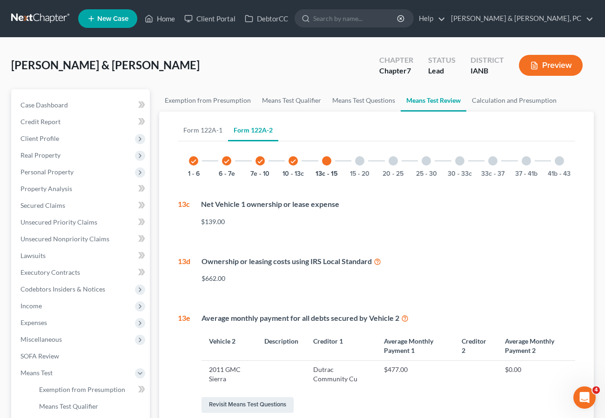
click at [355, 160] on div at bounding box center [359, 160] width 9 height 9
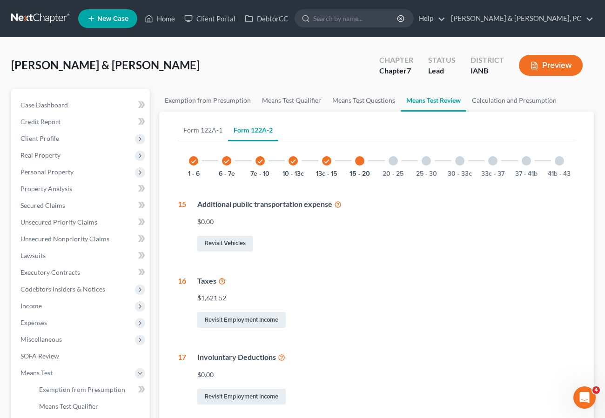
click at [389, 158] on div at bounding box center [393, 160] width 9 height 9
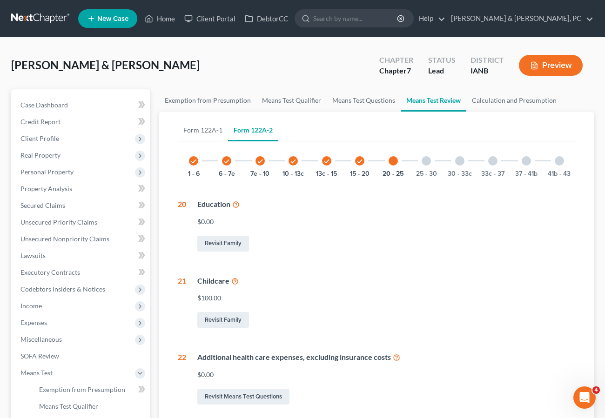
click at [428, 161] on div at bounding box center [426, 160] width 9 height 9
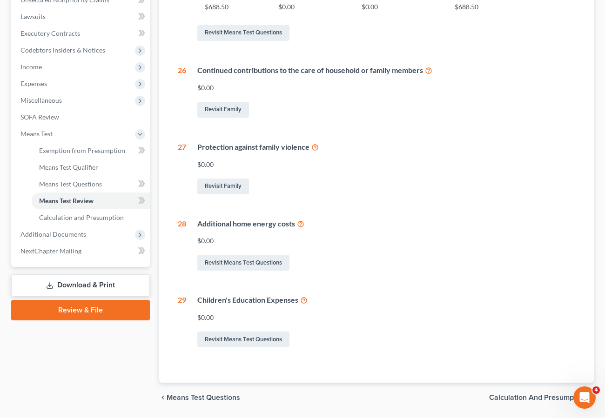
scroll to position [242, 0]
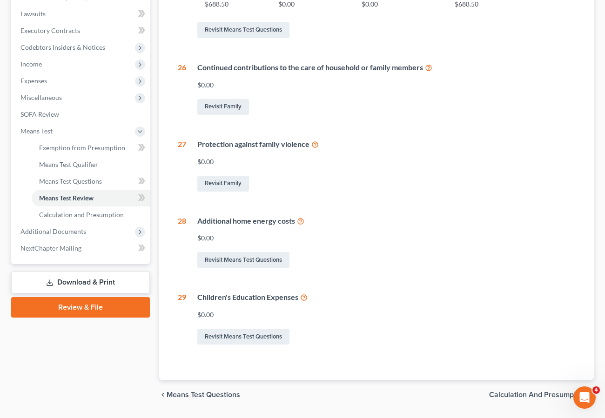
click at [303, 296] on icon at bounding box center [303, 297] width 7 height 9
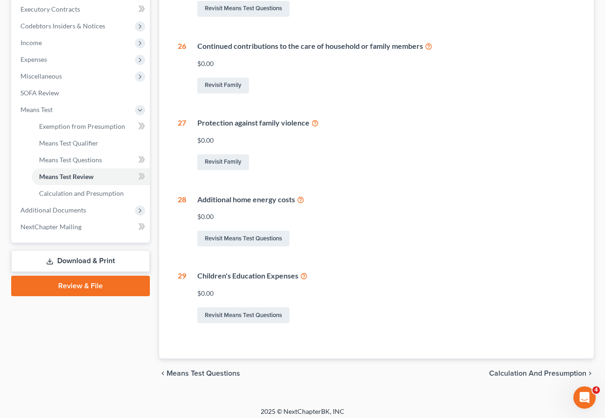
scroll to position [0, 0]
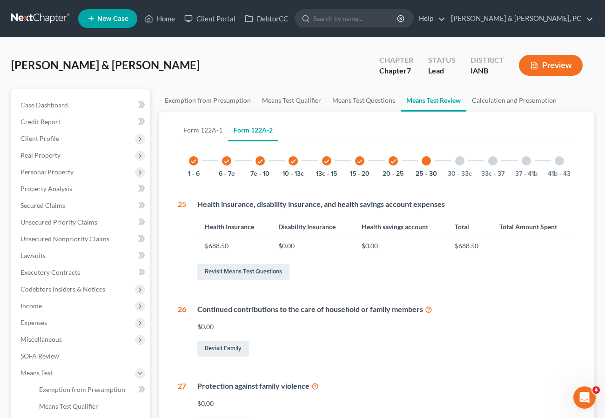
click at [456, 159] on div at bounding box center [459, 160] width 9 height 9
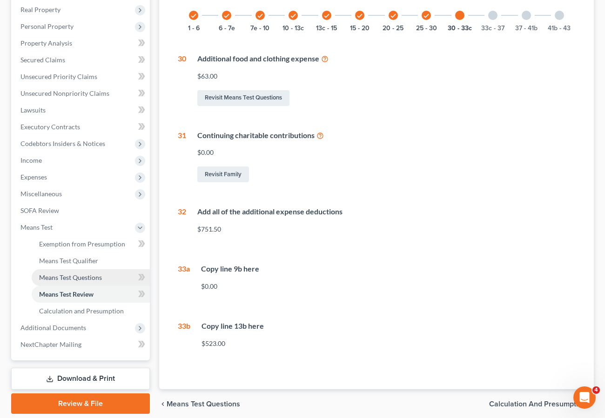
scroll to position [147, 0]
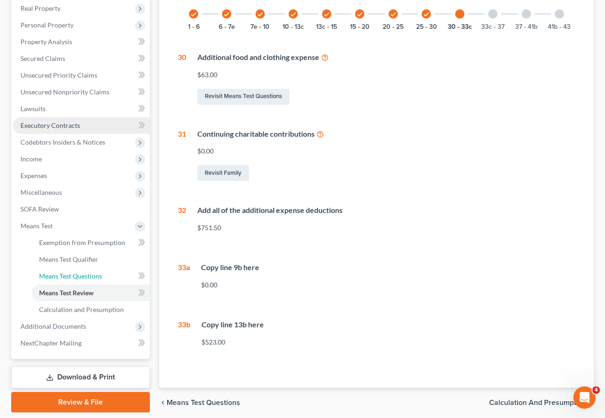
drag, startPoint x: 74, startPoint y: 270, endPoint x: 83, endPoint y: 272, distance: 9.5
click at [74, 270] on link "Means Test Questions" at bounding box center [91, 276] width 118 height 17
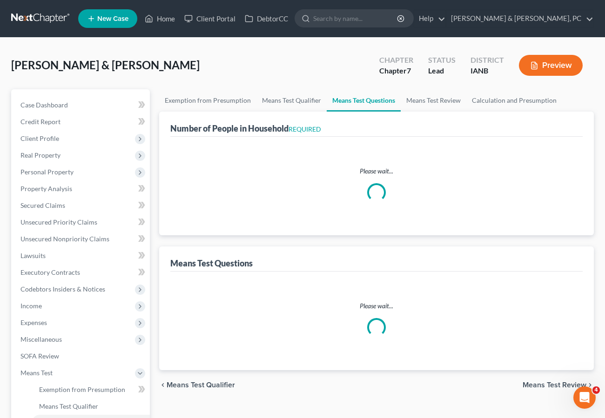
select select "1"
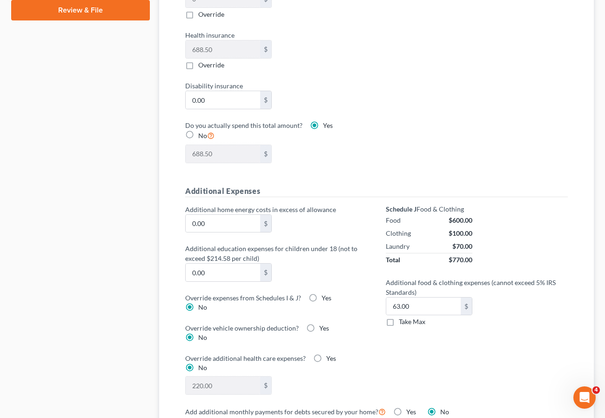
scroll to position [540, 0]
click at [215, 264] on input "0.00" at bounding box center [223, 272] width 74 height 18
click at [73, 257] on div "Case Dashboard Payments Invoices Payments Payments Credit Report Client Profile" at bounding box center [81, 226] width 148 height 1352
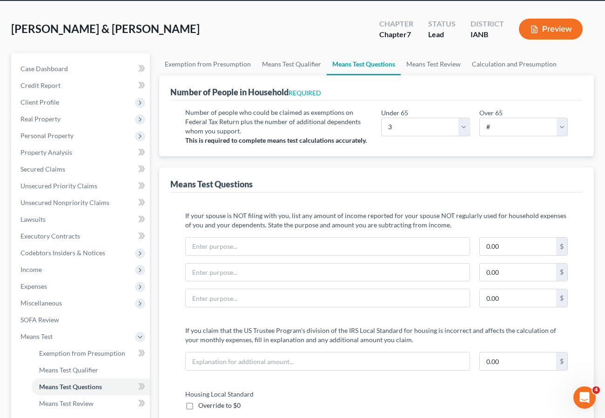
scroll to position [0, 0]
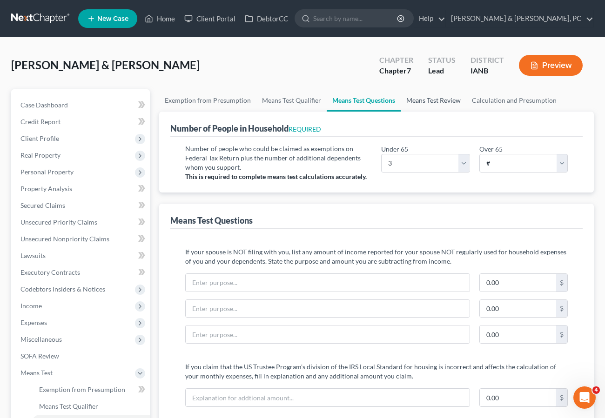
click at [432, 96] on link "Means Test Review" at bounding box center [434, 100] width 66 height 22
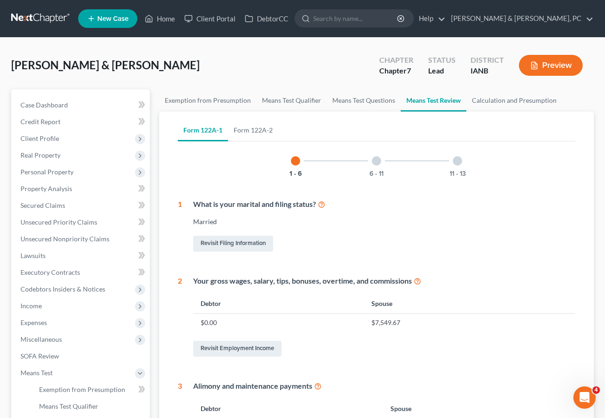
scroll to position [25, 0]
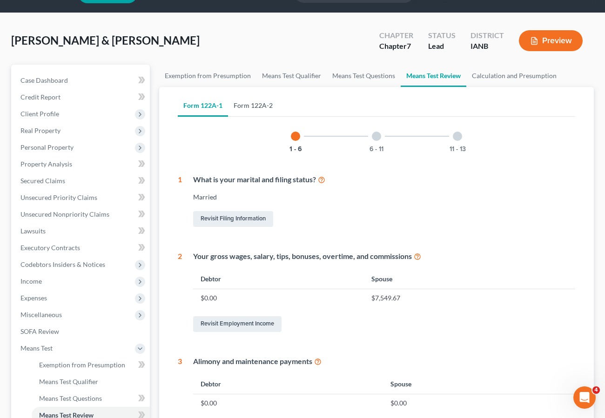
click at [256, 105] on link "Form 122A-2" at bounding box center [253, 105] width 50 height 22
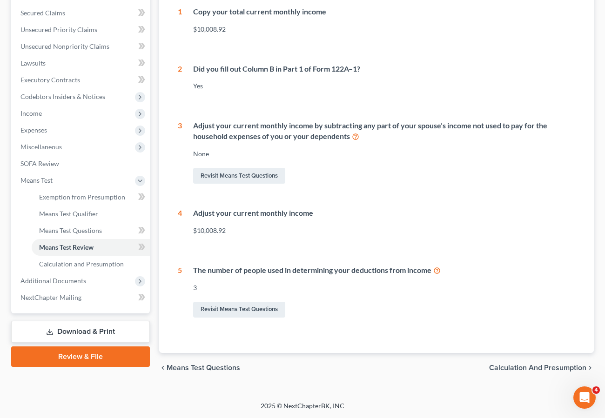
scroll to position [0, 0]
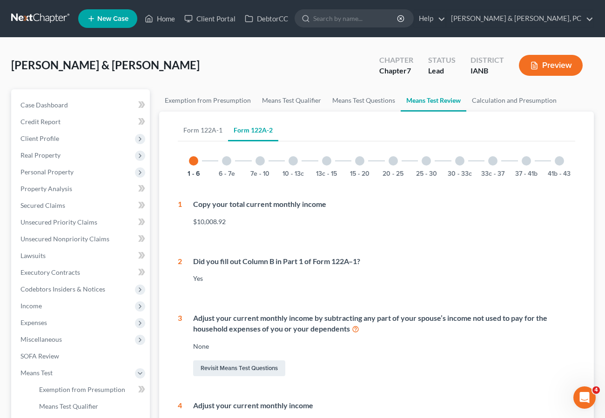
click at [425, 159] on div at bounding box center [426, 160] width 9 height 9
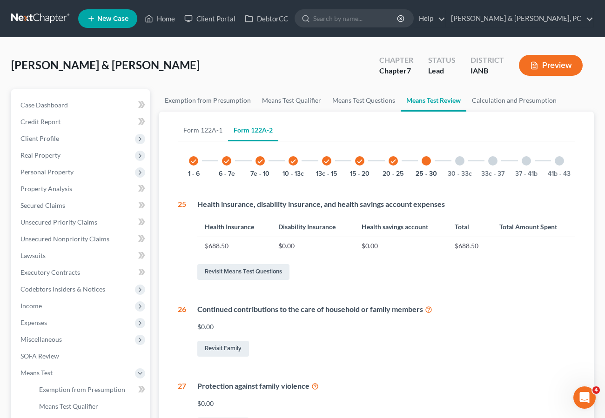
click at [562, 161] on div at bounding box center [559, 160] width 9 height 9
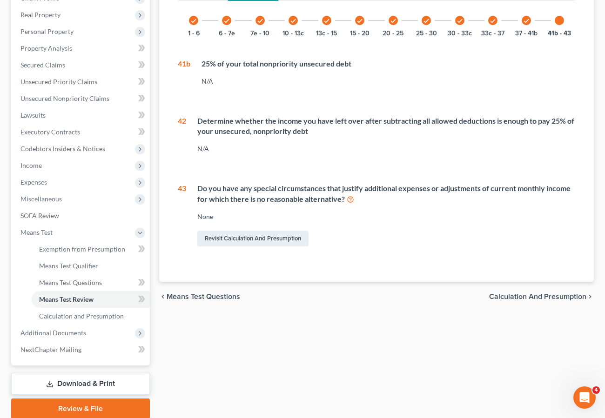
scroll to position [139, 0]
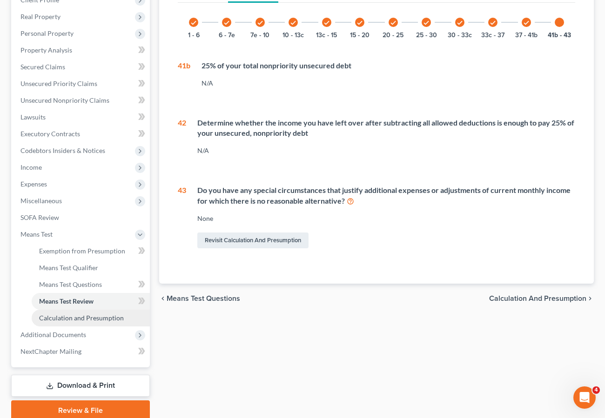
click at [102, 315] on span "Calculation and Presumption" at bounding box center [81, 318] width 85 height 8
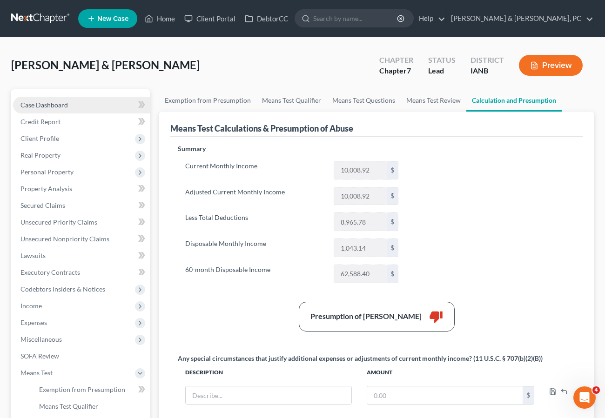
click at [41, 108] on span "Case Dashboard" at bounding box center [43, 105] width 47 height 8
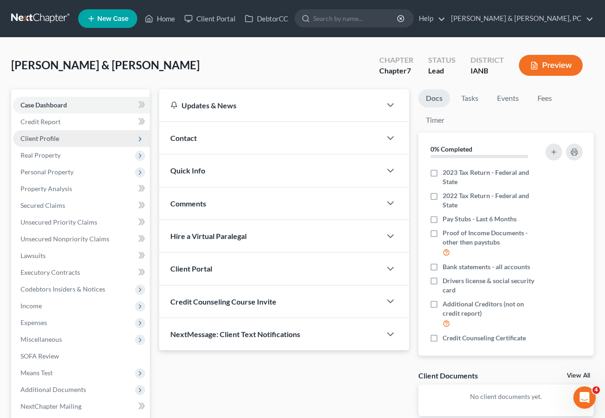
click at [36, 135] on span "Client Profile" at bounding box center [39, 138] width 39 height 8
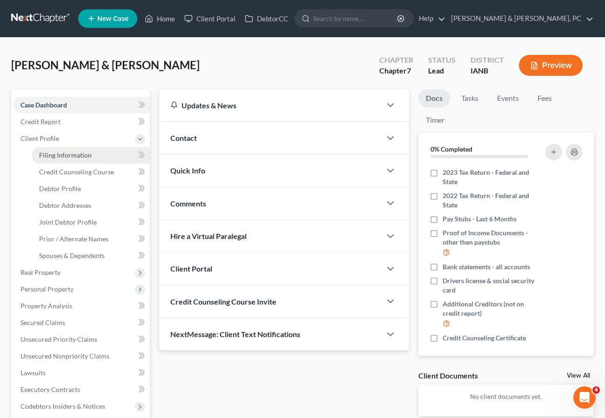
click at [54, 156] on span "Filing Information" at bounding box center [65, 155] width 53 height 8
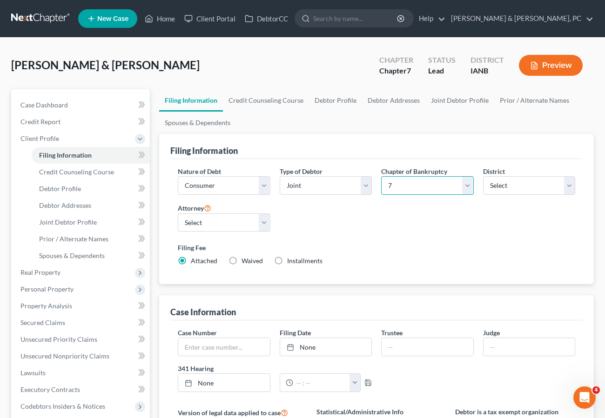
click at [420, 189] on select "Select 7 11 12 13" at bounding box center [427, 185] width 93 height 19
click at [381, 176] on select "Select 7 11 12 13" at bounding box center [427, 185] width 93 height 19
click at [402, 243] on label "Filing Fee" at bounding box center [376, 248] width 397 height 10
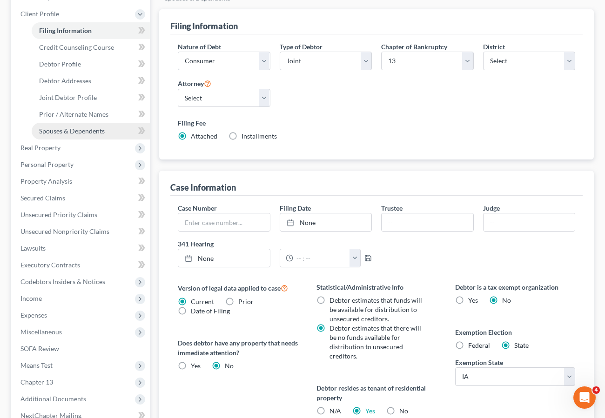
scroll to position [264, 0]
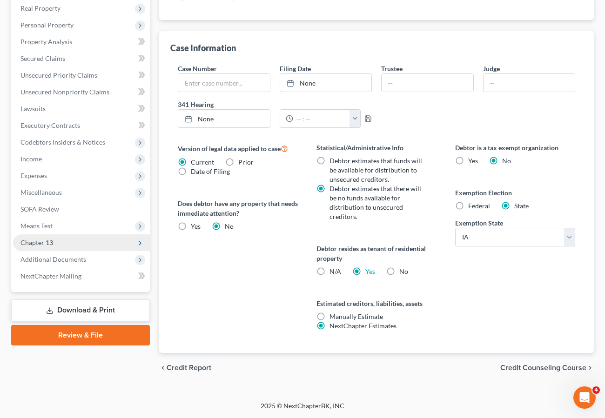
click at [62, 247] on span "Chapter 13" at bounding box center [81, 243] width 137 height 17
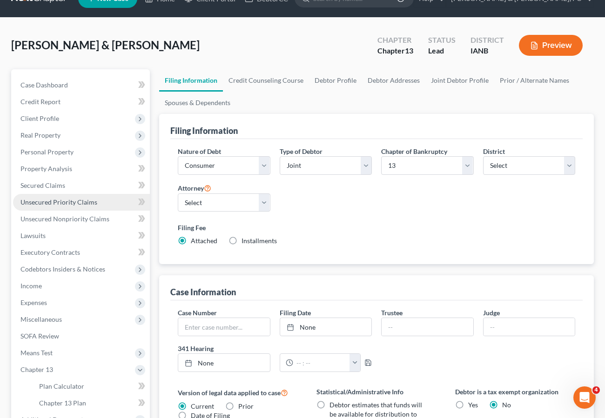
scroll to position [18, 0]
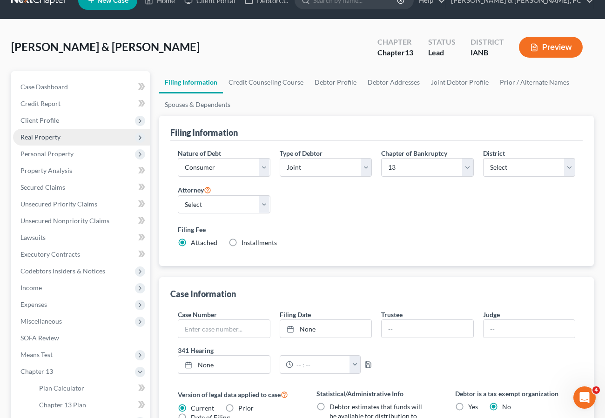
click at [42, 139] on span "Real Property" at bounding box center [40, 137] width 40 height 8
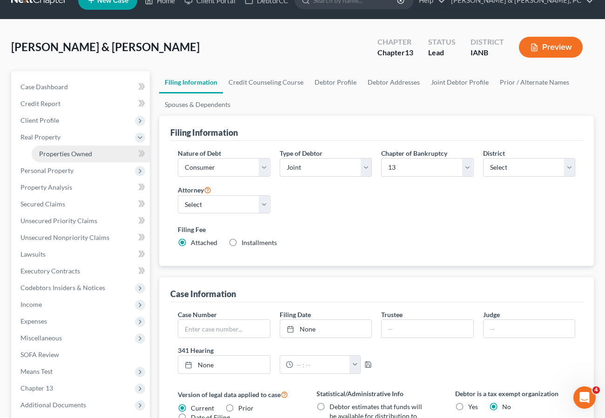
click at [41, 149] on link "Properties Owned" at bounding box center [91, 154] width 118 height 17
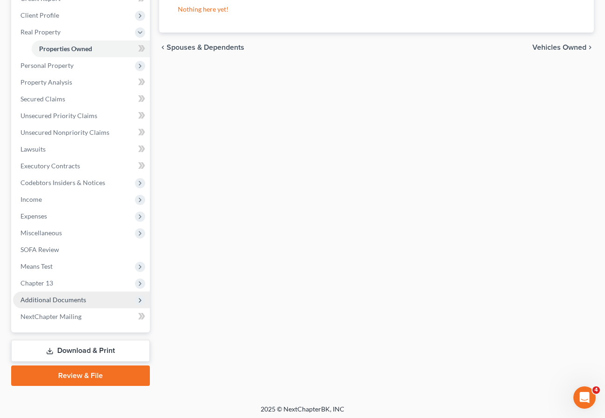
scroll to position [127, 0]
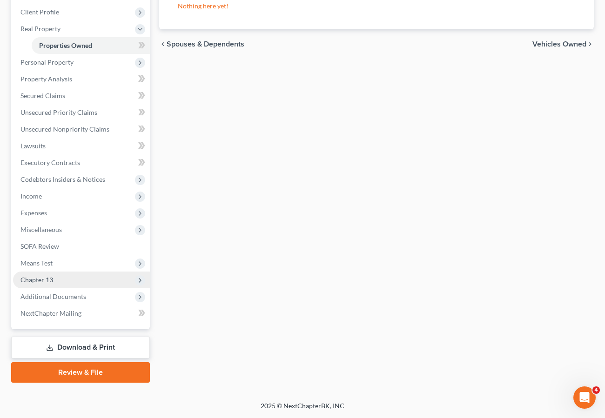
click at [36, 276] on span "Chapter 13" at bounding box center [36, 280] width 33 height 8
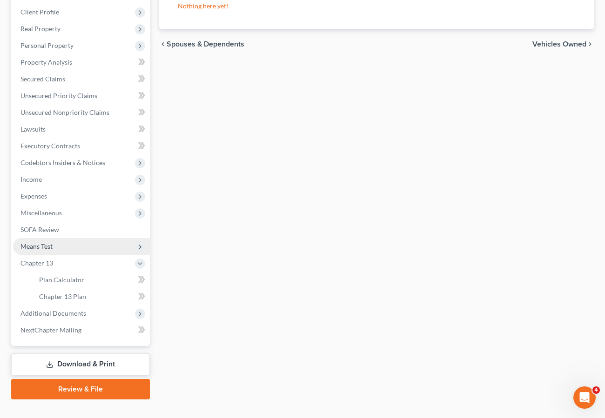
click at [36, 248] on span "Means Test" at bounding box center [36, 246] width 32 height 8
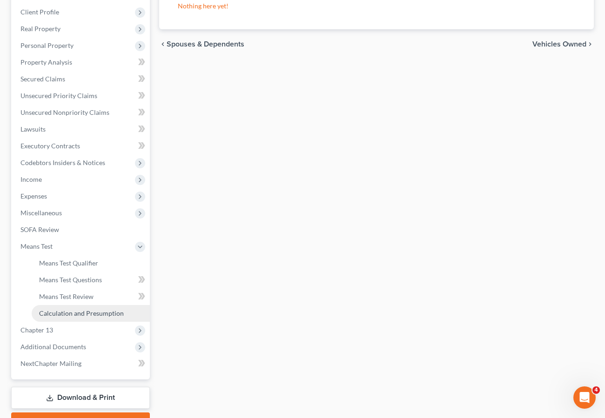
click at [73, 308] on link "Calculation and Presumption" at bounding box center [91, 313] width 118 height 17
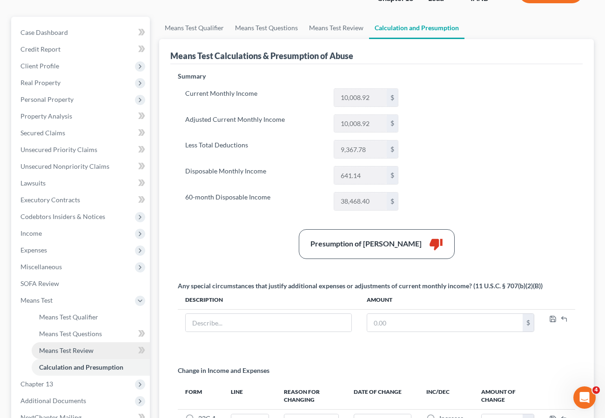
scroll to position [75, 0]
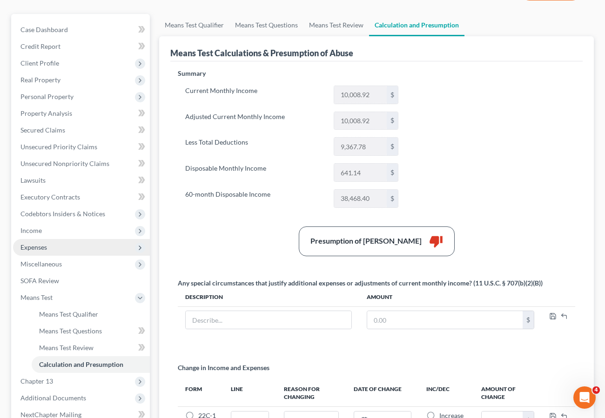
click at [28, 245] on span "Expenses" at bounding box center [33, 247] width 27 height 8
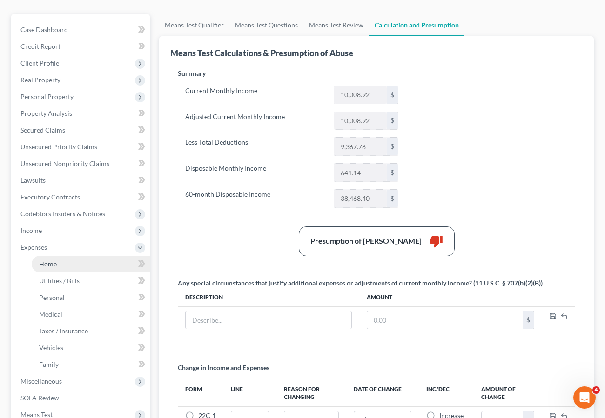
click at [59, 260] on link "Home" at bounding box center [91, 264] width 118 height 17
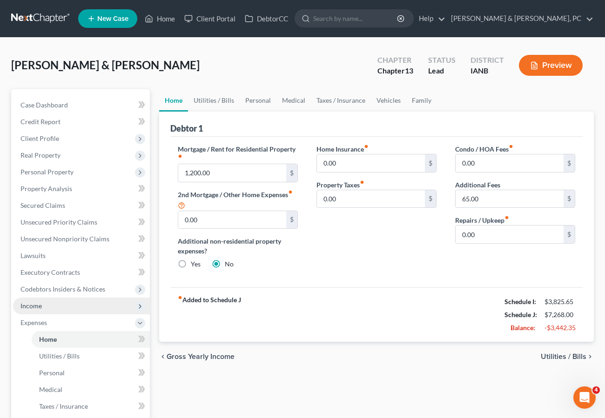
click at [34, 305] on span "Income" at bounding box center [30, 306] width 21 height 8
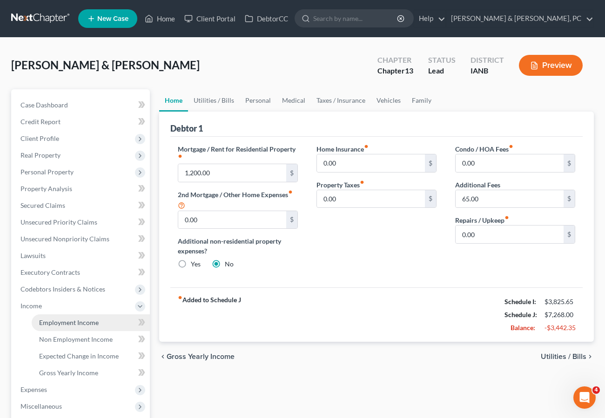
click at [65, 320] on span "Employment Income" at bounding box center [69, 323] width 60 height 8
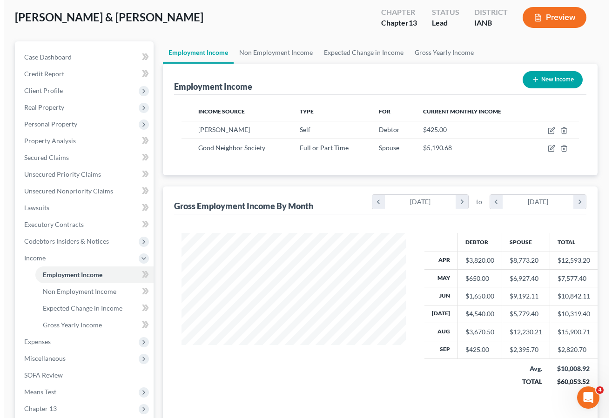
scroll to position [49, 0]
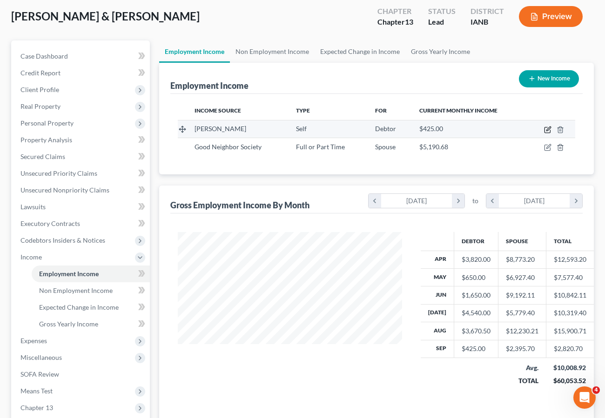
click at [546, 127] on icon "button" at bounding box center [547, 130] width 6 height 6
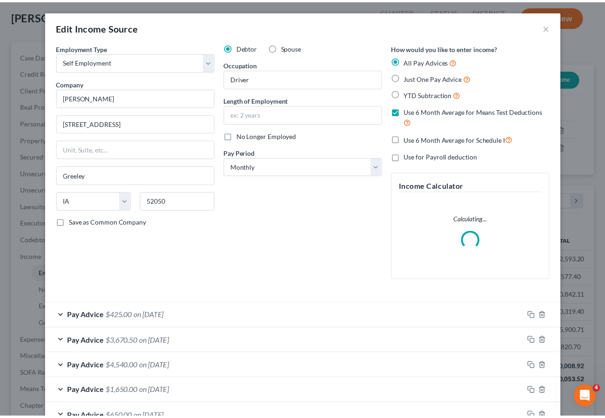
scroll to position [88, 0]
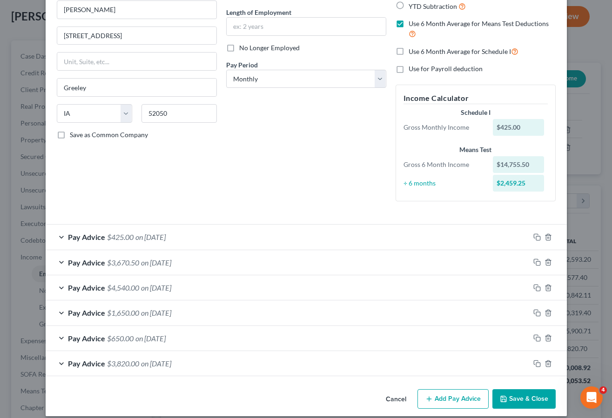
click at [515, 400] on button "Save & Close" at bounding box center [523, 399] width 63 height 20
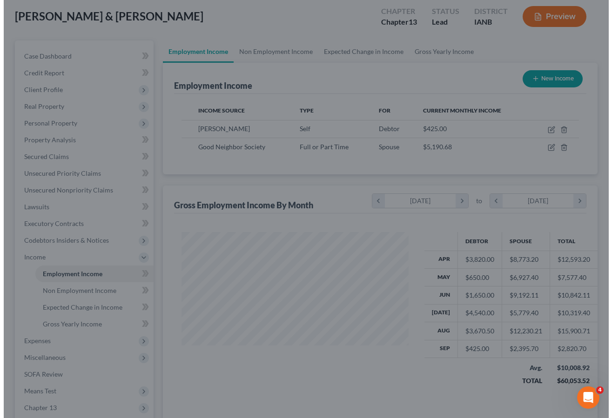
scroll to position [465135, 465058]
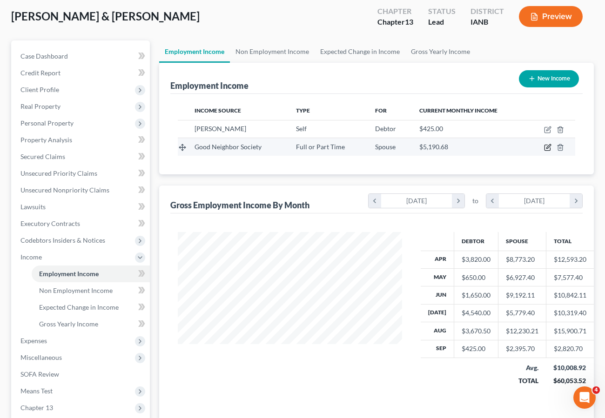
click at [545, 145] on icon "button" at bounding box center [547, 148] width 6 height 6
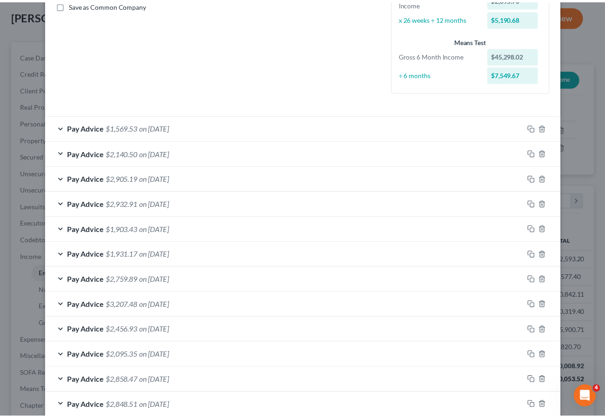
scroll to position [269, 0]
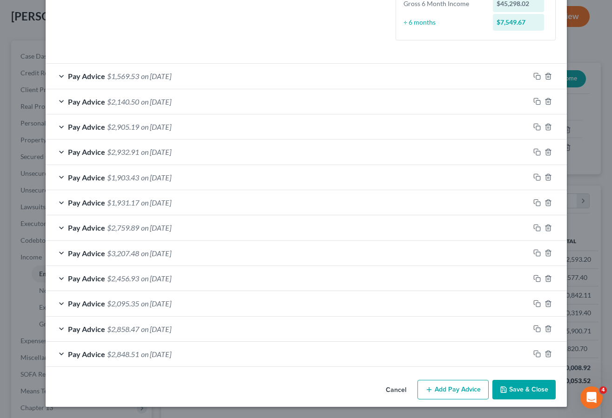
click at [510, 387] on button "Save & Close" at bounding box center [523, 390] width 63 height 20
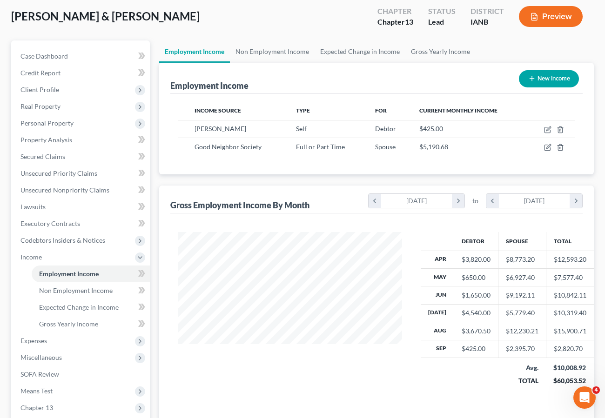
scroll to position [0, 0]
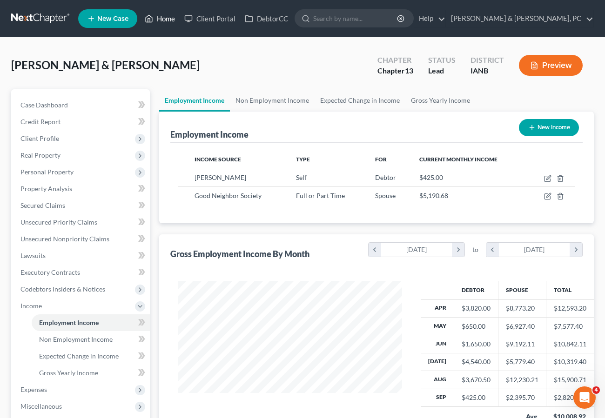
click at [157, 16] on link "Home" at bounding box center [160, 18] width 40 height 17
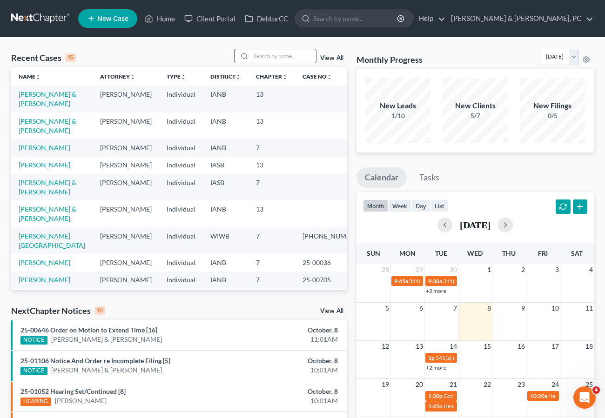
click at [274, 54] on input "search" at bounding box center [283, 55] width 65 height 13
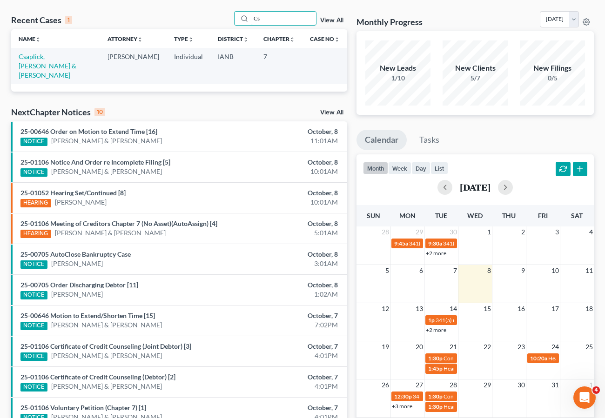
scroll to position [40, 0]
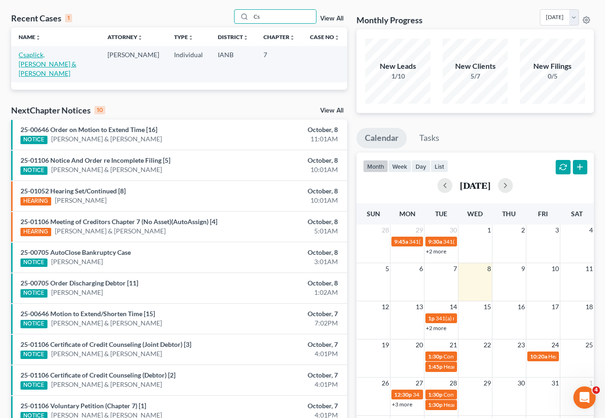
click at [41, 57] on link "Csaplick, Eric & Courtney" at bounding box center [48, 64] width 58 height 27
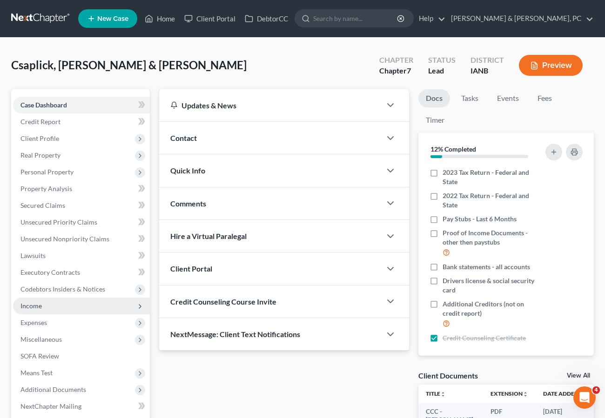
click at [40, 306] on span "Income" at bounding box center [30, 306] width 21 height 8
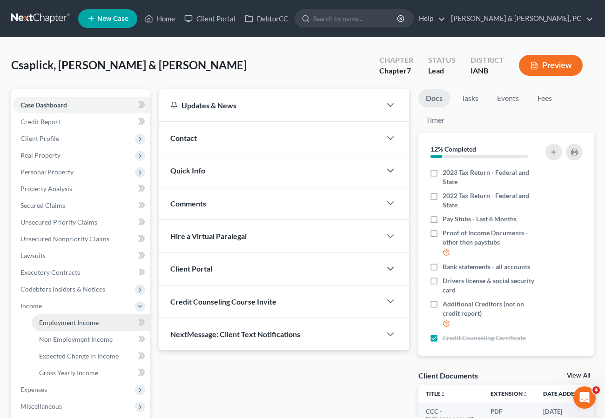
click at [68, 321] on span "Employment Income" at bounding box center [69, 323] width 60 height 8
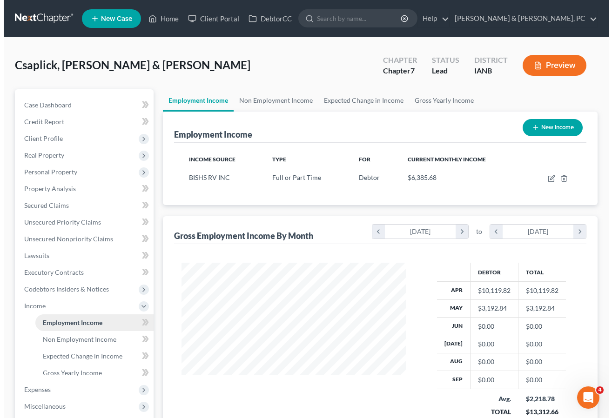
scroll to position [167, 242]
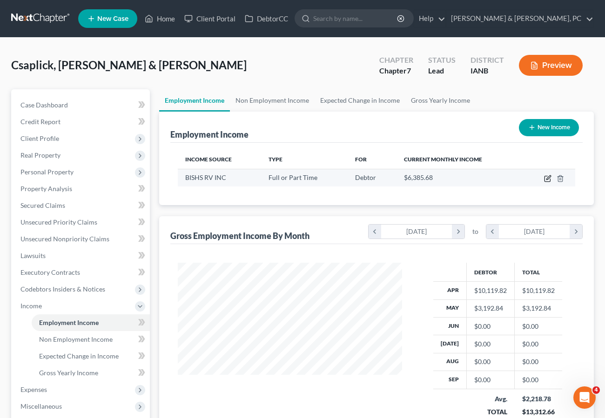
click at [549, 178] on icon "button" at bounding box center [547, 178] width 7 height 7
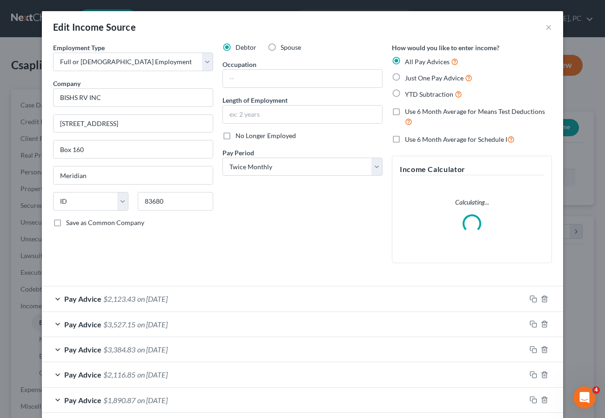
scroll to position [167, 246]
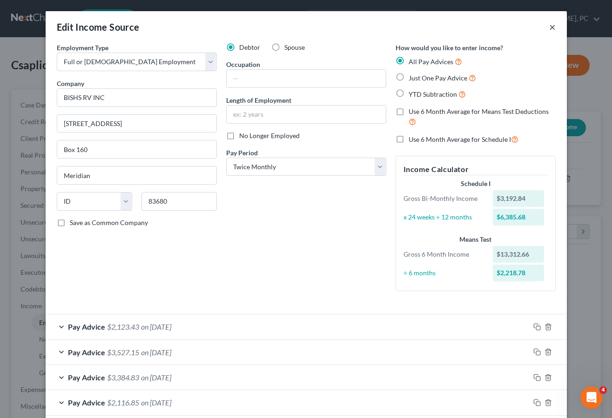
click at [549, 27] on button "×" at bounding box center [552, 26] width 7 height 11
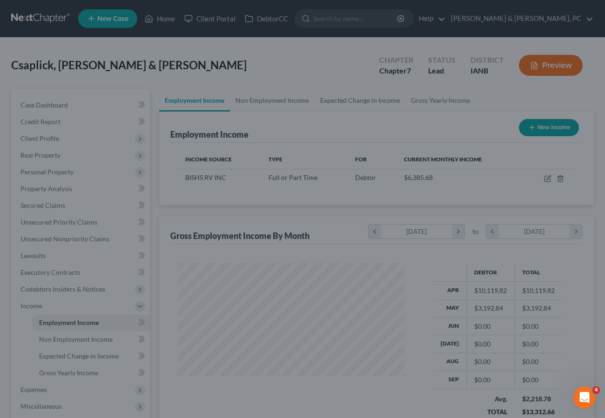
scroll to position [465135, 465058]
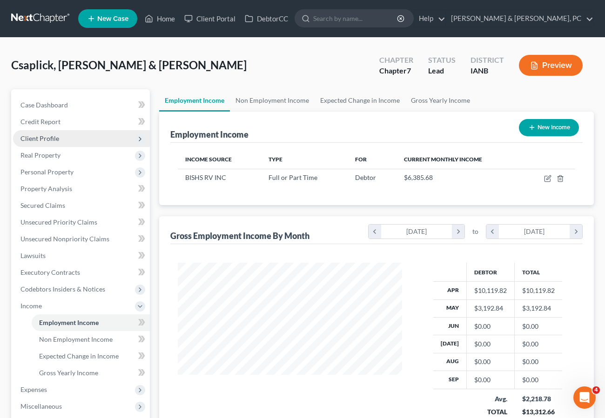
click at [40, 135] on span "Client Profile" at bounding box center [39, 138] width 39 height 8
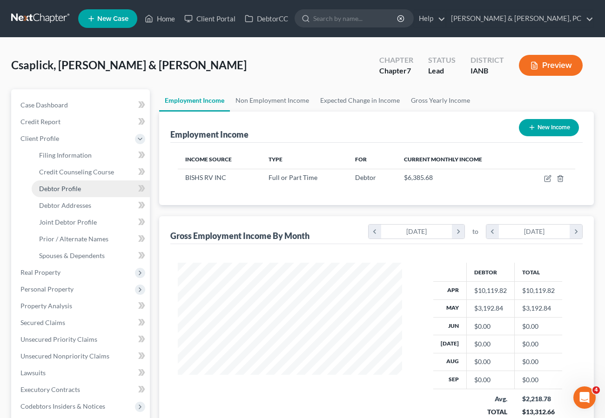
click at [70, 185] on span "Debtor Profile" at bounding box center [60, 189] width 42 height 8
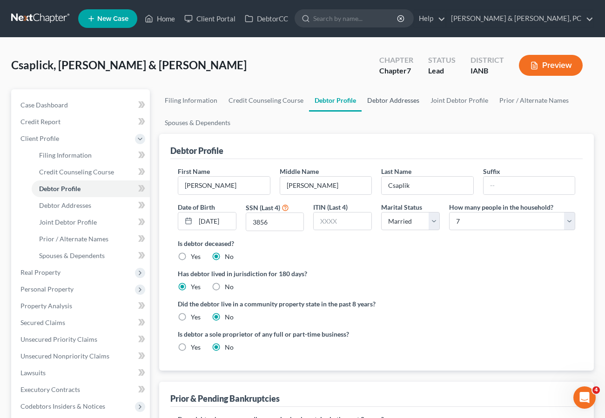
click at [382, 98] on link "Debtor Addresses" at bounding box center [393, 100] width 63 height 22
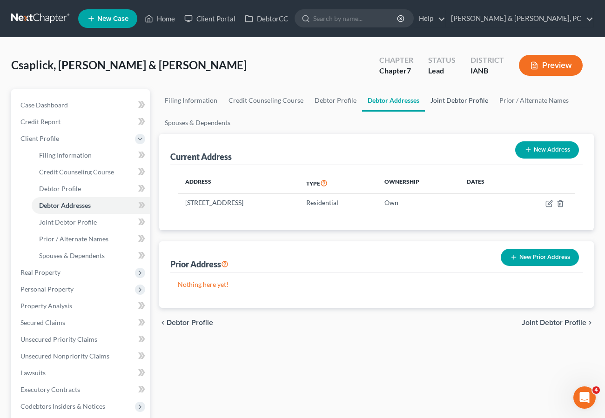
click at [455, 101] on link "Joint Debtor Profile" at bounding box center [459, 100] width 69 height 22
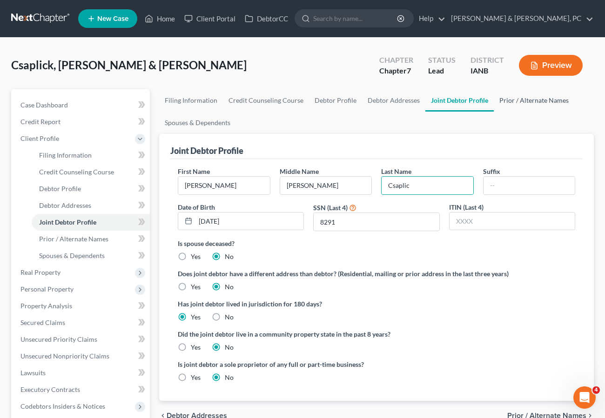
click at [526, 99] on link "Prior / Alternate Names" at bounding box center [534, 100] width 80 height 22
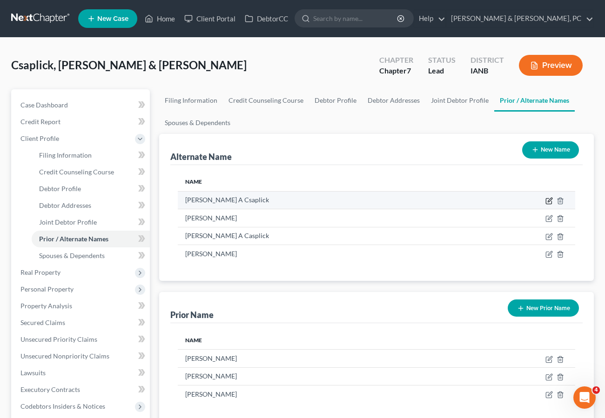
click at [550, 201] on icon at bounding box center [548, 200] width 7 height 7
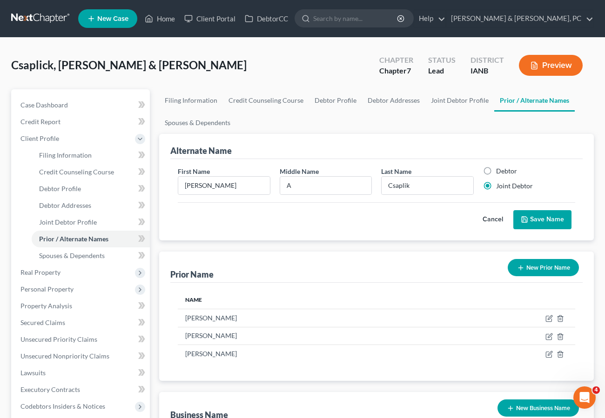
click at [552, 219] on button "Save Name" at bounding box center [542, 220] width 58 height 20
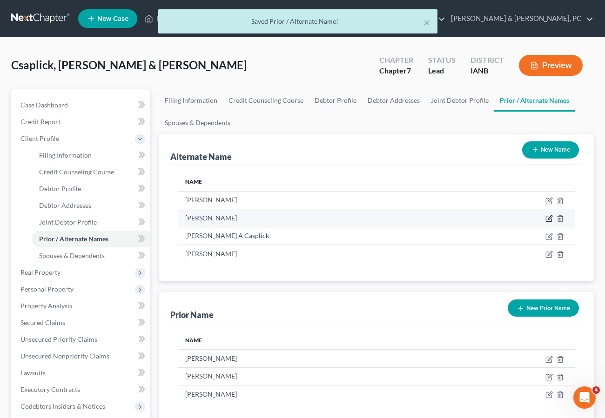
click at [549, 219] on icon at bounding box center [548, 218] width 7 height 7
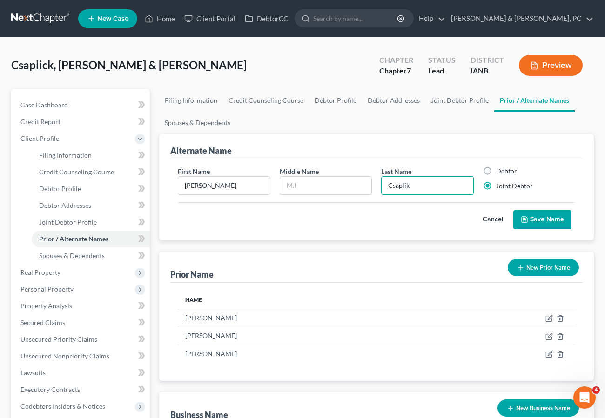
click at [552, 221] on button "Save Name" at bounding box center [542, 220] width 58 height 20
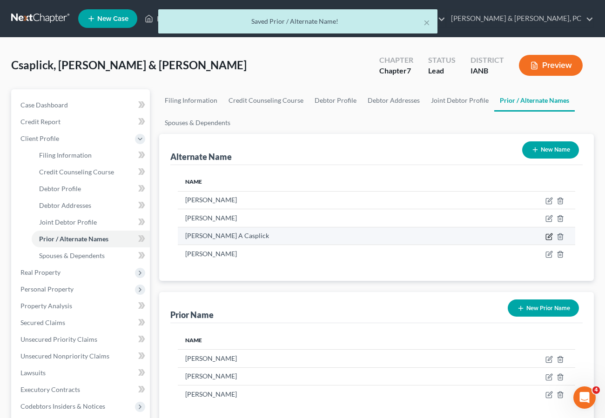
click at [549, 236] on icon at bounding box center [548, 236] width 7 height 7
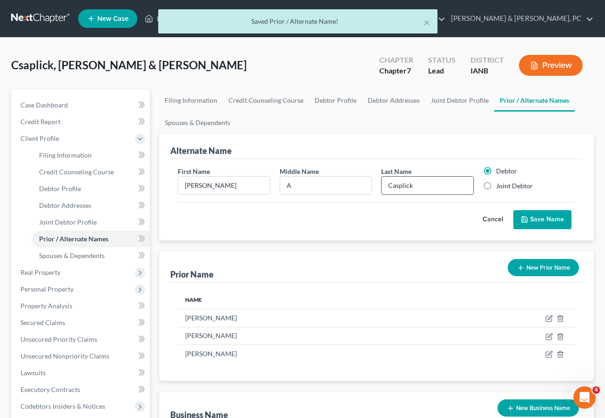
click at [408, 186] on input "Casplick" at bounding box center [428, 186] width 92 height 18
click at [550, 220] on button "Save Name" at bounding box center [542, 220] width 58 height 20
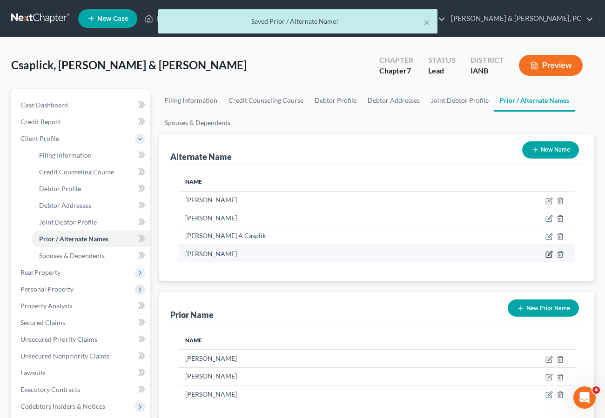
click at [548, 253] on icon at bounding box center [548, 254] width 7 height 7
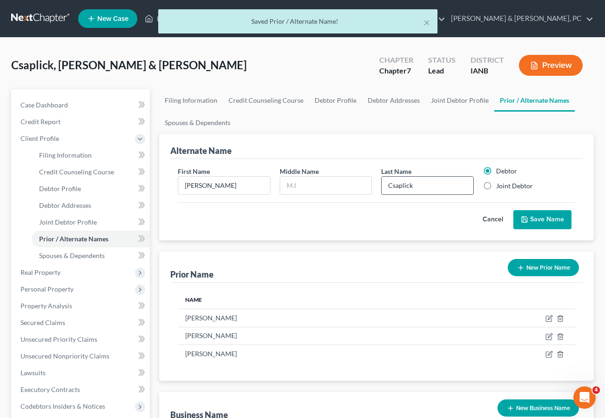
drag, startPoint x: 406, startPoint y: 186, endPoint x: 433, endPoint y: 189, distance: 26.7
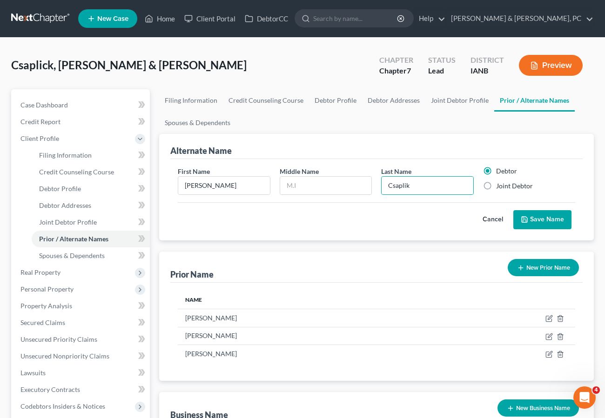
click at [541, 216] on button "Save Name" at bounding box center [542, 220] width 58 height 20
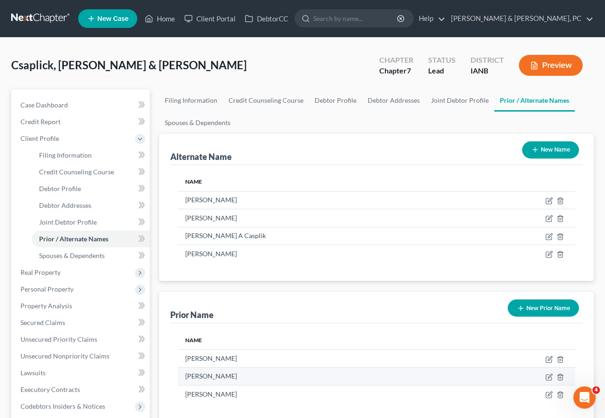
click at [404, 370] on td "Courtney A Langfitt" at bounding box center [305, 377] width 255 height 18
click at [165, 15] on link "Home" at bounding box center [160, 18] width 40 height 17
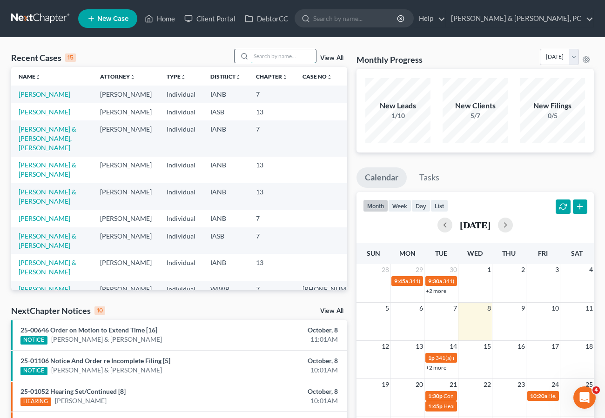
click at [277, 57] on input "search" at bounding box center [283, 55] width 65 height 13
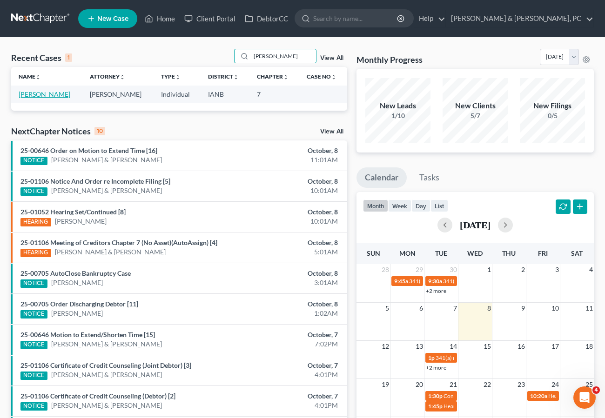
click at [25, 90] on link "[PERSON_NAME]" at bounding box center [45, 94] width 52 height 8
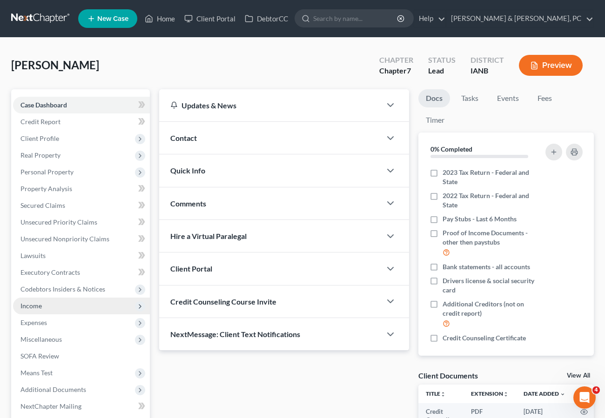
click at [34, 305] on span "Income" at bounding box center [30, 306] width 21 height 8
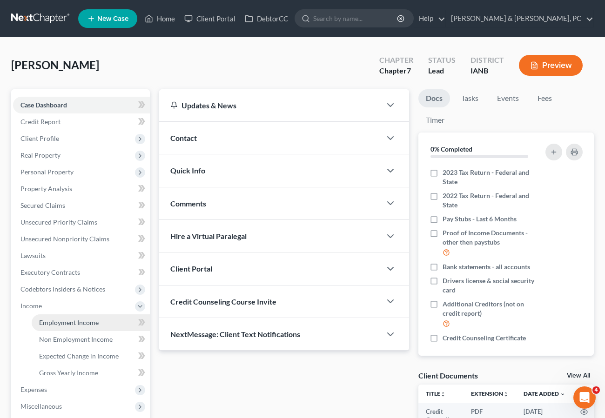
click at [58, 321] on span "Employment Income" at bounding box center [69, 323] width 60 height 8
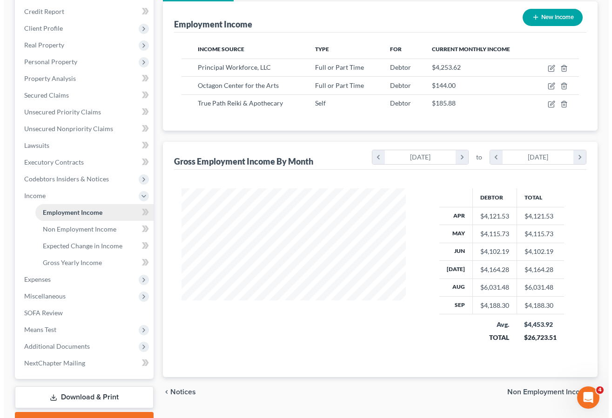
scroll to position [111, 0]
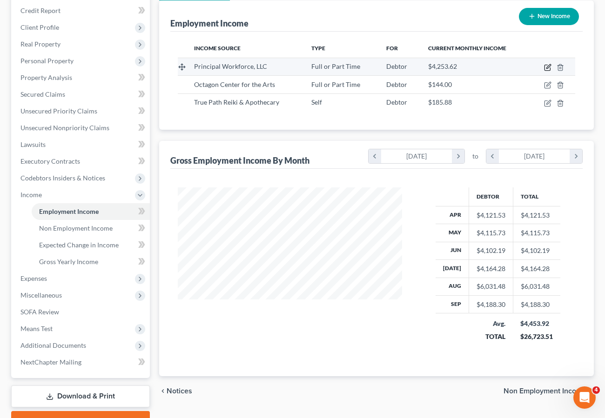
click at [549, 66] on icon "button" at bounding box center [548, 66] width 4 height 4
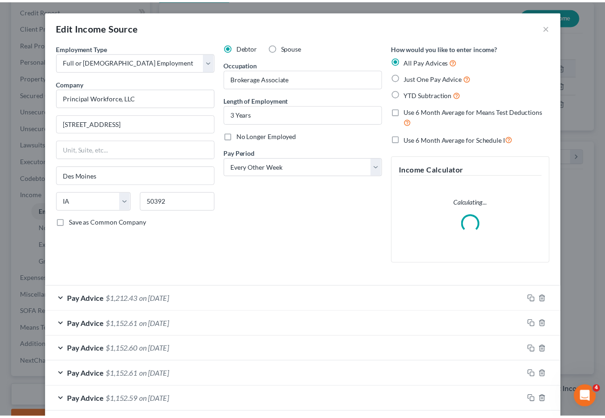
scroll to position [167, 246]
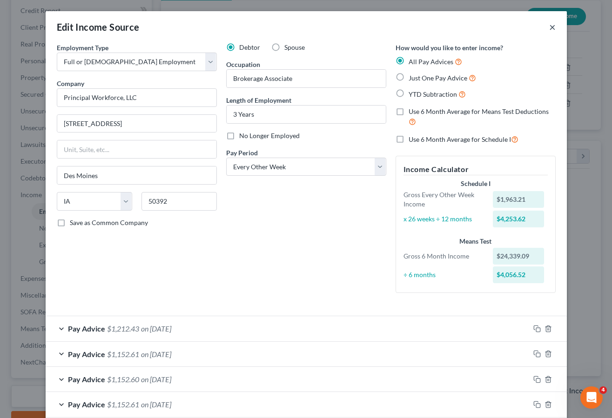
click at [551, 27] on button "×" at bounding box center [552, 26] width 7 height 11
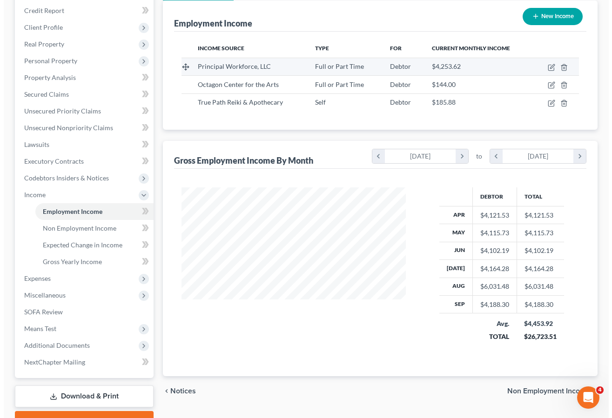
scroll to position [465135, 465058]
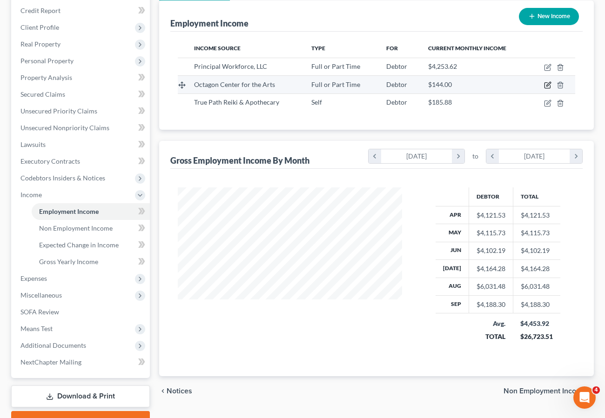
click at [549, 82] on icon "button" at bounding box center [547, 84] width 7 height 7
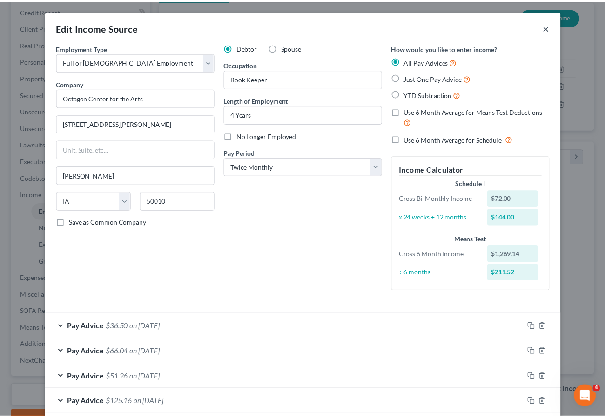
scroll to position [2, 0]
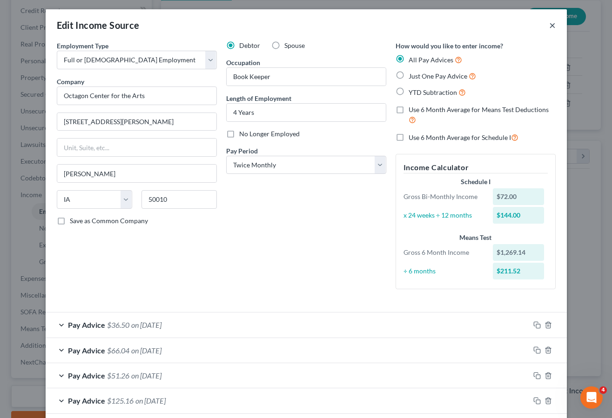
click at [549, 25] on button "×" at bounding box center [552, 25] width 7 height 11
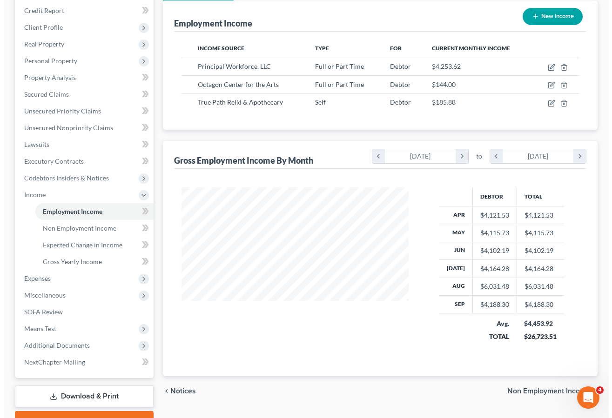
scroll to position [465135, 465058]
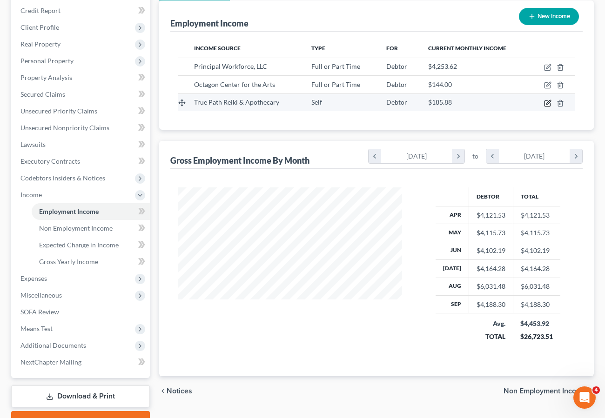
click at [545, 102] on icon "button" at bounding box center [547, 103] width 7 height 7
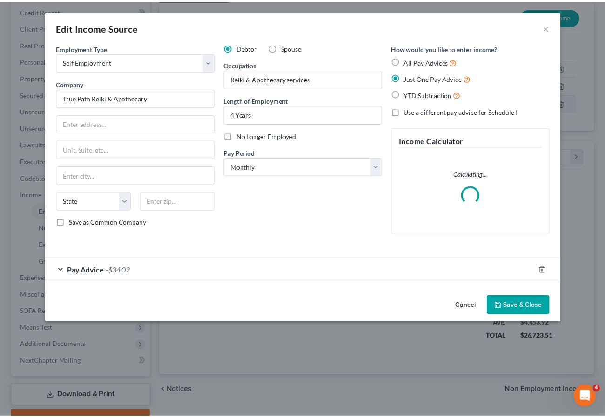
scroll to position [167, 246]
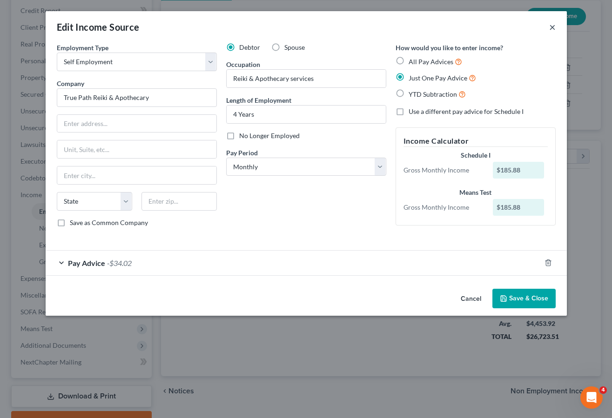
click at [553, 26] on button "×" at bounding box center [552, 26] width 7 height 11
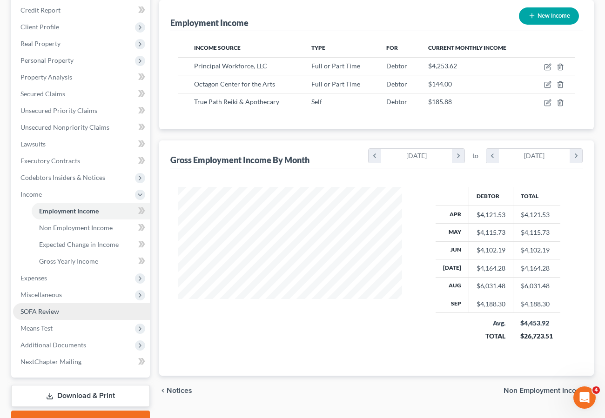
scroll to position [113, 0]
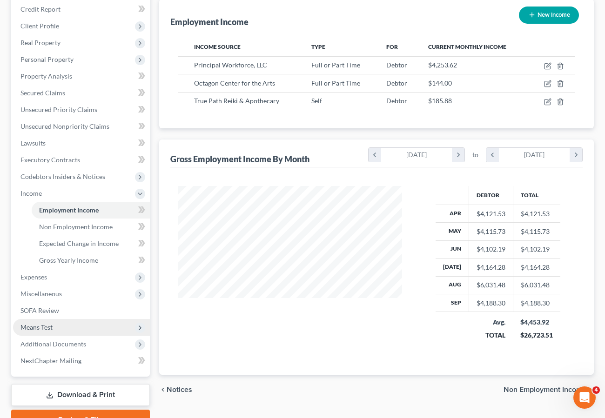
click at [34, 323] on span "Means Test" at bounding box center [36, 327] width 32 height 8
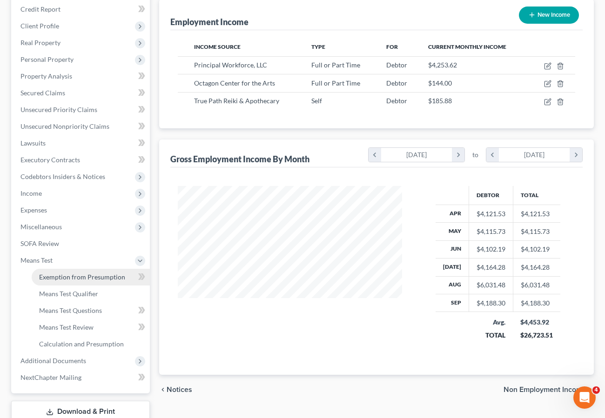
click at [64, 274] on span "Exemption from Presumption" at bounding box center [82, 277] width 86 height 8
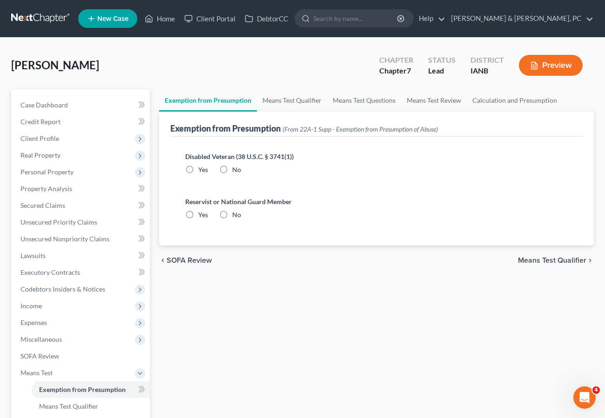
click at [232, 166] on label "No" at bounding box center [236, 169] width 9 height 9
click at [236, 166] on input "No" at bounding box center [239, 168] width 6 height 6
click at [232, 216] on label "No" at bounding box center [236, 214] width 9 height 9
click at [236, 216] on input "No" at bounding box center [239, 213] width 6 height 6
click at [281, 101] on link "Means Test Qualifier" at bounding box center [292, 100] width 70 height 22
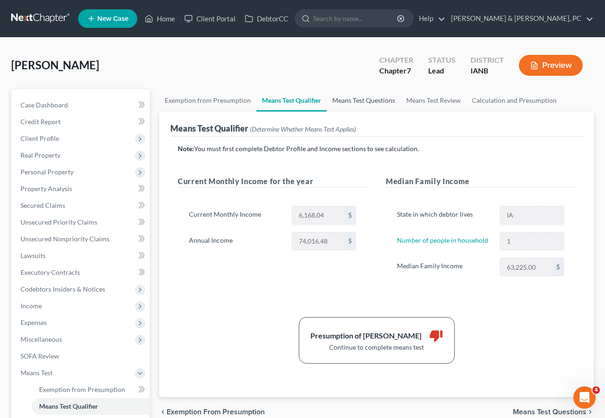
click at [349, 100] on link "Means Test Questions" at bounding box center [364, 100] width 74 height 22
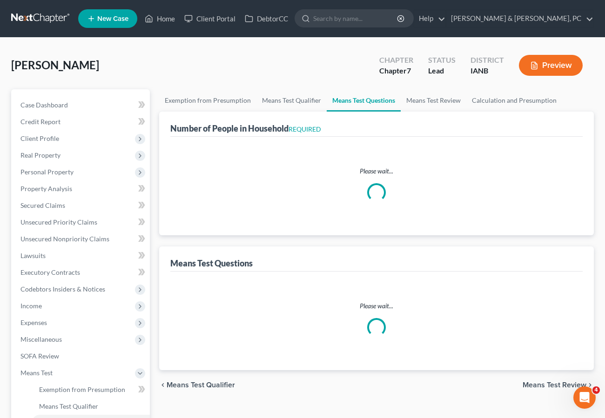
scroll to position [0, 0]
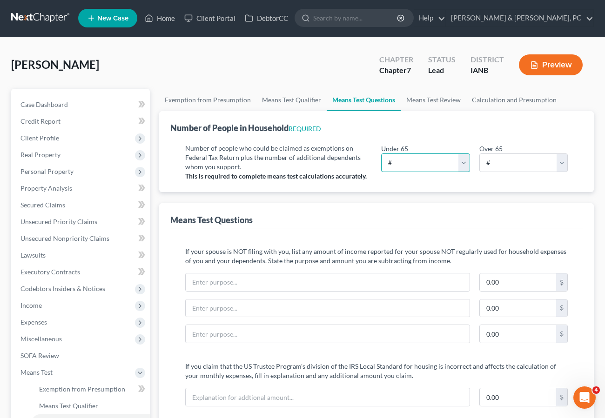
click at [400, 165] on select "# 0 1 2 3 4 5 6 7 8 9 10" at bounding box center [425, 163] width 89 height 19
click at [381, 154] on select "# 0 1 2 3 4 5 6 7 8 9 10" at bounding box center [425, 163] width 89 height 19
click at [57, 140] on span "Client Profile" at bounding box center [39, 138] width 39 height 8
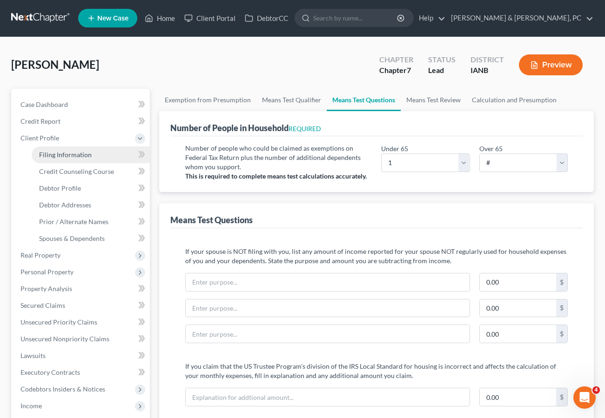
click at [62, 154] on span "Filing Information" at bounding box center [65, 155] width 53 height 8
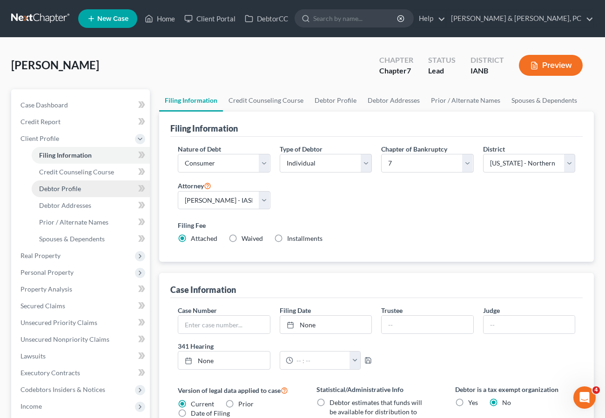
click at [54, 186] on span "Debtor Profile" at bounding box center [60, 189] width 42 height 8
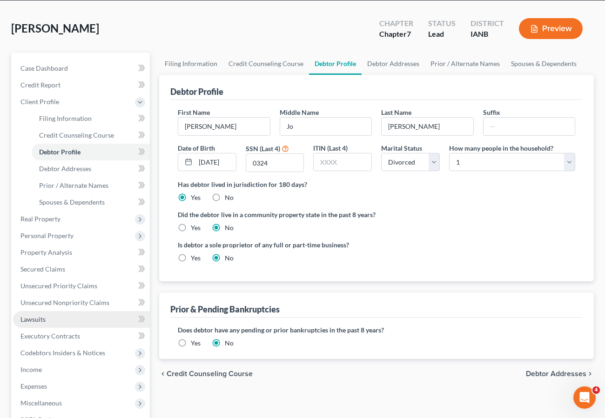
scroll to position [39, 0]
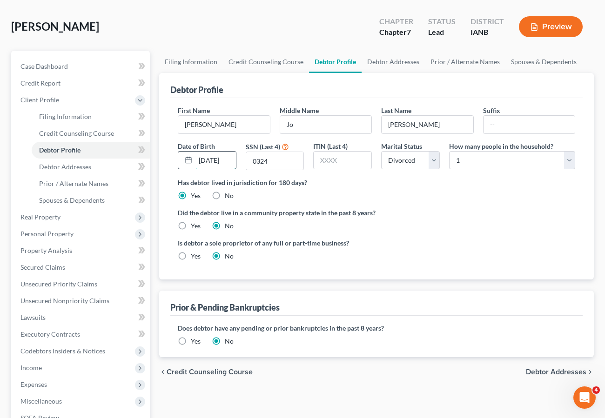
click at [205, 159] on input "06/04/1964" at bounding box center [215, 161] width 40 height 18
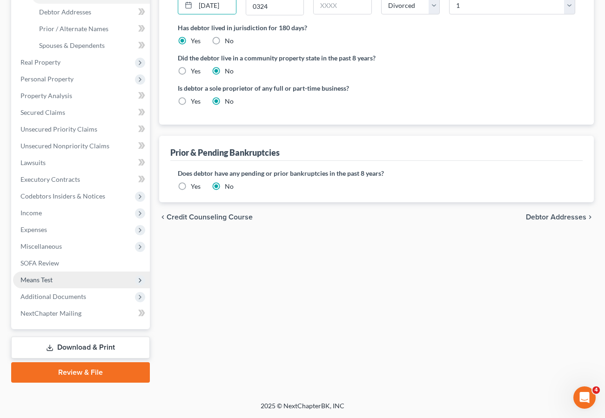
scroll to position [0, 0]
click at [56, 274] on span "Means Test" at bounding box center [81, 280] width 137 height 17
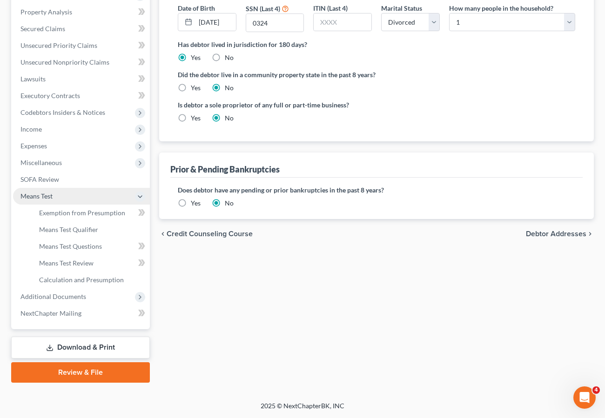
scroll to position [177, 0]
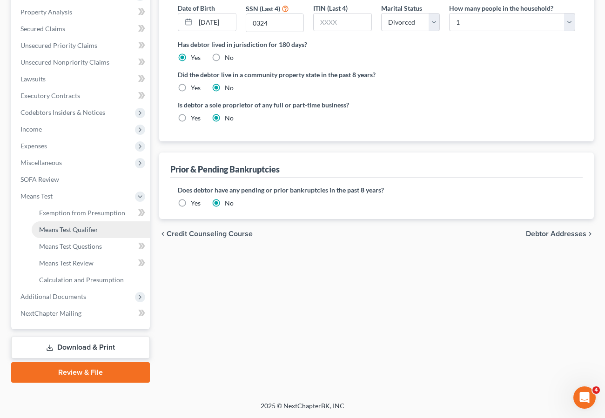
click at [74, 228] on span "Means Test Qualifier" at bounding box center [68, 230] width 59 height 8
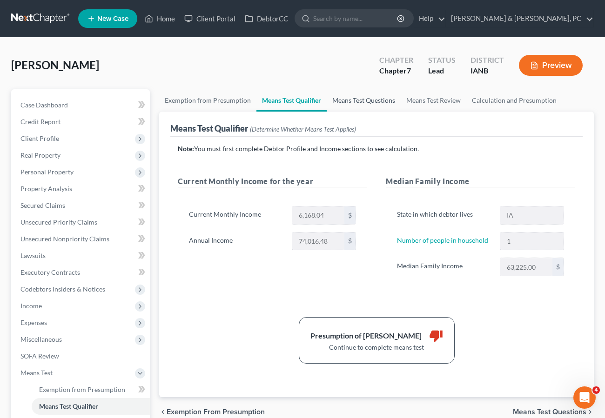
click at [353, 101] on link "Means Test Questions" at bounding box center [364, 100] width 74 height 22
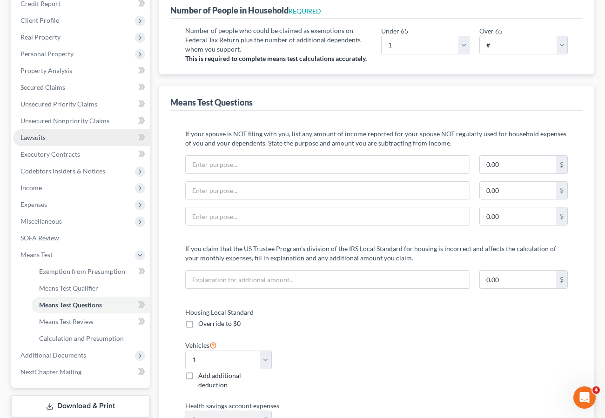
scroll to position [111, 0]
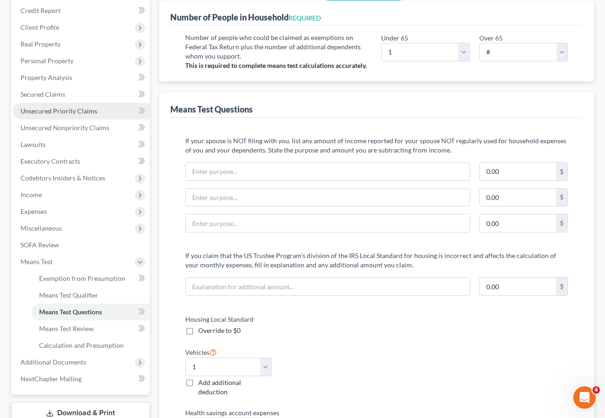
click at [37, 112] on span "Unsecured Priority Claims" at bounding box center [58, 111] width 77 height 8
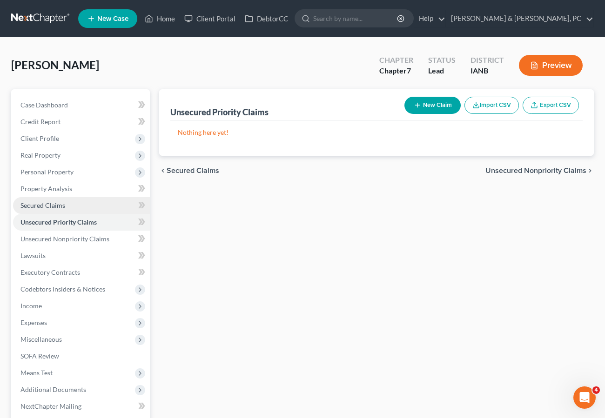
click at [32, 206] on span "Secured Claims" at bounding box center [42, 205] width 45 height 8
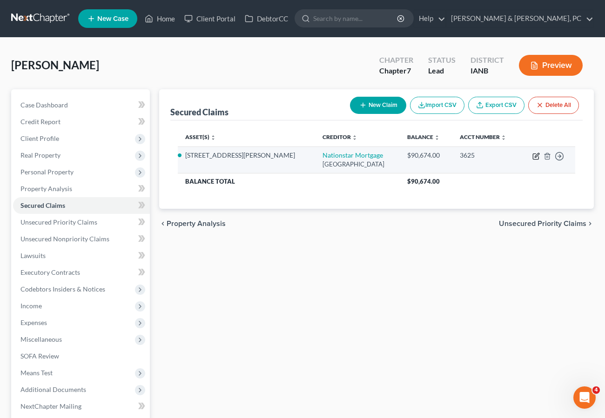
click at [537, 155] on icon "button" at bounding box center [535, 156] width 7 height 7
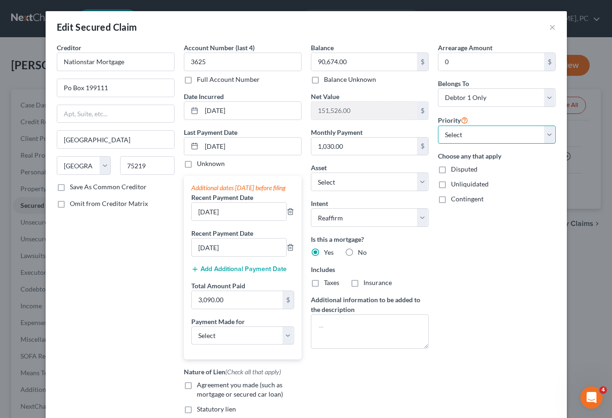
drag, startPoint x: 468, startPoint y: 133, endPoint x: 468, endPoint y: 140, distance: 6.5
click at [468, 133] on select "Select 1st 2nd 3rd 4th 5th 6th 7th 8th 9th 10th 11th 12th 13th 14th 15th 16th 1…" at bounding box center [497, 135] width 118 height 19
click at [438, 126] on select "Select 1st 2nd 3rd 4th 5th 6th 7th 8th 9th 10th 11th 12th 13th 14th 15th 16th 1…" at bounding box center [497, 135] width 118 height 19
click at [225, 340] on select "Select Car Credit Card Loan Repayment Mortgage Other Suppliers Or Vendors" at bounding box center [242, 336] width 103 height 19
click at [191, 335] on select "Select Car Credit Card Loan Repayment Mortgage Other Suppliers Or Vendors" at bounding box center [242, 336] width 103 height 19
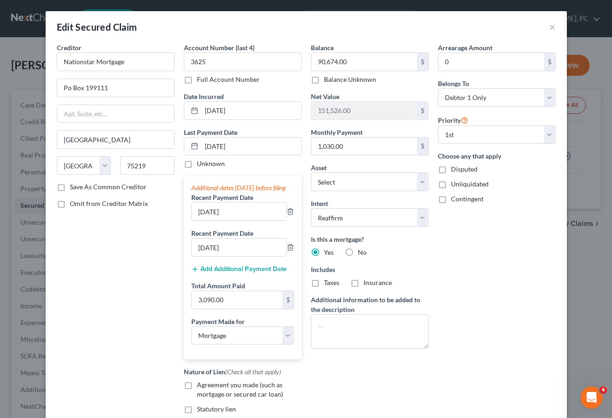
click at [363, 283] on label "Insurance" at bounding box center [377, 282] width 28 height 9
click at [367, 283] on input "Insurance" at bounding box center [370, 281] width 6 height 6
click at [324, 283] on label "Taxes" at bounding box center [331, 282] width 15 height 9
click at [328, 283] on input "Taxes" at bounding box center [331, 281] width 6 height 6
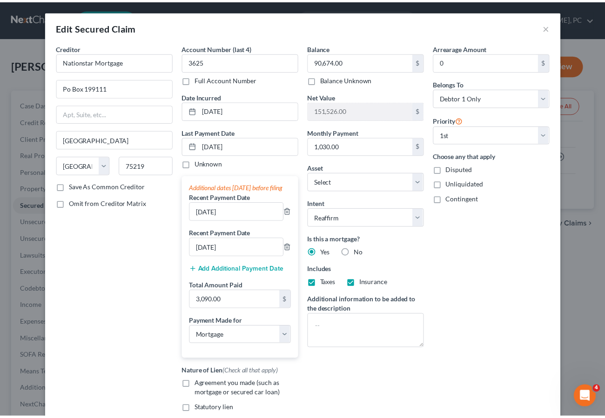
scroll to position [108, 0]
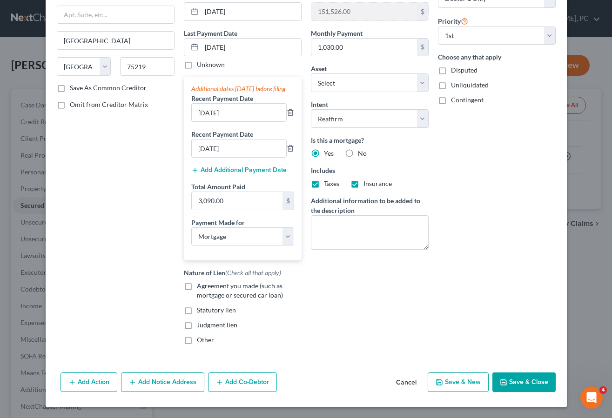
click at [255, 287] on span "Agreement you made (such as mortgage or secured car loan)" at bounding box center [240, 290] width 86 height 17
click at [207, 287] on input "Agreement you made (such as mortgage or secured car loan)" at bounding box center [204, 285] width 6 height 6
click at [516, 385] on button "Save & Close" at bounding box center [523, 383] width 63 height 20
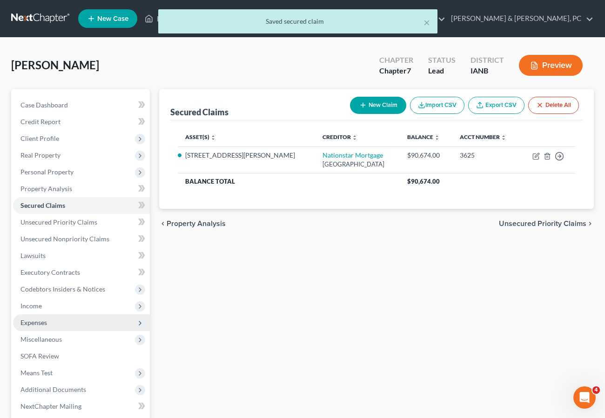
click at [40, 323] on span "Expenses" at bounding box center [33, 323] width 27 height 8
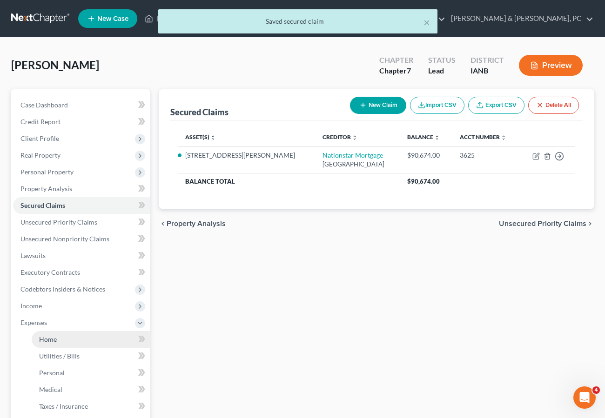
click at [51, 337] on span "Home" at bounding box center [48, 339] width 18 height 8
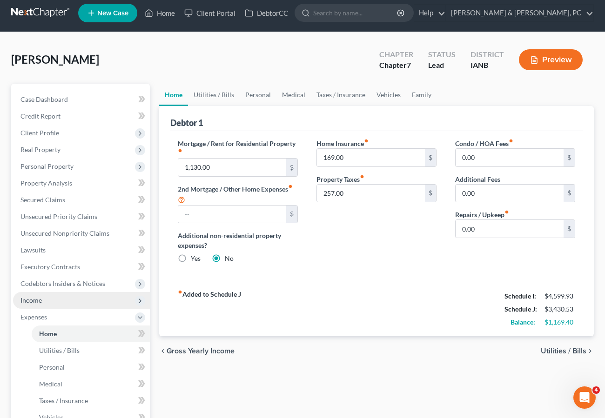
scroll to position [5, 0]
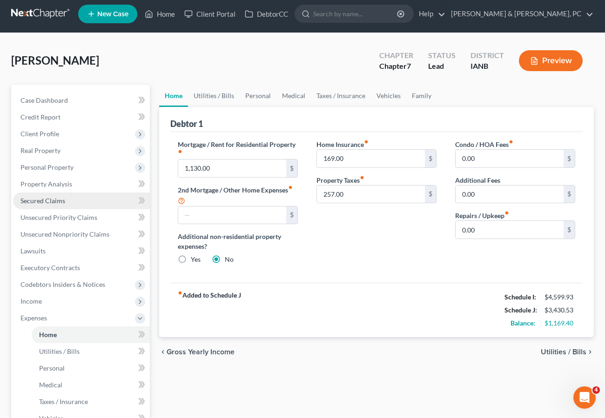
drag, startPoint x: 58, startPoint y: 196, endPoint x: 68, endPoint y: 208, distance: 15.2
click at [58, 197] on span "Secured Claims" at bounding box center [42, 201] width 45 height 8
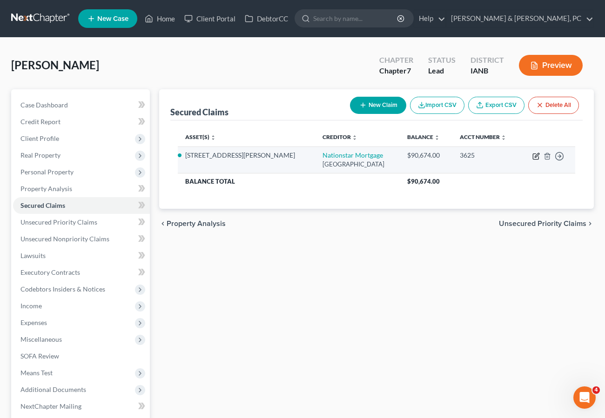
click at [536, 156] on icon "button" at bounding box center [535, 156] width 7 height 7
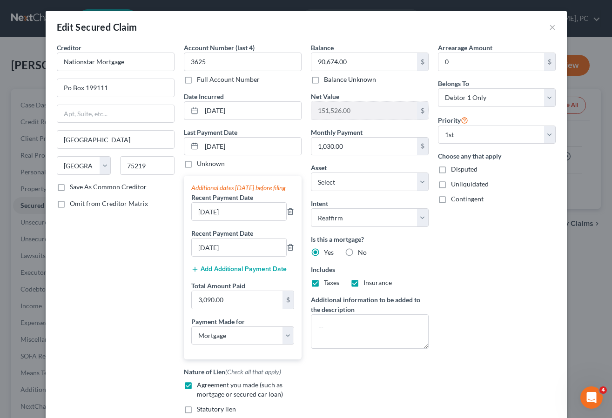
drag, startPoint x: 312, startPoint y: 286, endPoint x: 352, endPoint y: 284, distance: 40.1
click at [324, 285] on label "Taxes" at bounding box center [331, 282] width 15 height 9
click at [328, 284] on input "Taxes" at bounding box center [331, 281] width 6 height 6
click at [363, 284] on label "Insurance" at bounding box center [377, 282] width 28 height 9
click at [367, 284] on input "Insurance" at bounding box center [370, 281] width 6 height 6
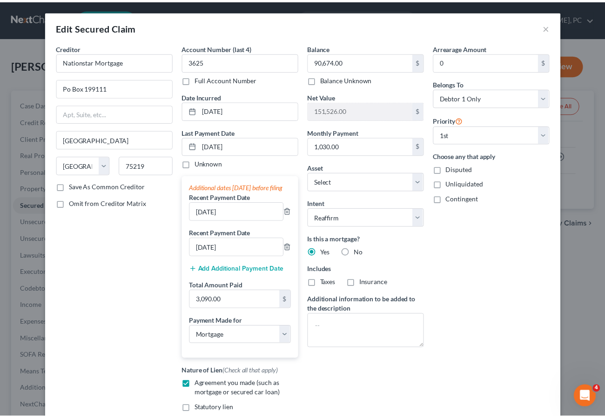
scroll to position [108, 0]
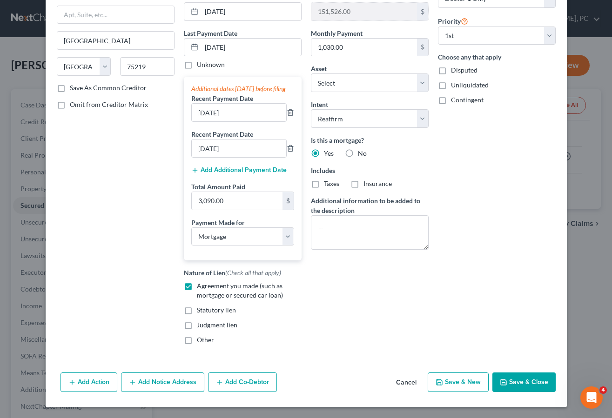
click at [520, 381] on button "Save & Close" at bounding box center [523, 383] width 63 height 20
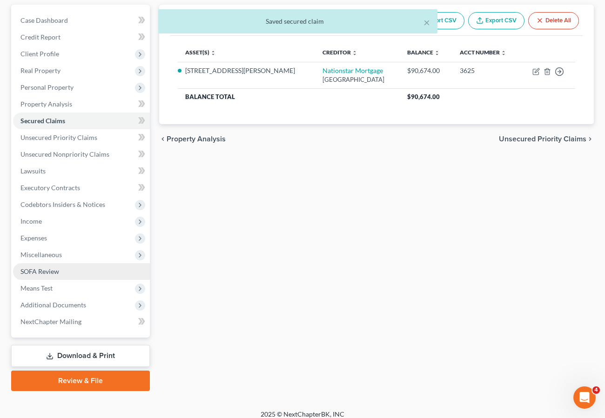
scroll to position [93, 0]
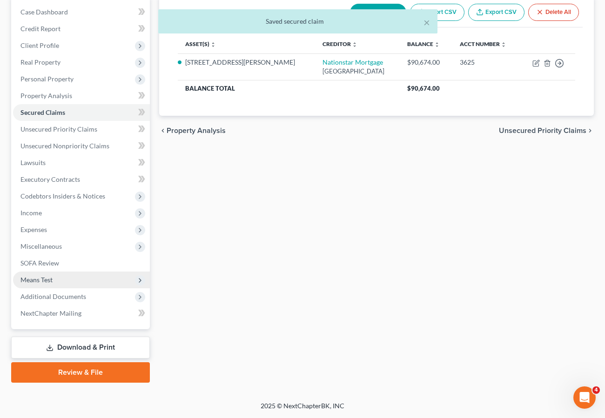
click at [55, 275] on span "Means Test" at bounding box center [81, 280] width 137 height 17
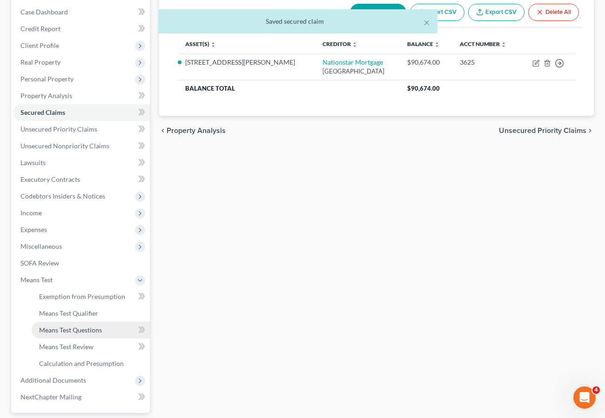
click at [70, 327] on span "Means Test Questions" at bounding box center [70, 330] width 63 height 8
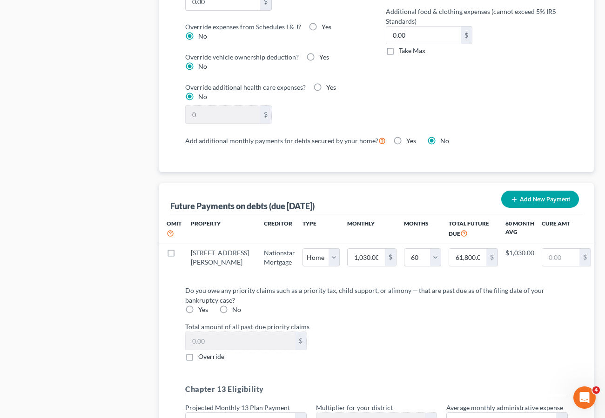
scroll to position [872, 0]
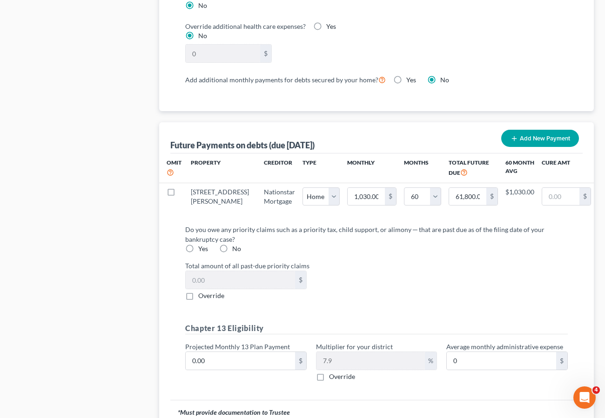
click at [406, 75] on label "Yes" at bounding box center [411, 79] width 10 height 9
click at [410, 75] on input "Yes" at bounding box center [413, 78] width 6 height 6
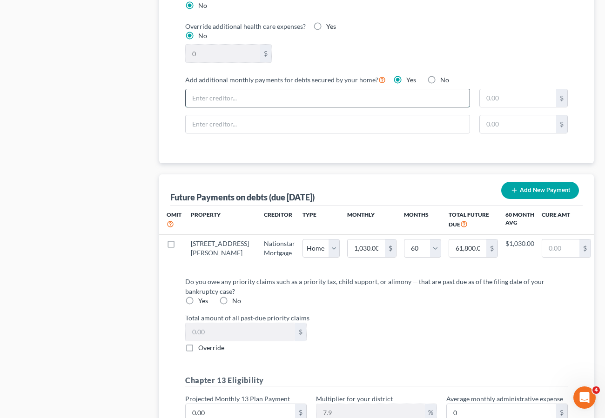
click at [306, 90] on input "text" at bounding box center [328, 98] width 284 height 18
click at [422, 355] on div "Do you owe any priority claims such as a priority tax, child support, or alimon…" at bounding box center [376, 359] width 397 height 164
click at [232, 300] on label "No" at bounding box center [236, 300] width 9 height 9
click at [236, 300] on input "No" at bounding box center [239, 299] width 6 height 6
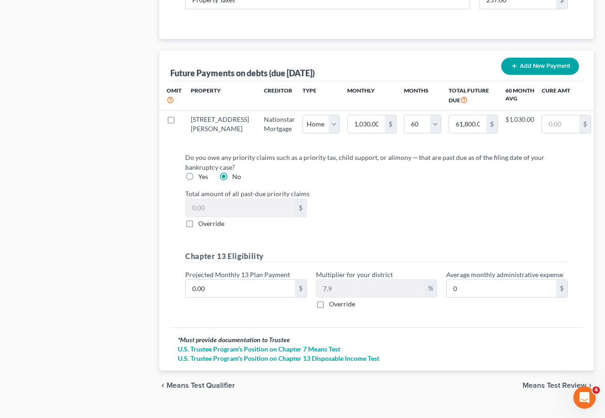
scroll to position [1011, 0]
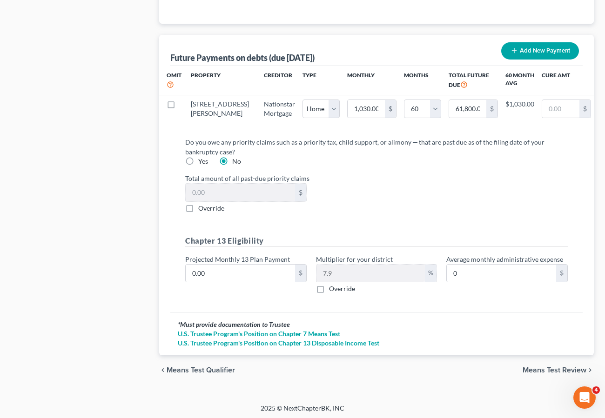
click at [550, 367] on span "Means Test Review" at bounding box center [555, 370] width 64 height 7
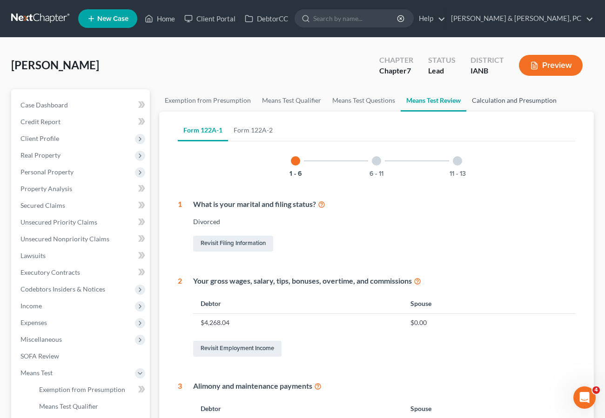
click at [521, 100] on link "Calculation and Presumption" at bounding box center [514, 100] width 96 height 22
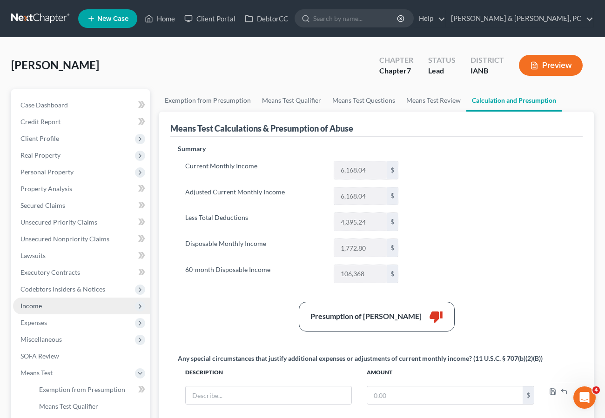
click at [45, 310] on span "Income" at bounding box center [81, 306] width 137 height 17
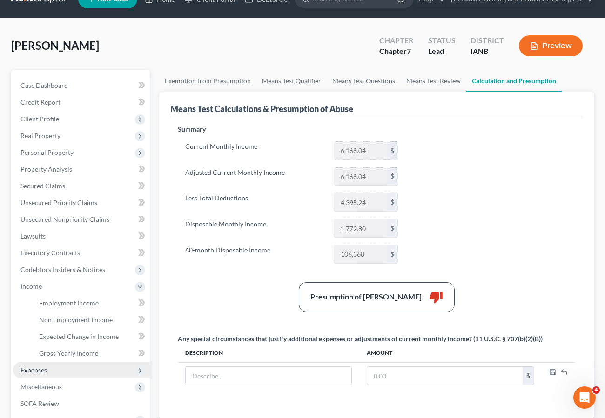
click at [44, 389] on span "Miscellaneous" at bounding box center [40, 387] width 41 height 8
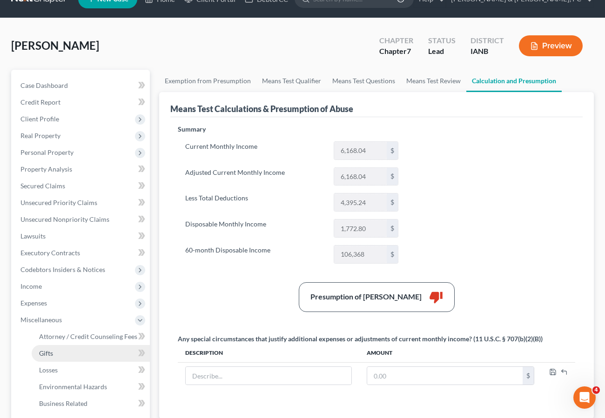
scroll to position [19, 0]
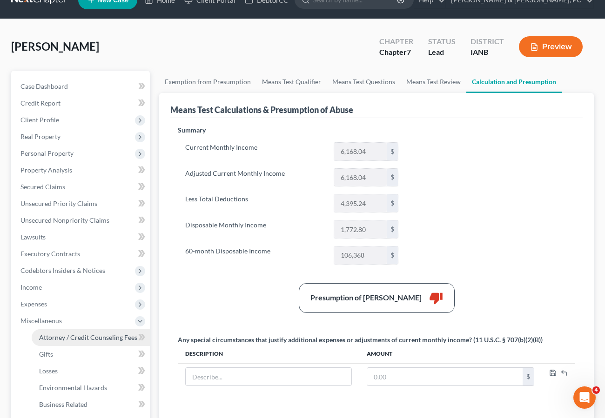
click at [59, 341] on span "Attorney / Credit Counseling Fees" at bounding box center [88, 338] width 98 height 8
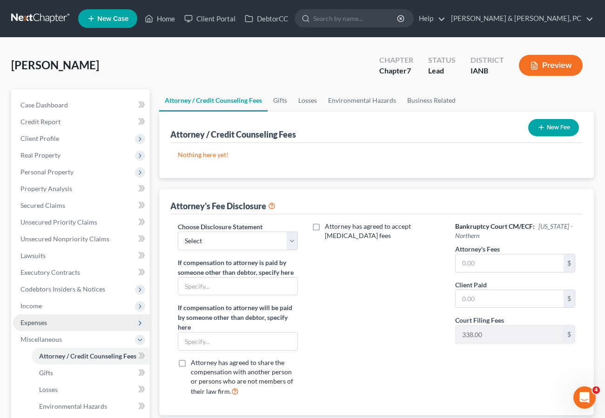
click at [43, 319] on span "Expenses" at bounding box center [33, 323] width 27 height 8
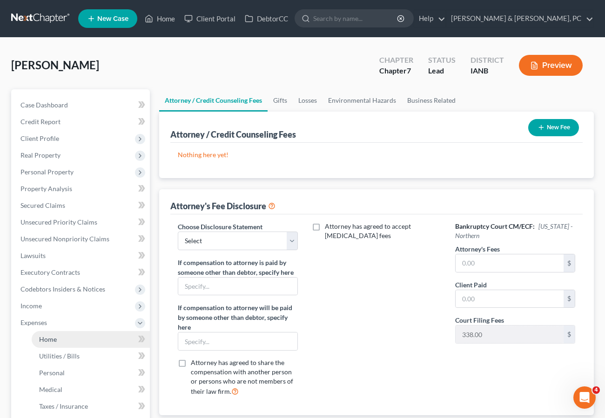
click at [48, 336] on span "Home" at bounding box center [48, 339] width 18 height 8
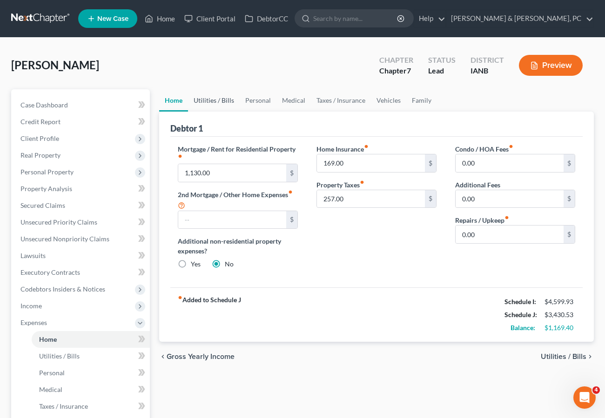
click at [209, 97] on link "Utilities / Bills" at bounding box center [214, 100] width 52 height 22
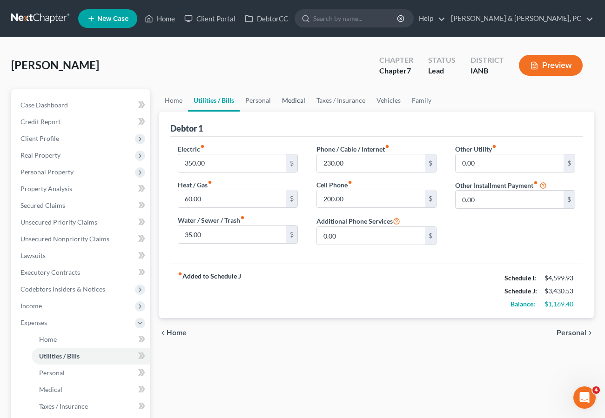
click at [286, 99] on link "Medical" at bounding box center [293, 100] width 34 height 22
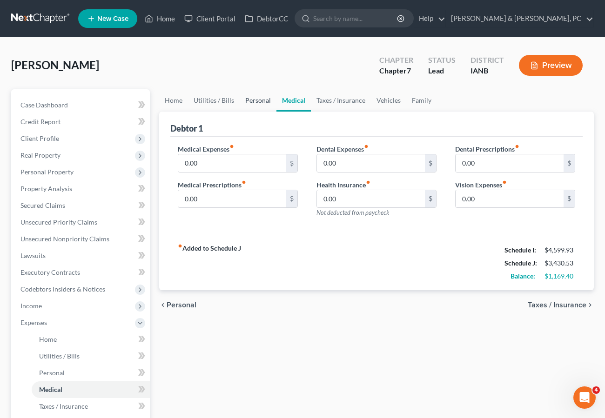
click at [261, 101] on link "Personal" at bounding box center [258, 100] width 37 height 22
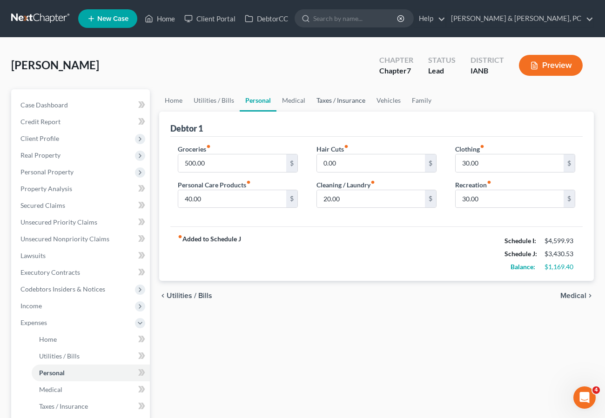
click at [343, 105] on link "Taxes / Insurance" at bounding box center [341, 100] width 60 height 22
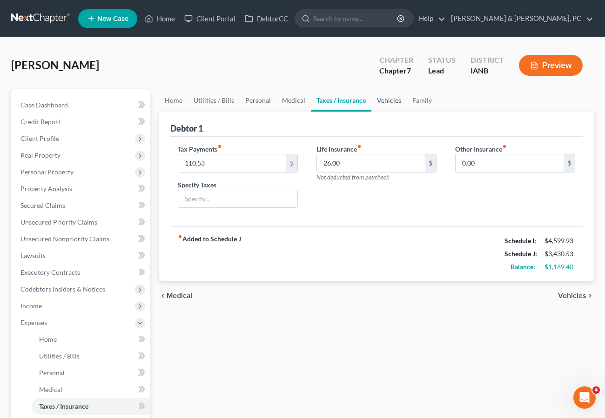
click at [383, 100] on link "Vehicles" at bounding box center [388, 100] width 35 height 22
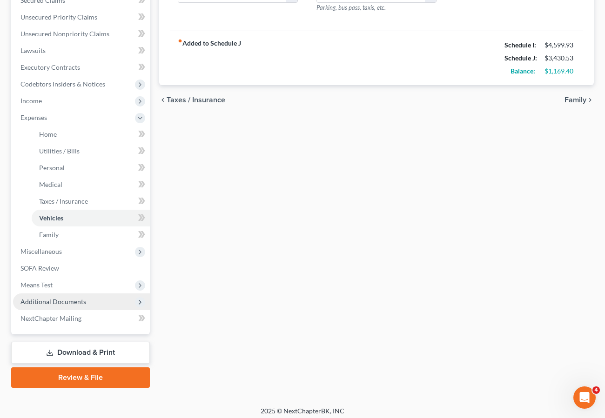
scroll to position [210, 0]
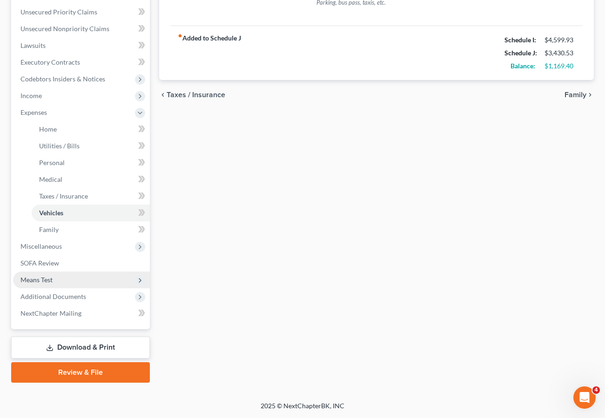
click at [43, 276] on span "Means Test" at bounding box center [36, 280] width 32 height 8
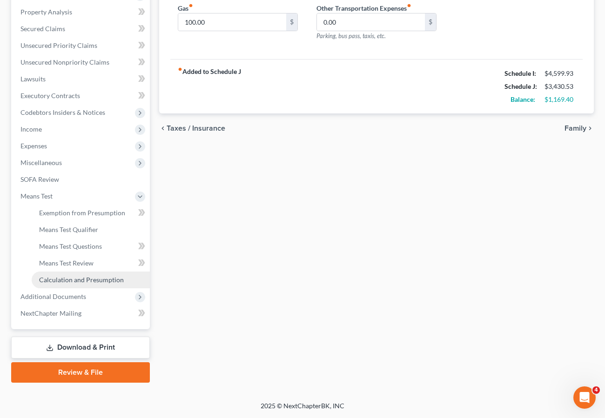
scroll to position [177, 0]
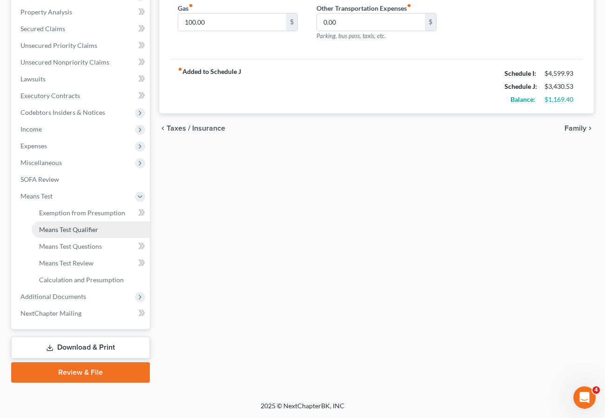
click at [77, 230] on span "Means Test Qualifier" at bounding box center [68, 230] width 59 height 8
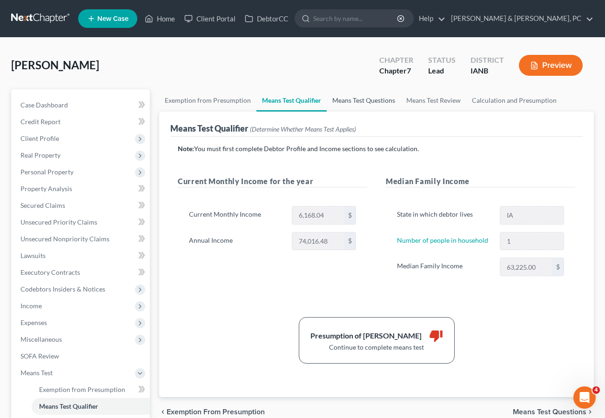
click at [367, 96] on link "Means Test Questions" at bounding box center [364, 100] width 74 height 22
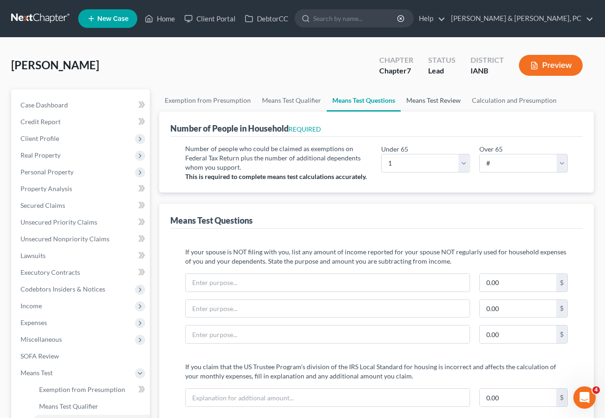
click at [416, 99] on link "Means Test Review" at bounding box center [434, 100] width 66 height 22
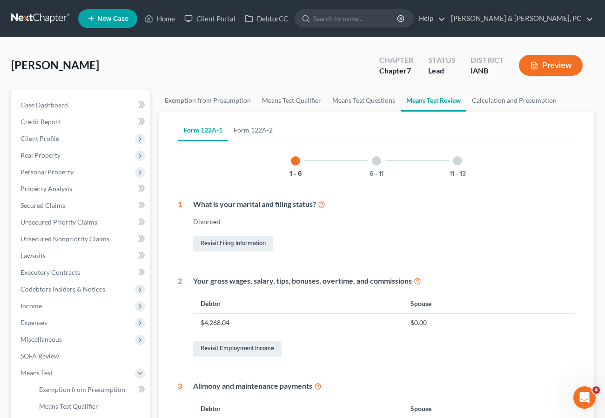
click at [374, 162] on div at bounding box center [376, 160] width 9 height 9
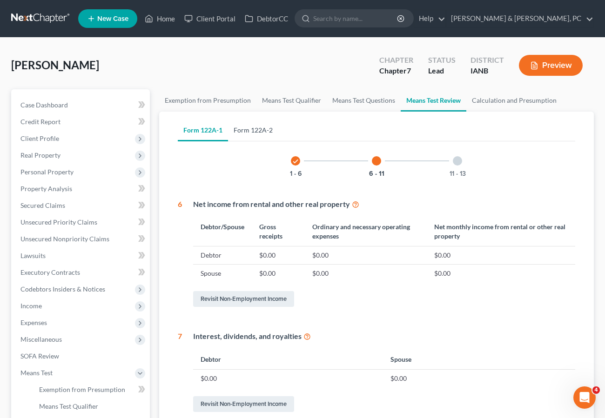
click at [250, 127] on link "Form 122A-2" at bounding box center [253, 130] width 50 height 22
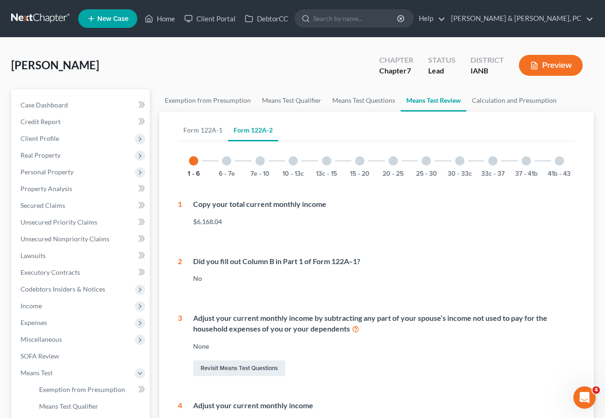
click at [227, 160] on div at bounding box center [226, 160] width 9 height 9
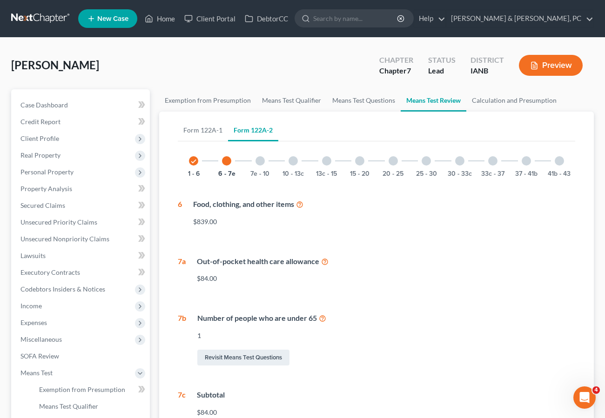
click at [259, 161] on div at bounding box center [259, 160] width 9 height 9
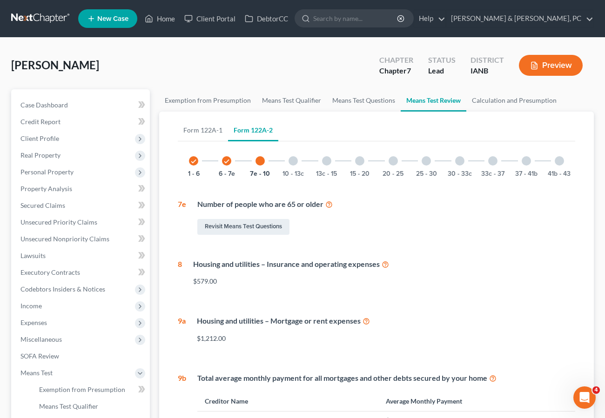
click at [294, 159] on div at bounding box center [292, 160] width 9 height 9
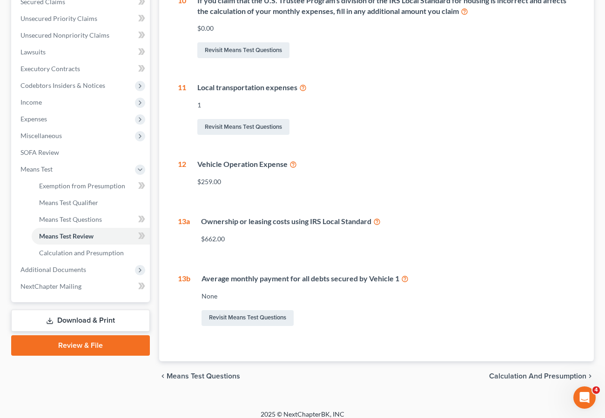
scroll to position [210, 0]
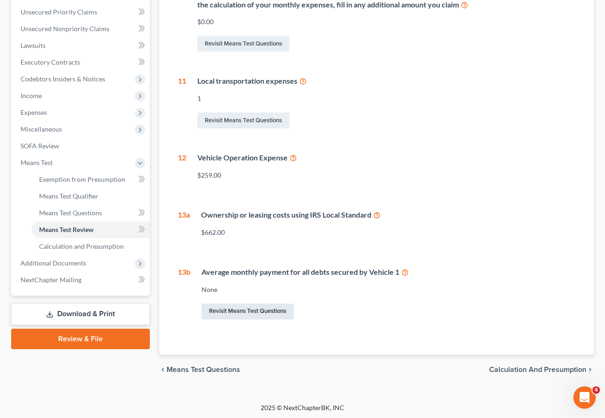
click at [248, 308] on link "Revisit Means Test Questions" at bounding box center [247, 312] width 92 height 16
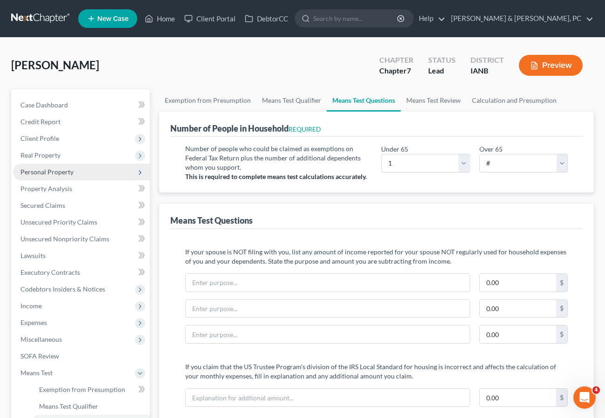
click at [51, 172] on span "Personal Property" at bounding box center [46, 172] width 53 height 8
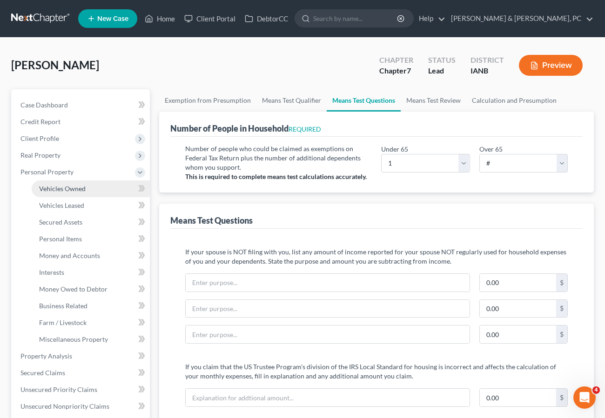
click at [63, 186] on span "Vehicles Owned" at bounding box center [62, 189] width 47 height 8
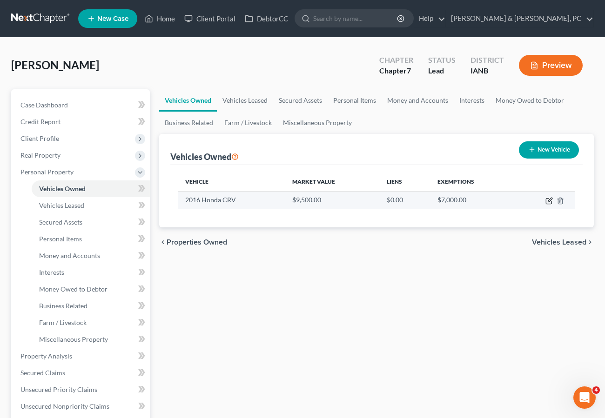
click at [549, 200] on icon "button" at bounding box center [548, 200] width 7 height 7
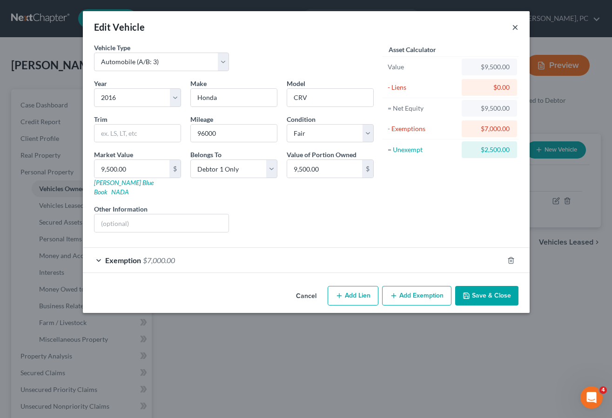
click at [515, 25] on button "×" at bounding box center [515, 26] width 7 height 11
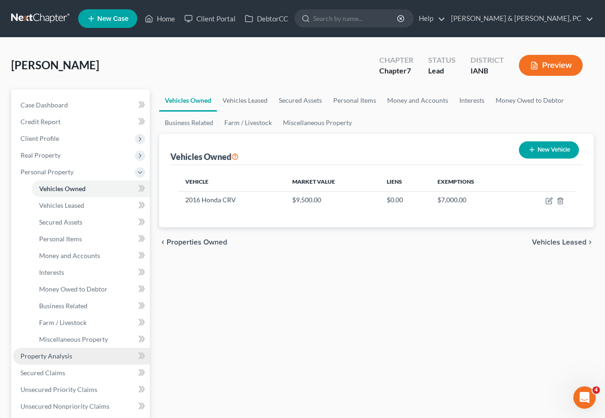
click at [56, 355] on span "Property Analysis" at bounding box center [46, 356] width 52 height 8
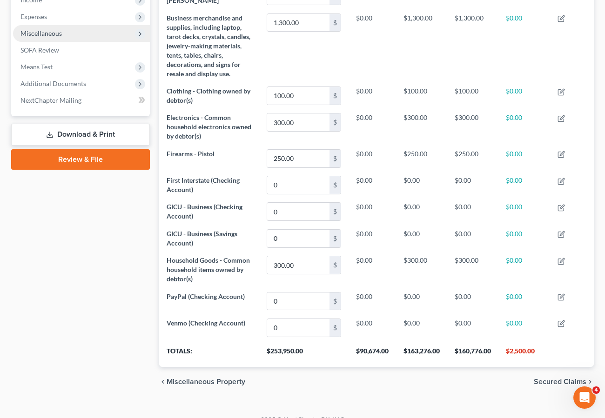
scroll to position [318, 0]
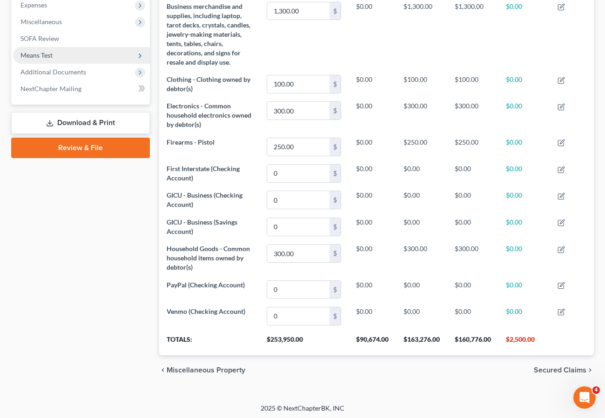
click at [46, 53] on span "Means Test" at bounding box center [36, 55] width 32 height 8
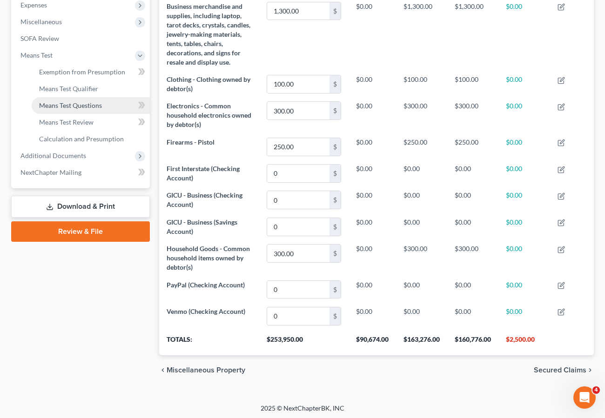
click at [65, 107] on span "Means Test Questions" at bounding box center [70, 105] width 63 height 8
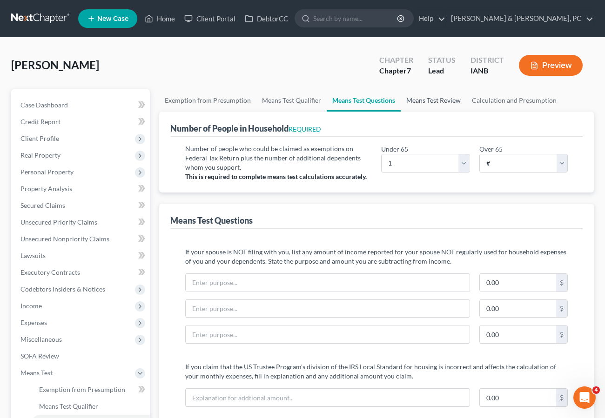
drag, startPoint x: 423, startPoint y: 99, endPoint x: 381, endPoint y: 160, distance: 74.6
click at [422, 99] on link "Means Test Review" at bounding box center [434, 100] width 66 height 22
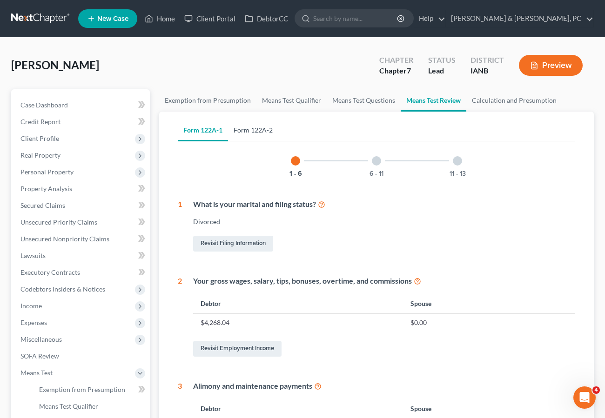
click at [266, 130] on link "Form 122A-2" at bounding box center [253, 130] width 50 height 22
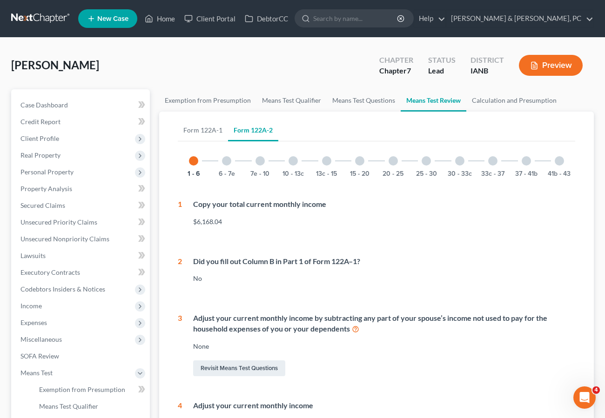
click at [392, 160] on div at bounding box center [393, 160] width 9 height 9
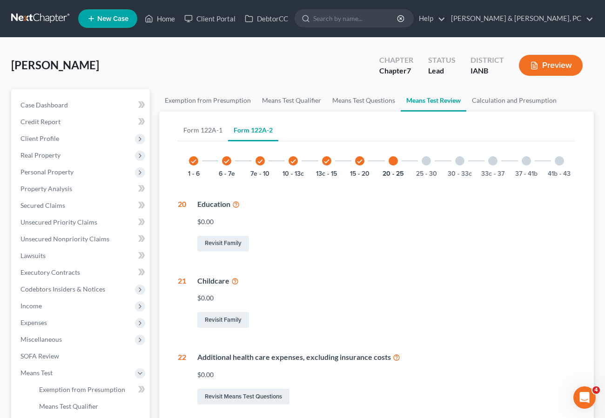
click at [429, 160] on div at bounding box center [426, 160] width 9 height 9
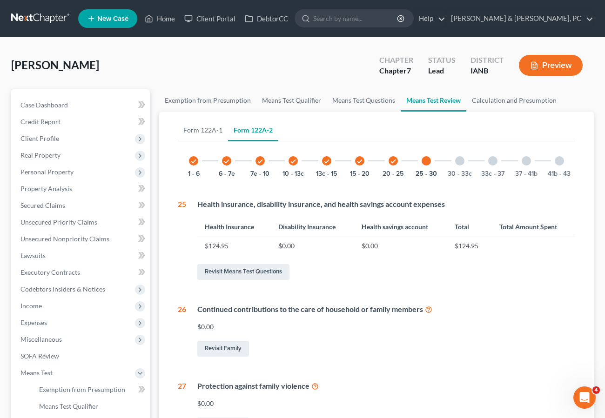
click at [458, 164] on div at bounding box center [459, 160] width 9 height 9
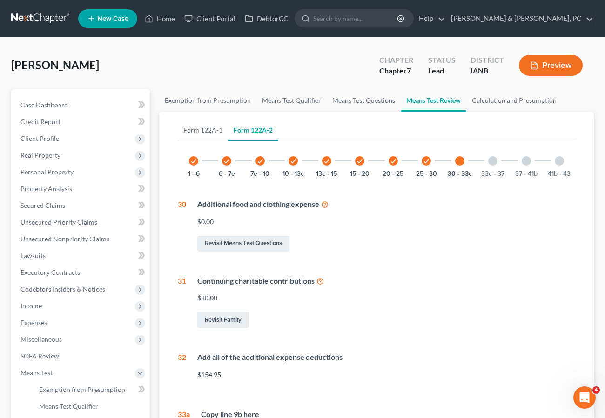
click at [495, 161] on div at bounding box center [492, 160] width 9 height 9
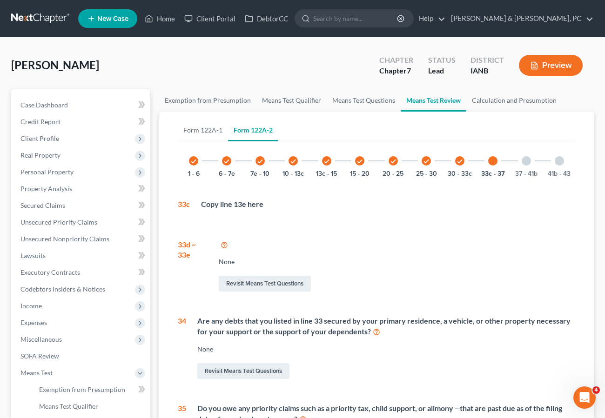
click at [557, 161] on div at bounding box center [559, 160] width 9 height 9
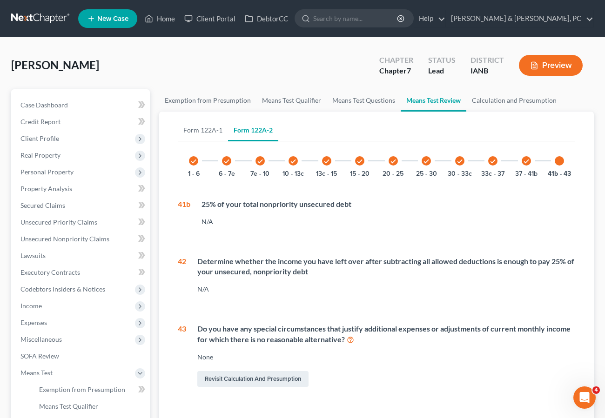
click at [524, 163] on icon "check" at bounding box center [526, 161] width 7 height 7
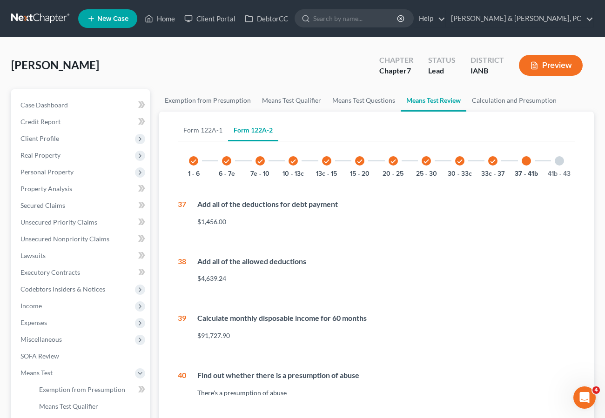
click at [551, 57] on button "Preview" at bounding box center [551, 65] width 64 height 21
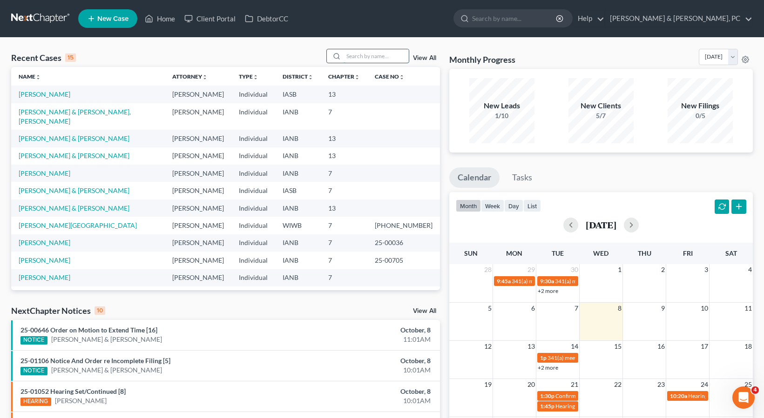
click at [384, 56] on input "search" at bounding box center [375, 55] width 65 height 13
type input "[PERSON_NAME]"
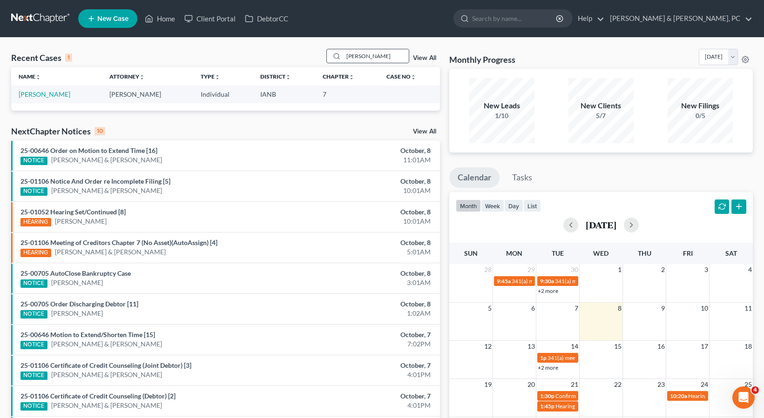
scroll to position [7, 0]
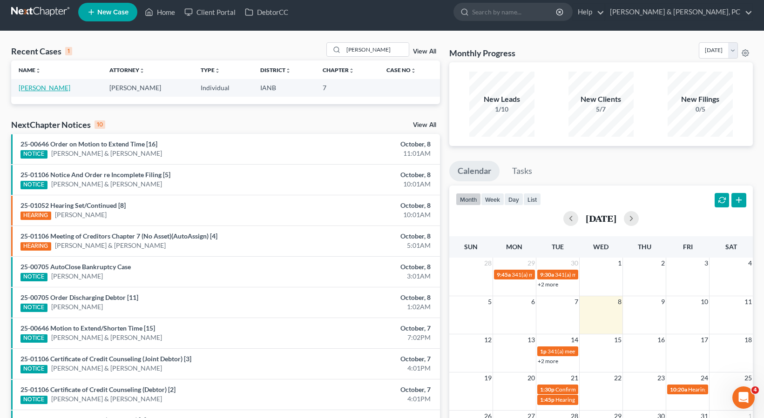
click at [41, 87] on link "[PERSON_NAME]" at bounding box center [45, 88] width 52 height 8
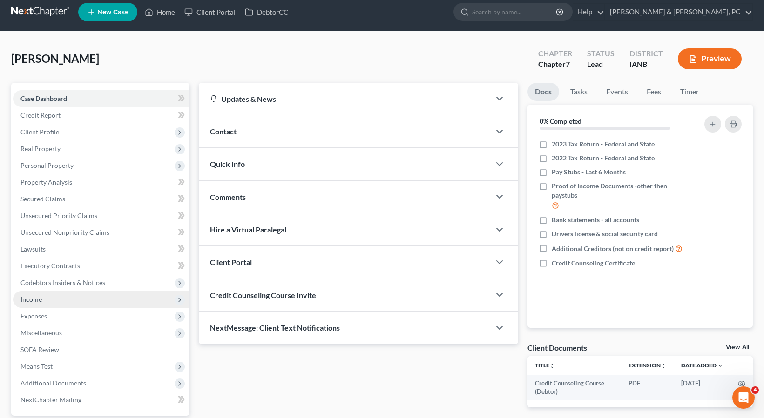
click at [49, 295] on span "Income" at bounding box center [101, 299] width 176 height 17
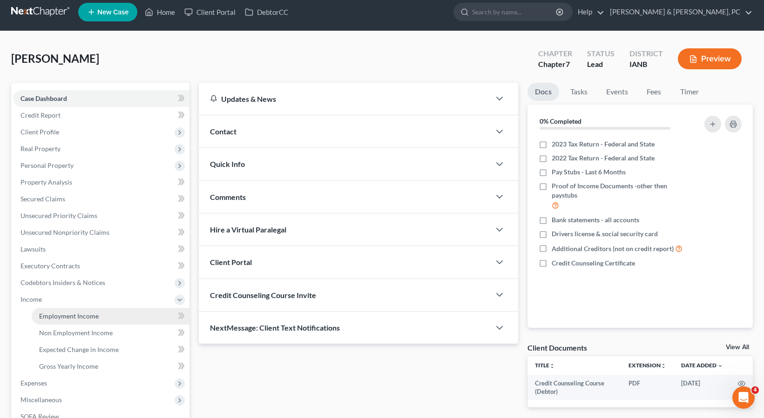
click at [52, 316] on span "Employment Income" at bounding box center [69, 316] width 60 height 8
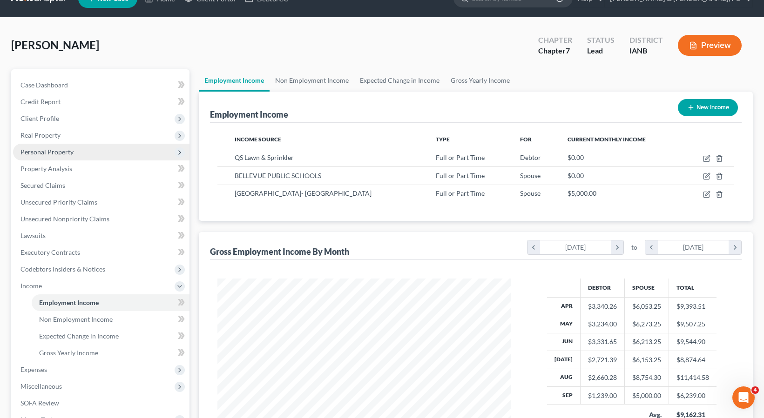
scroll to position [10, 0]
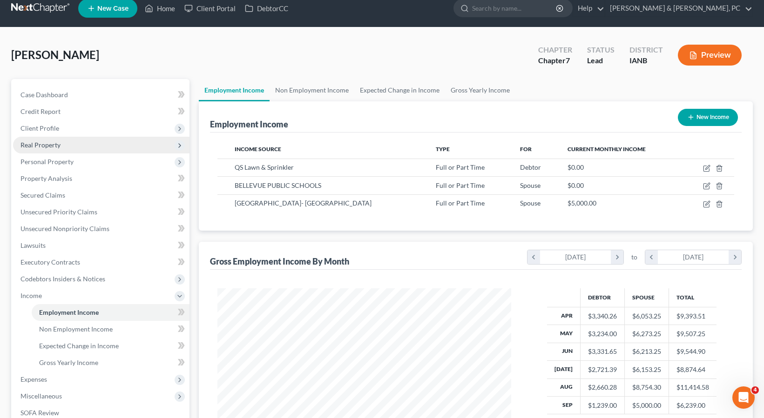
click at [48, 143] on span "Real Property" at bounding box center [40, 145] width 40 height 8
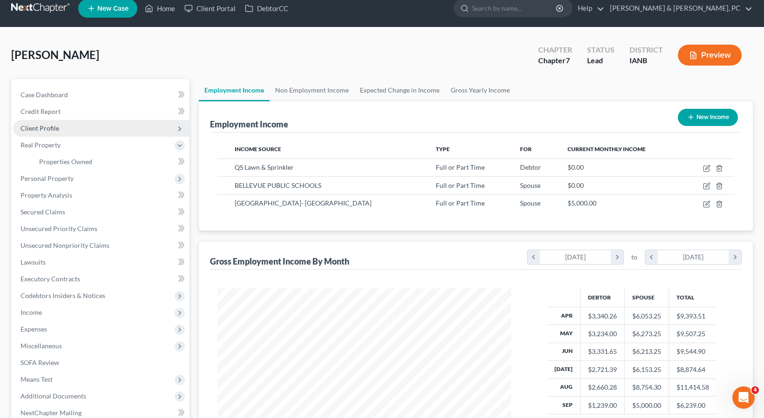
click at [48, 129] on span "Client Profile" at bounding box center [39, 128] width 39 height 8
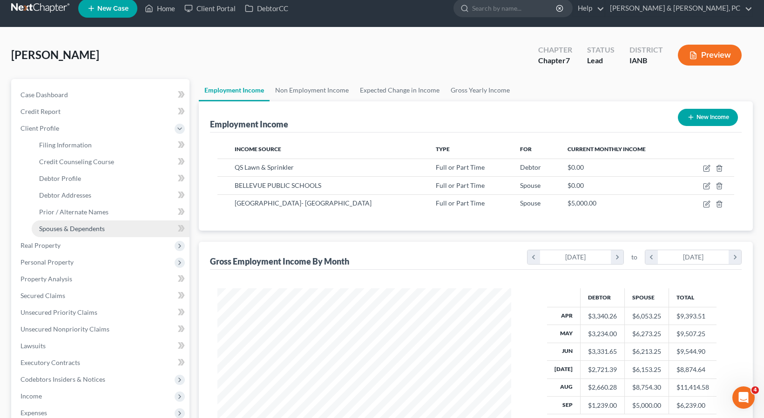
click at [67, 228] on span "Spouses & Dependents" at bounding box center [72, 229] width 66 height 8
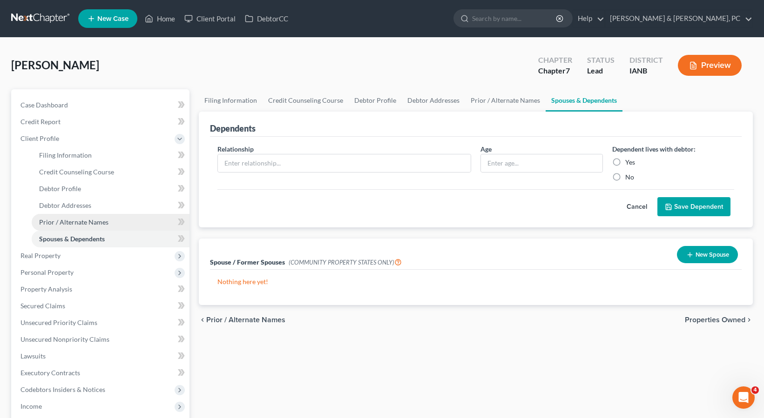
click at [67, 220] on span "Prior / Alternate Names" at bounding box center [73, 222] width 69 height 8
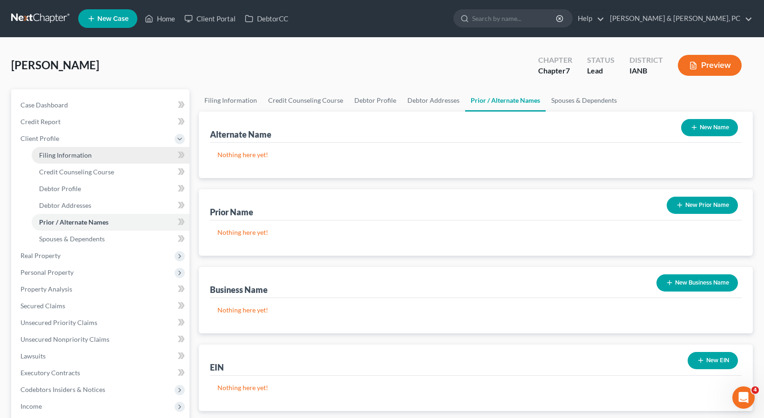
click at [64, 153] on span "Filing Information" at bounding box center [65, 155] width 53 height 8
select select "1"
select select "0"
select select "16"
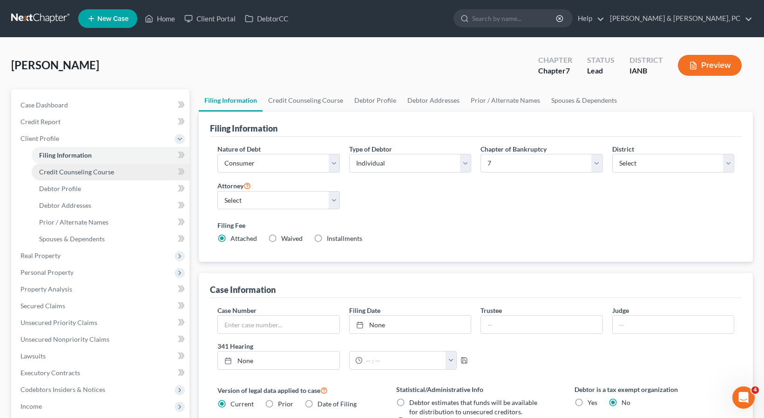
click at [87, 170] on span "Credit Counseling Course" at bounding box center [76, 172] width 75 height 8
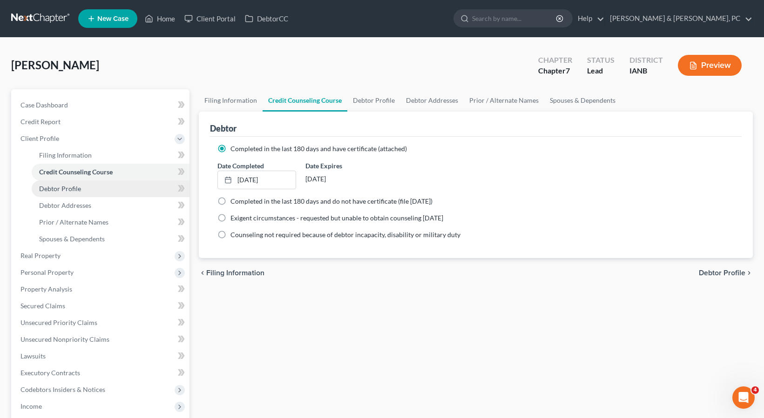
click at [67, 189] on span "Debtor Profile" at bounding box center [60, 189] width 42 height 8
select select "0"
select select "1"
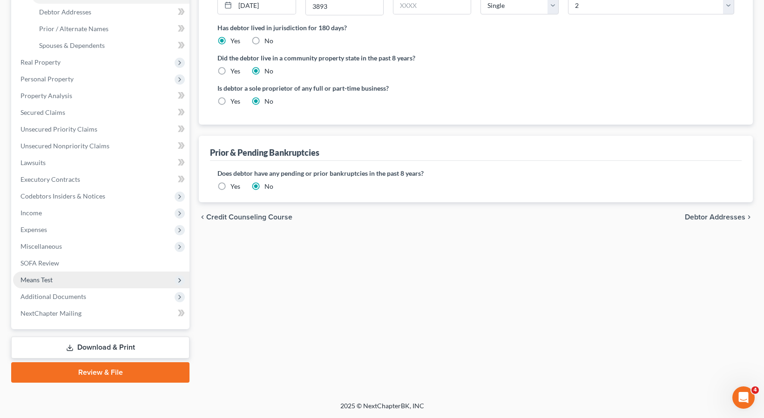
click at [45, 272] on span "Means Test" at bounding box center [101, 280] width 176 height 17
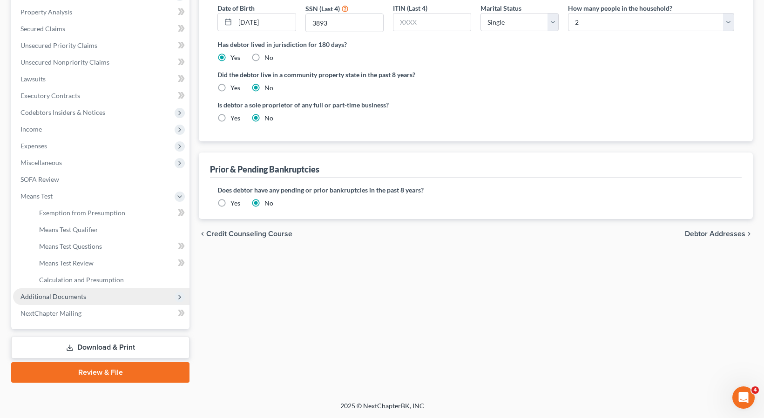
scroll to position [177, 0]
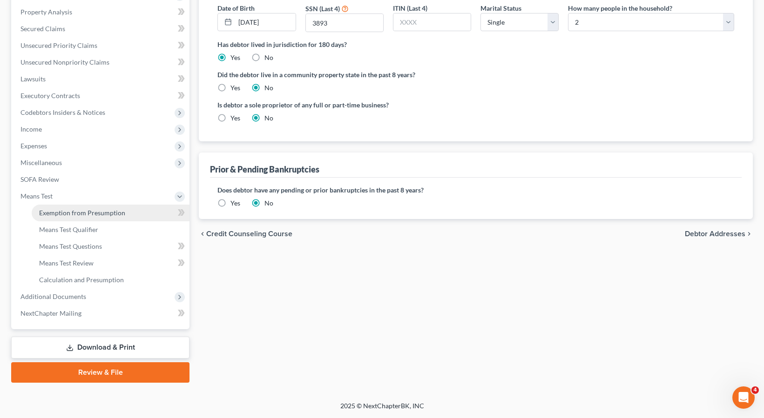
click at [74, 214] on span "Exemption from Presumption" at bounding box center [82, 213] width 86 height 8
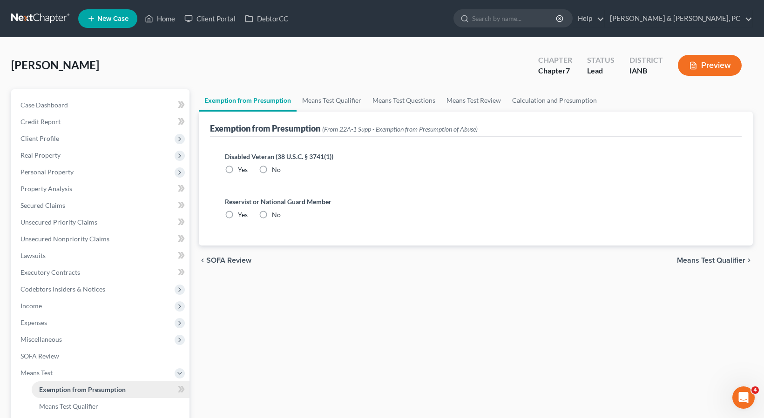
radio input "true"
click at [332, 105] on link "Means Test Qualifier" at bounding box center [331, 100] width 70 height 22
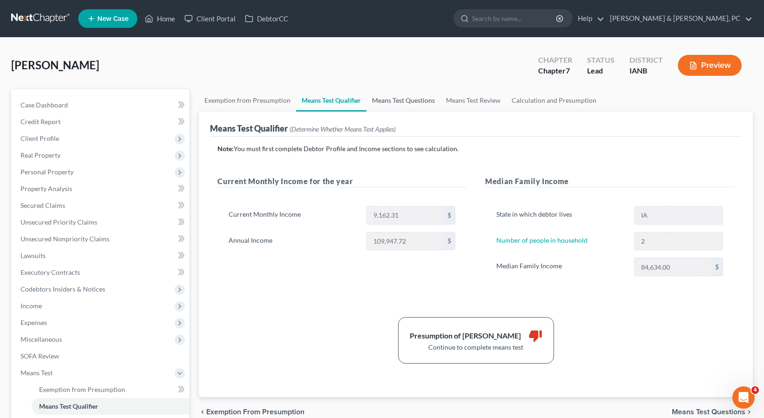
click at [413, 101] on link "Means Test Questions" at bounding box center [403, 100] width 74 height 22
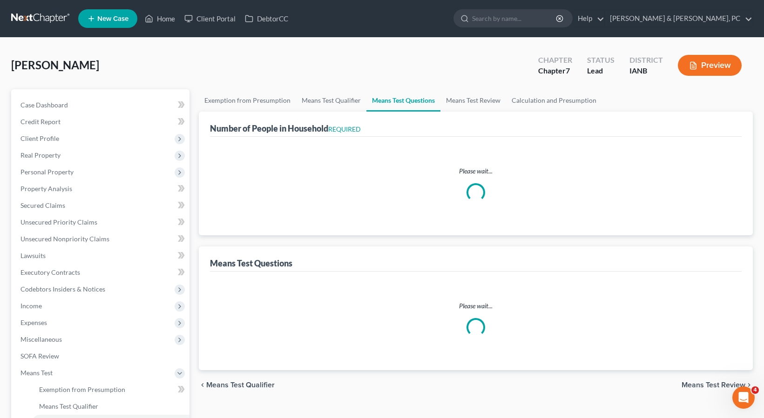
select select "2"
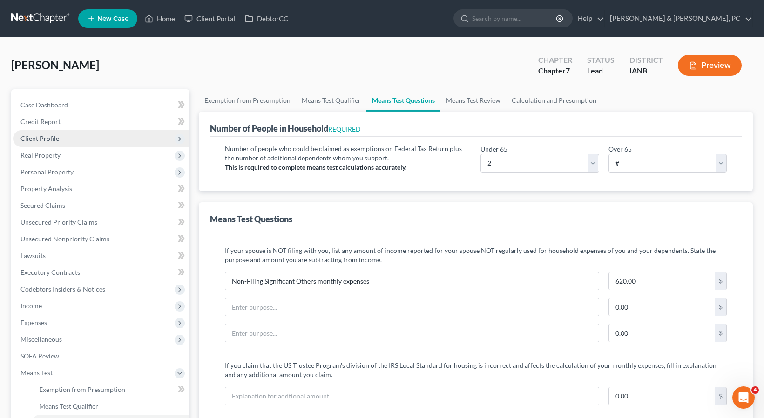
click at [49, 136] on span "Client Profile" at bounding box center [39, 138] width 39 height 8
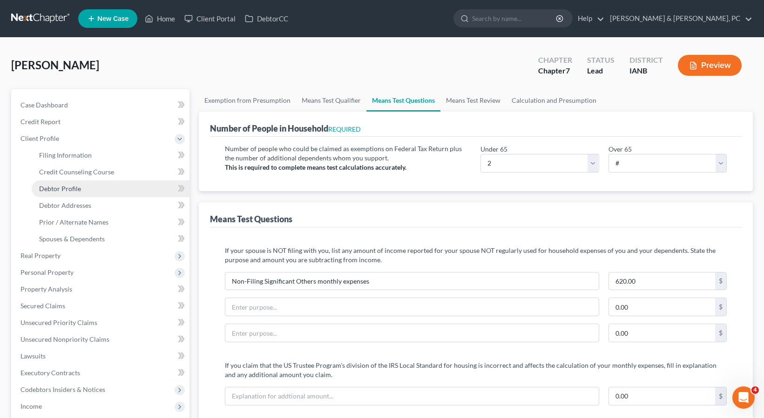
click at [58, 186] on span "Debtor Profile" at bounding box center [60, 189] width 42 height 8
select select "0"
select select "1"
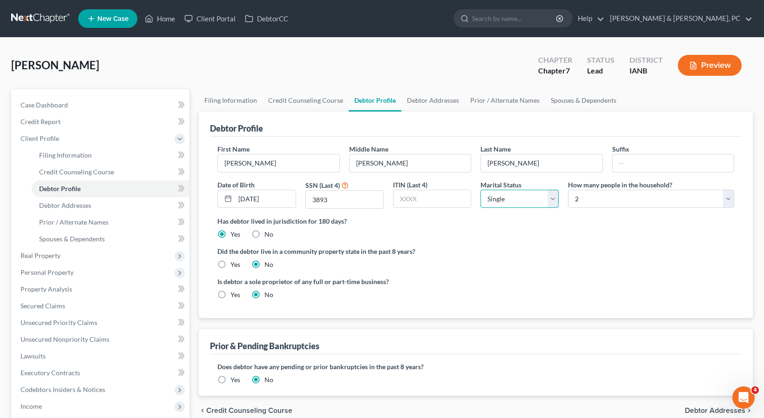
click at [499, 198] on select "Select Single Married Separated Divorced Widowed" at bounding box center [519, 199] width 78 height 19
select select "1"
click at [480, 190] on select "Select Single Married Separated Divorced Widowed" at bounding box center [519, 199] width 78 height 19
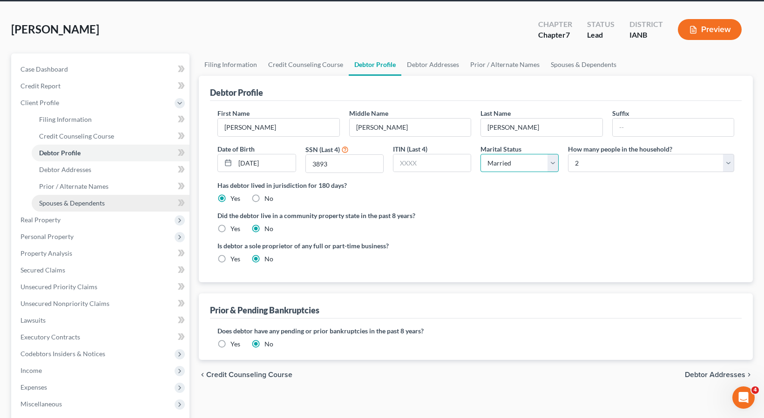
scroll to position [194, 0]
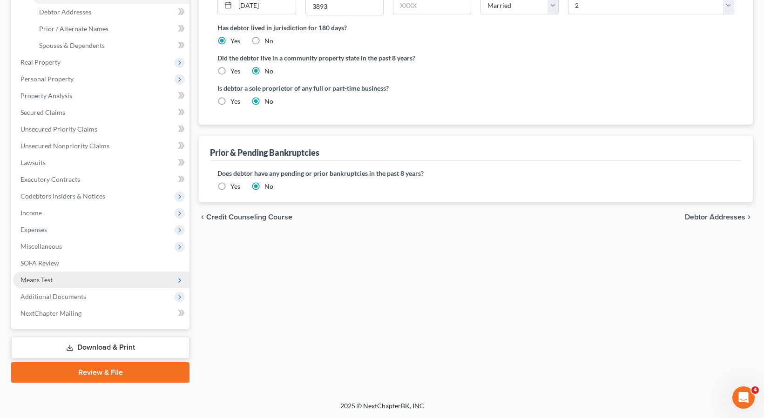
click at [60, 282] on span "Means Test" at bounding box center [101, 280] width 176 height 17
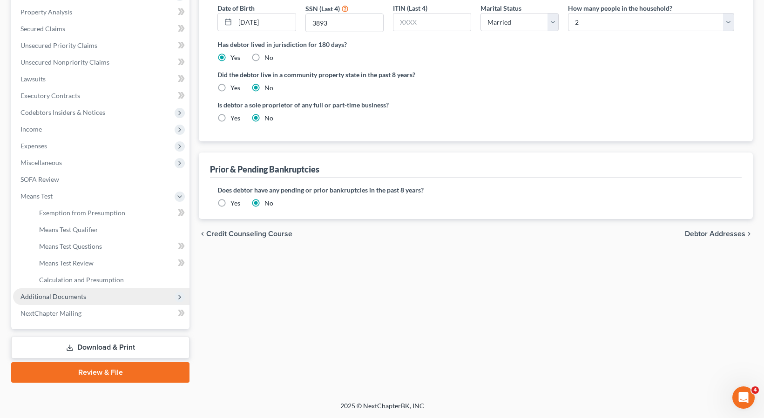
scroll to position [177, 0]
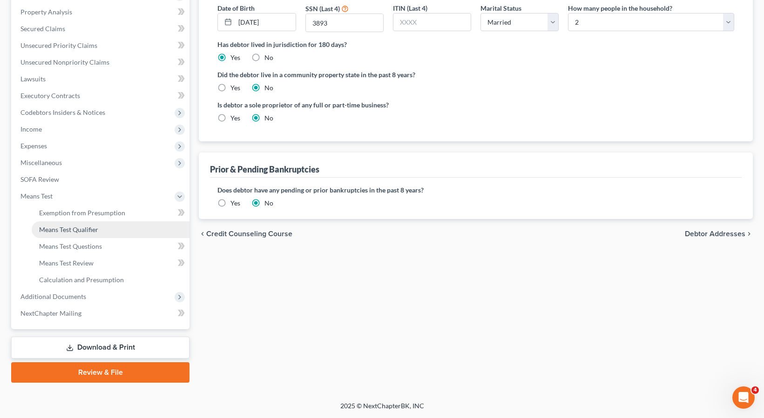
click at [76, 227] on span "Means Test Qualifier" at bounding box center [68, 230] width 59 height 8
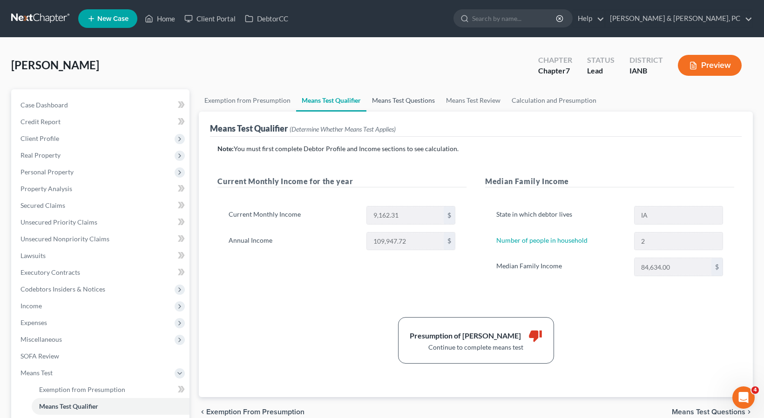
click at [393, 96] on link "Means Test Questions" at bounding box center [403, 100] width 74 height 22
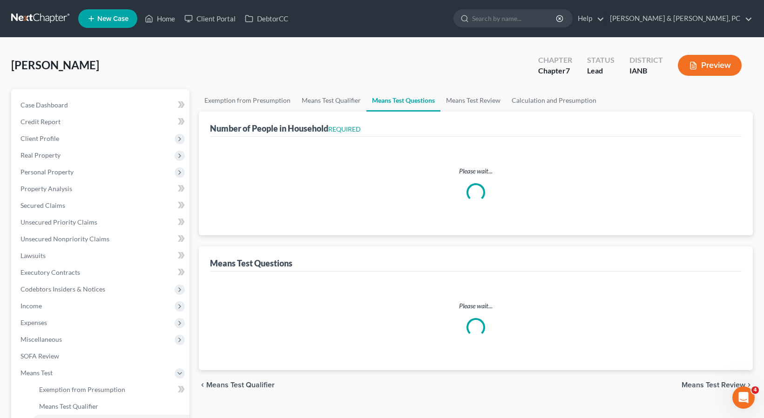
select select "2"
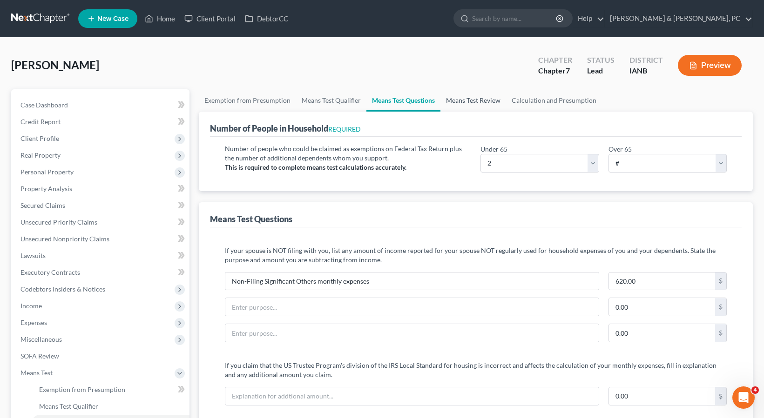
click at [458, 102] on link "Means Test Review" at bounding box center [473, 100] width 66 height 22
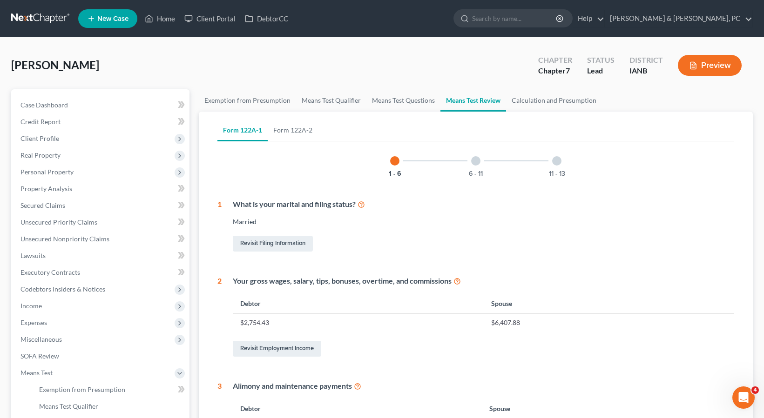
click at [476, 160] on div at bounding box center [475, 160] width 9 height 9
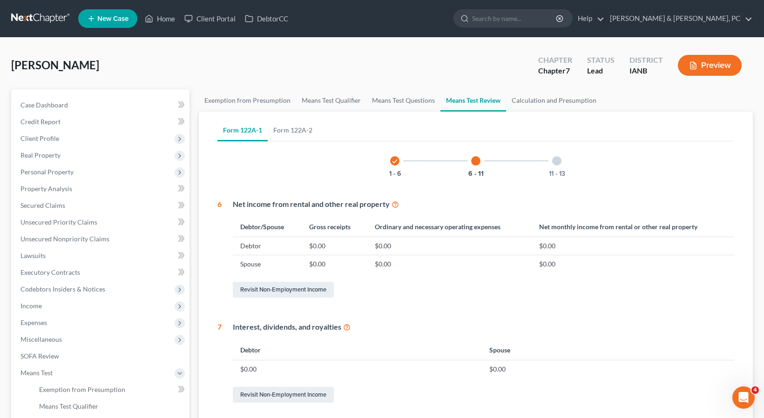
click at [558, 161] on div at bounding box center [556, 160] width 9 height 9
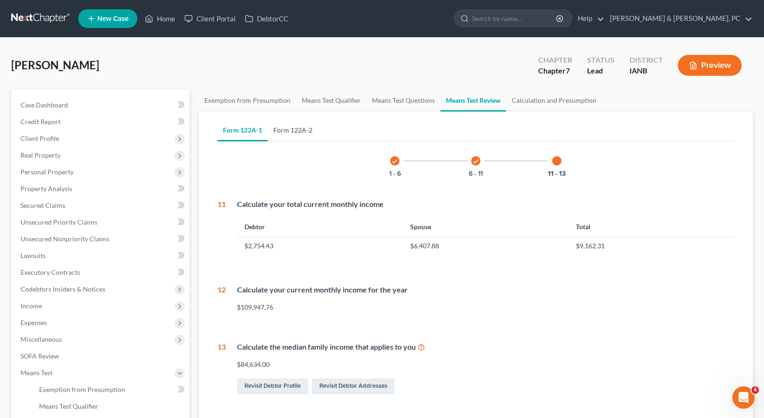
click at [294, 134] on link "Form 122A-2" at bounding box center [293, 130] width 50 height 22
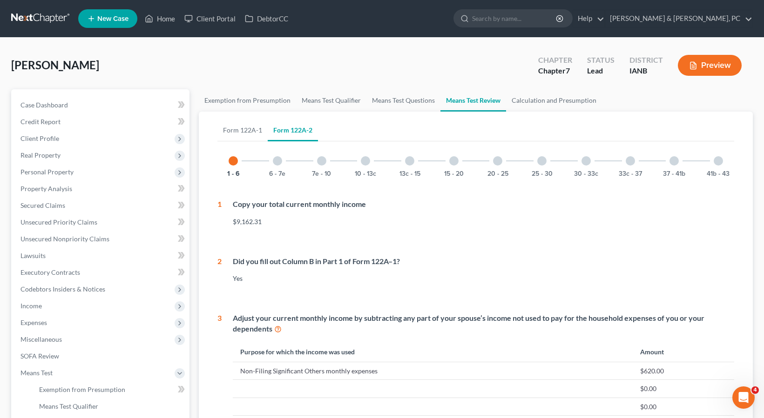
click at [278, 161] on div at bounding box center [277, 160] width 9 height 9
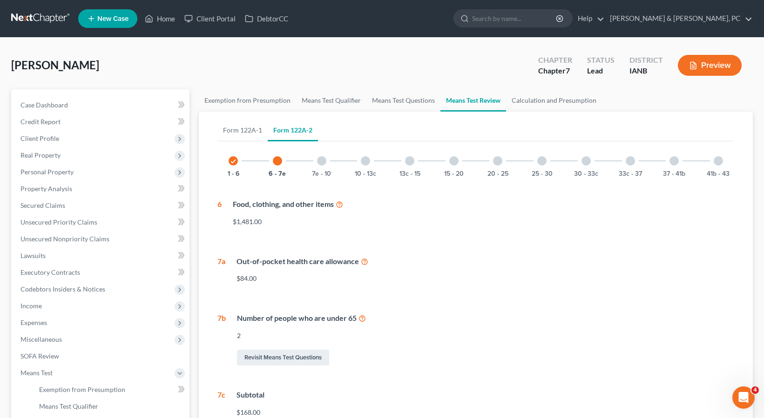
click at [320, 162] on div at bounding box center [321, 160] width 9 height 9
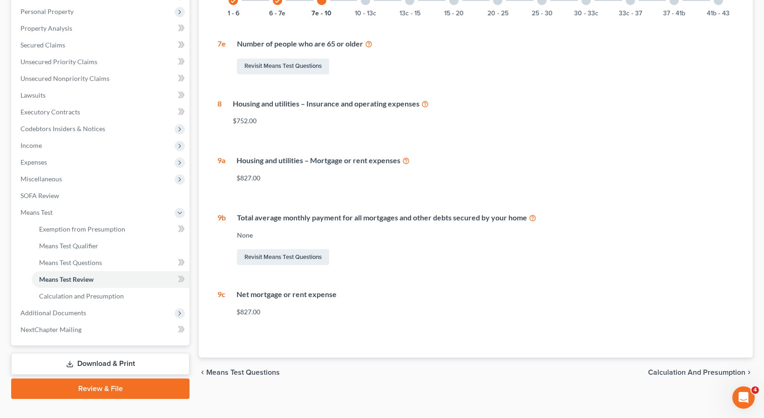
scroll to position [177, 0]
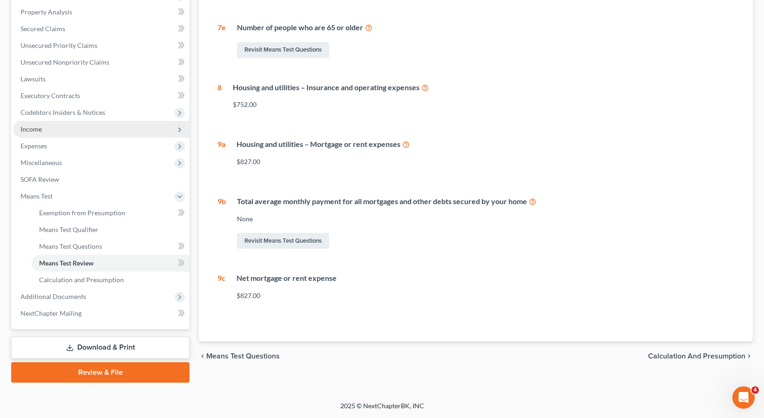
click at [38, 126] on span "Income" at bounding box center [30, 129] width 21 height 8
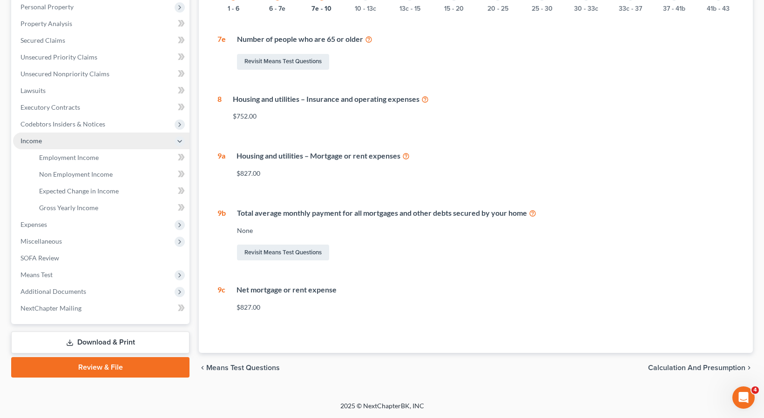
scroll to position [165, 0]
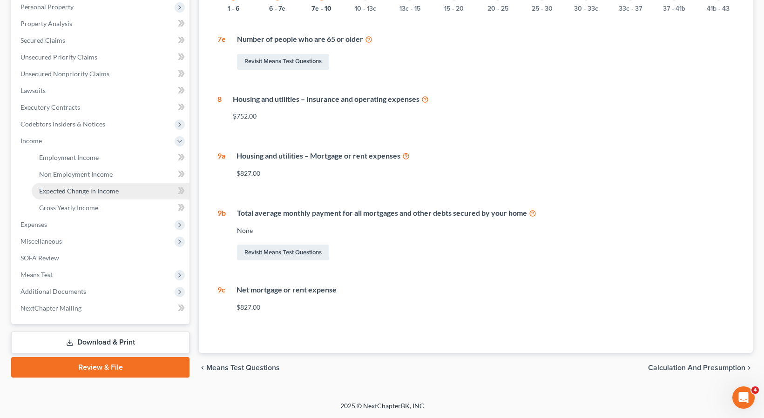
click at [64, 192] on span "Expected Change in Income" at bounding box center [79, 191] width 80 height 8
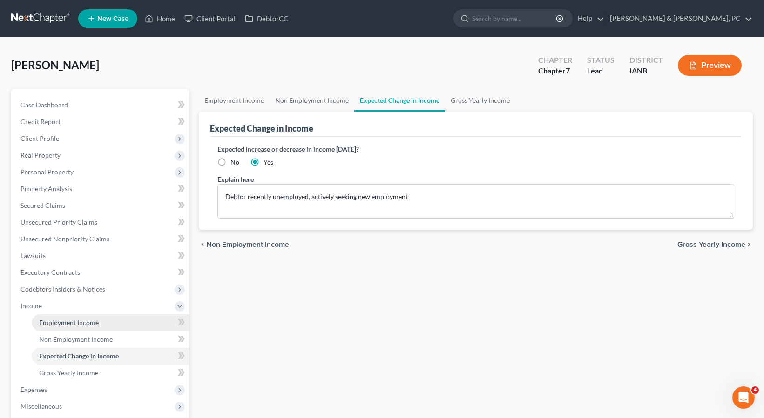
click at [76, 322] on span "Employment Income" at bounding box center [69, 323] width 60 height 8
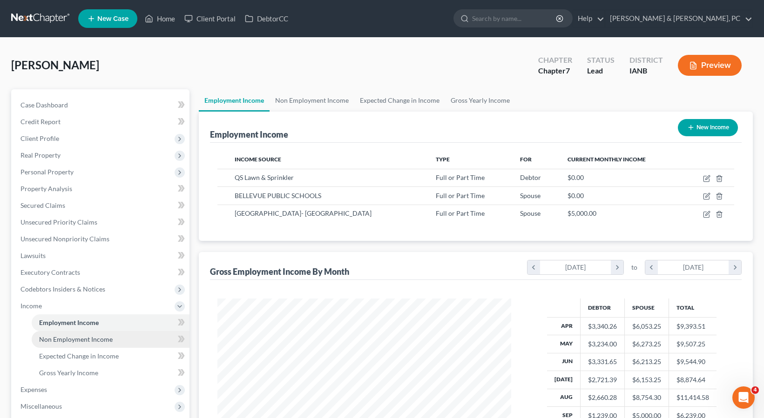
scroll to position [167, 312]
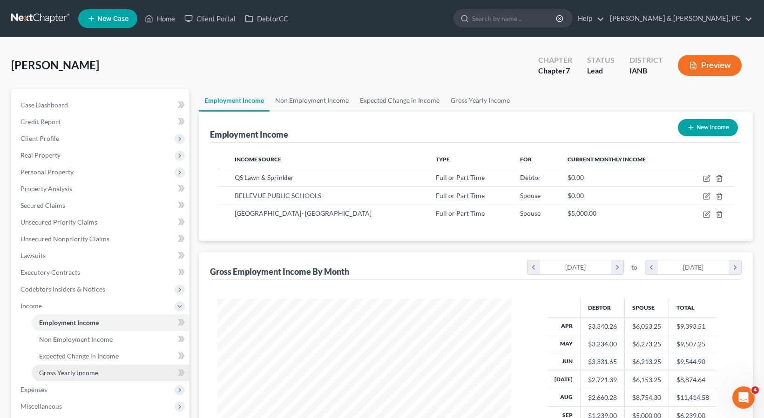
click at [77, 374] on span "Gross Yearly Income" at bounding box center [68, 373] width 59 height 8
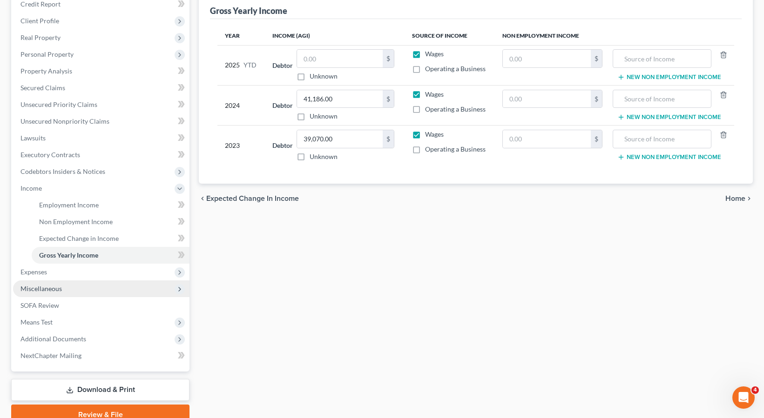
scroll to position [118, 0]
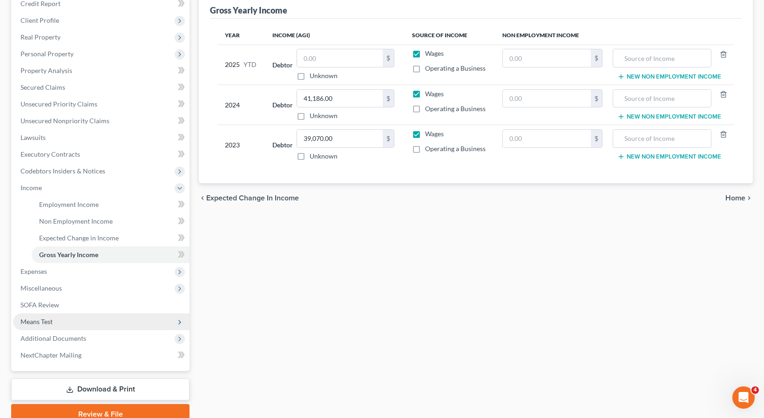
click at [55, 320] on span "Means Test" at bounding box center [101, 322] width 176 height 17
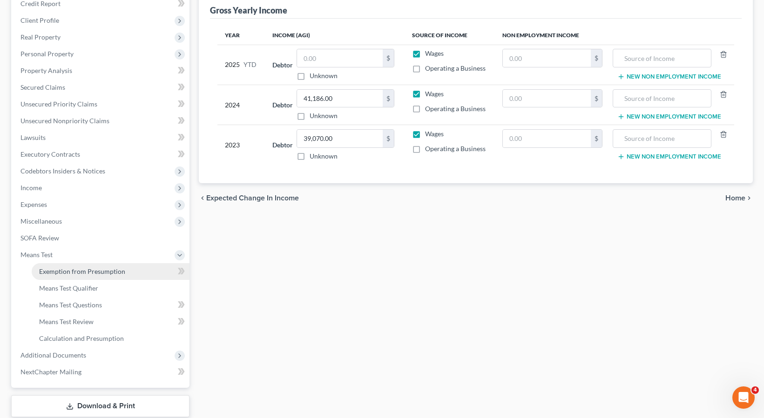
click at [89, 269] on span "Exemption from Presumption" at bounding box center [82, 272] width 86 height 8
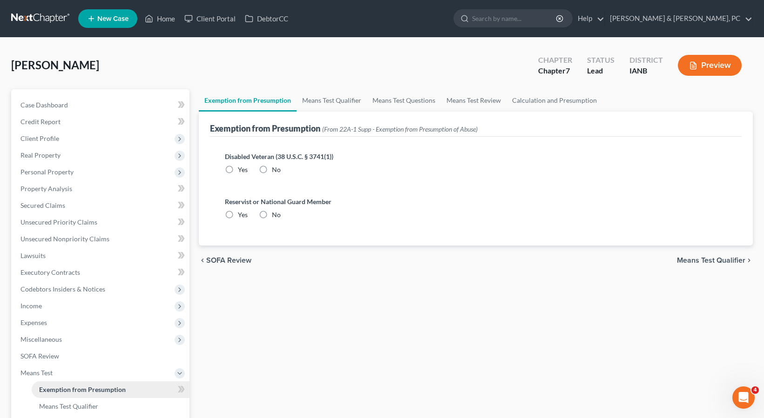
radio input "true"
click at [325, 99] on link "Means Test Qualifier" at bounding box center [331, 100] width 70 height 22
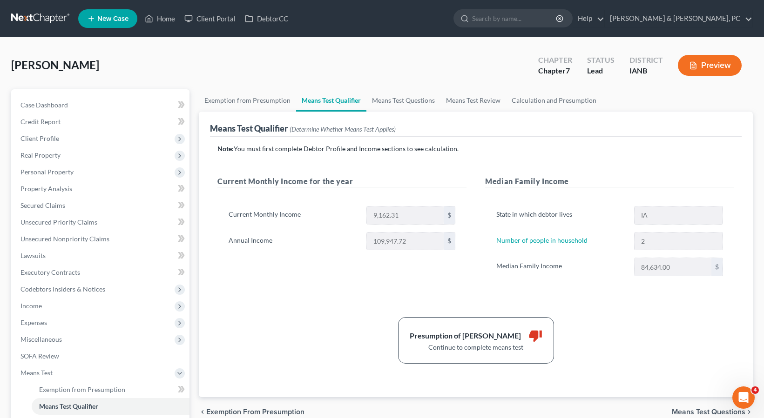
click at [723, 61] on button "Preview" at bounding box center [709, 65] width 64 height 21
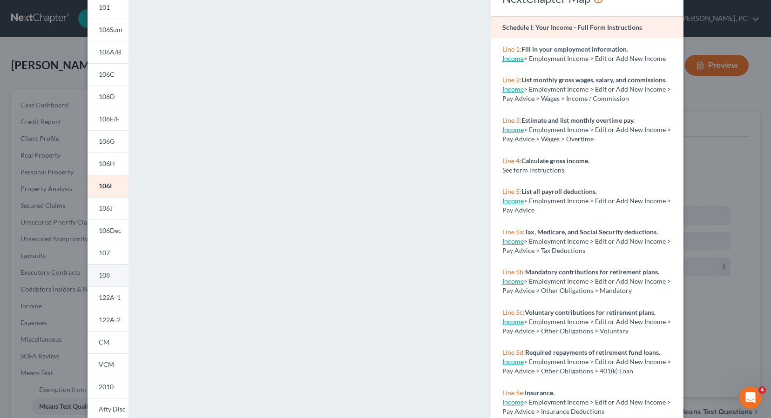
scroll to position [107, 0]
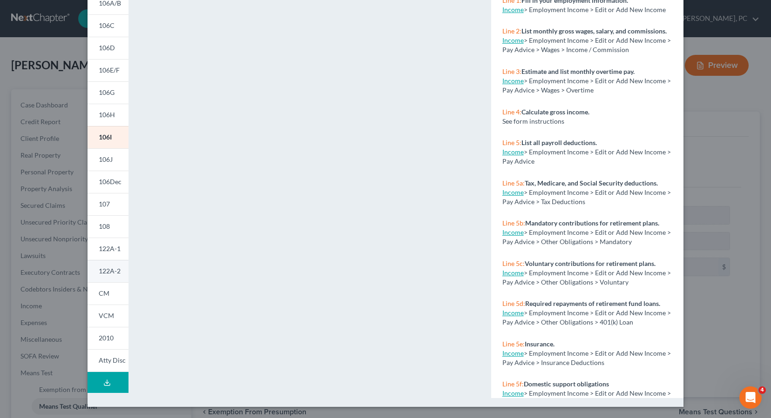
click at [101, 270] on span "122A-2" at bounding box center [110, 271] width 22 height 8
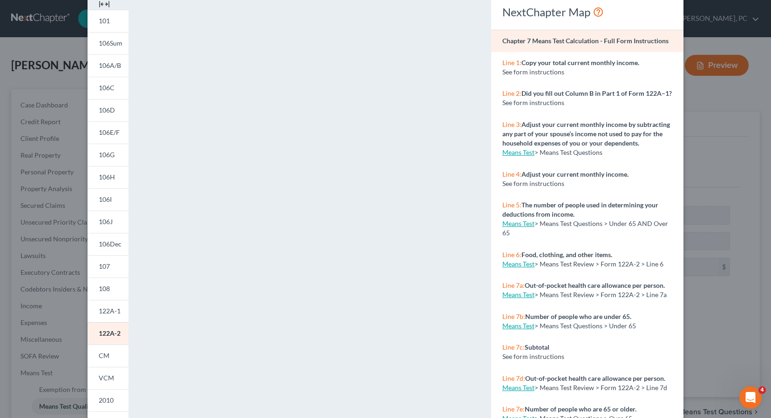
scroll to position [0, 0]
